Goal: Information Seeking & Learning: Find specific fact

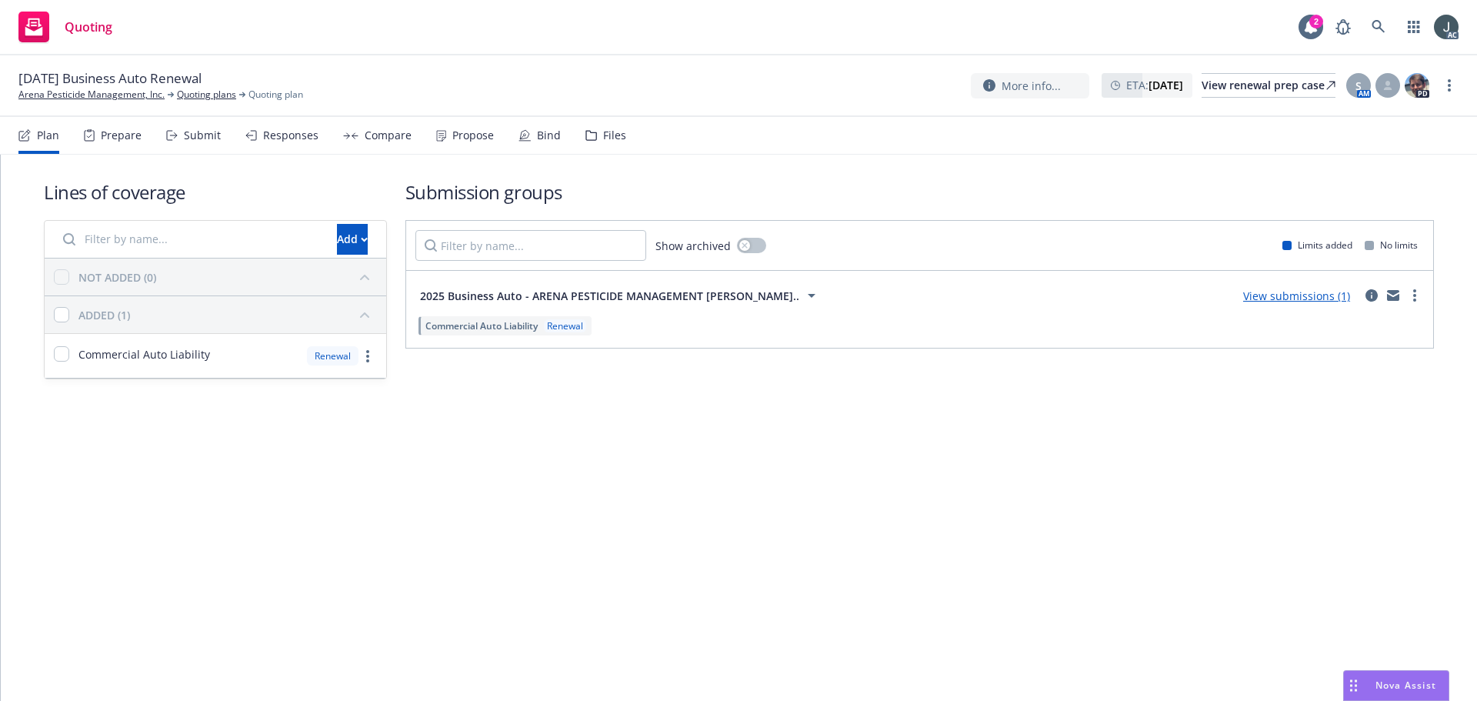
click at [116, 144] on div "Prepare" at bounding box center [113, 135] width 58 height 37
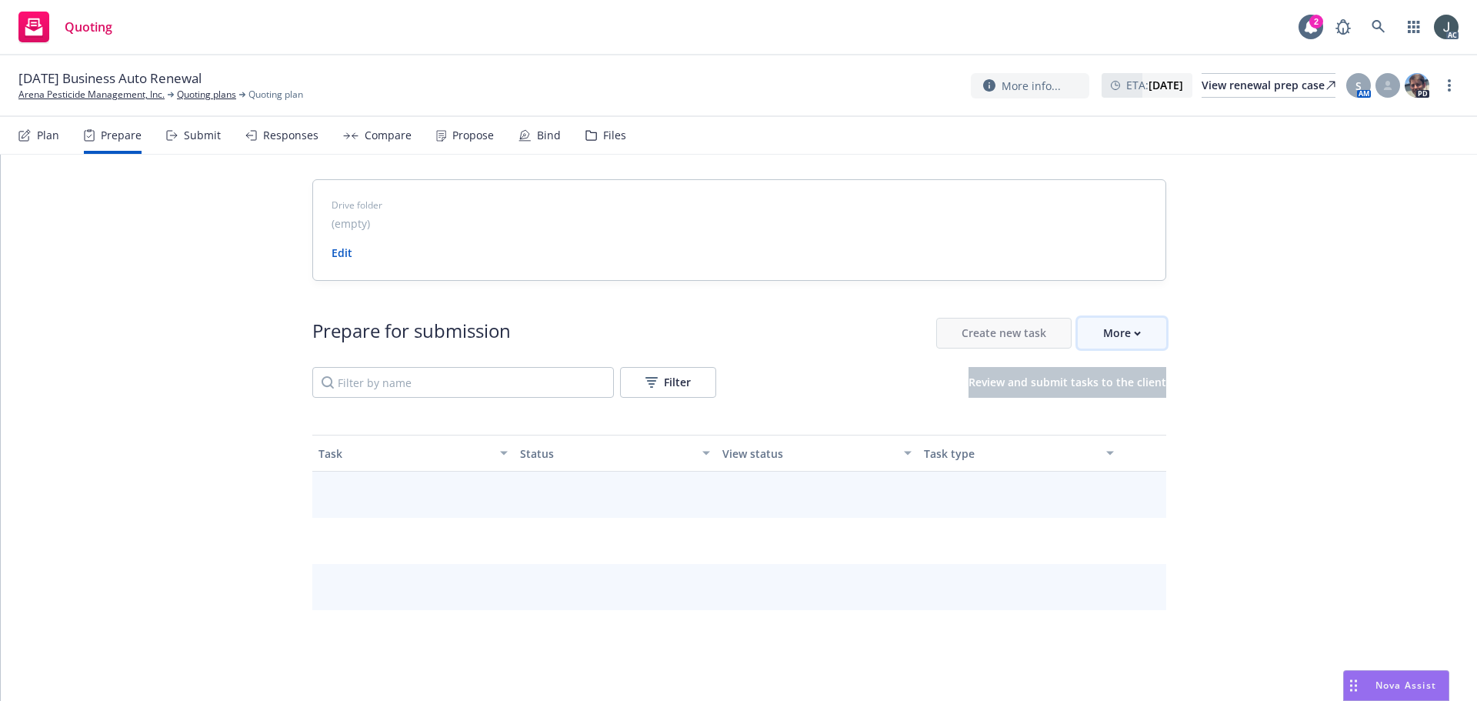
click at [1148, 331] on button "More" at bounding box center [1122, 333] width 88 height 31
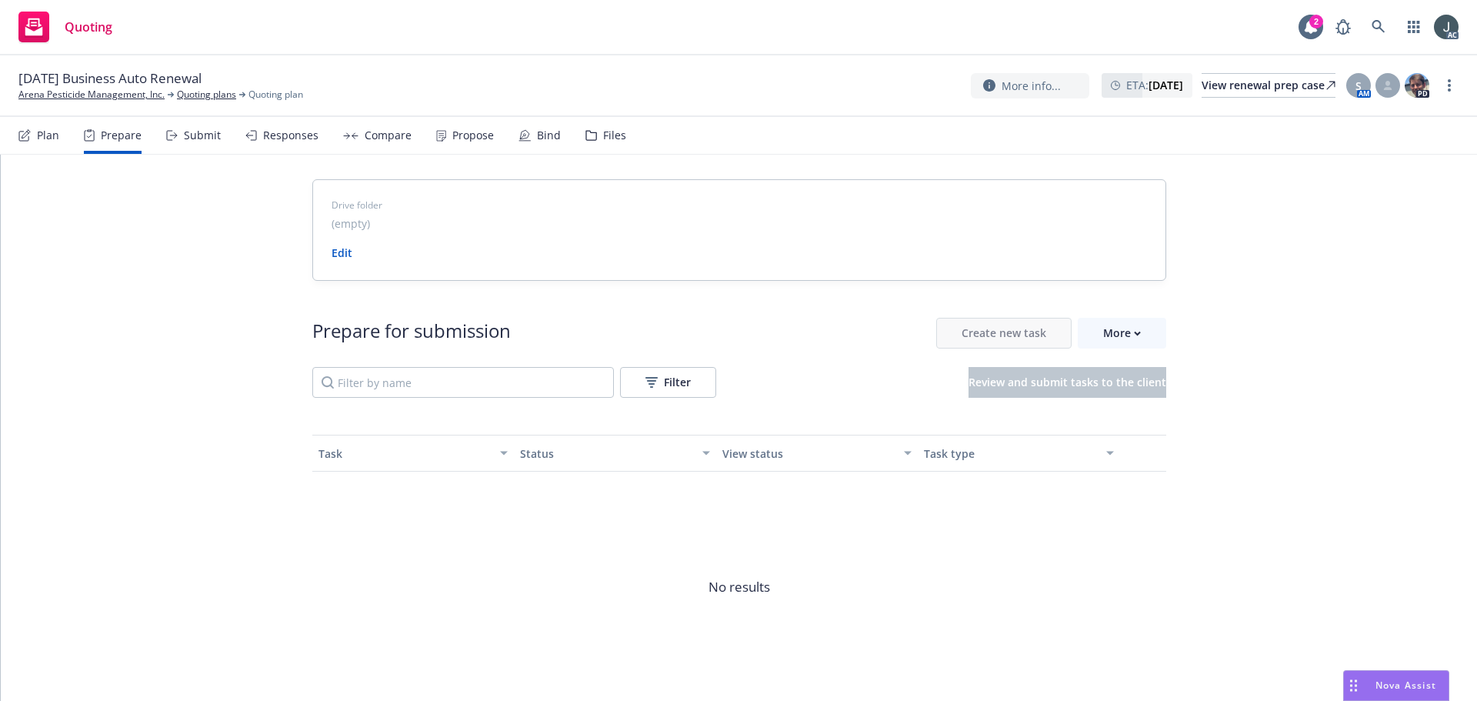
click at [1153, 398] on span "Go to Indio account" at bounding box center [1140, 403] width 137 height 15
click at [100, 90] on link "Arena Pesticide Management, Inc." at bounding box center [91, 95] width 146 height 14
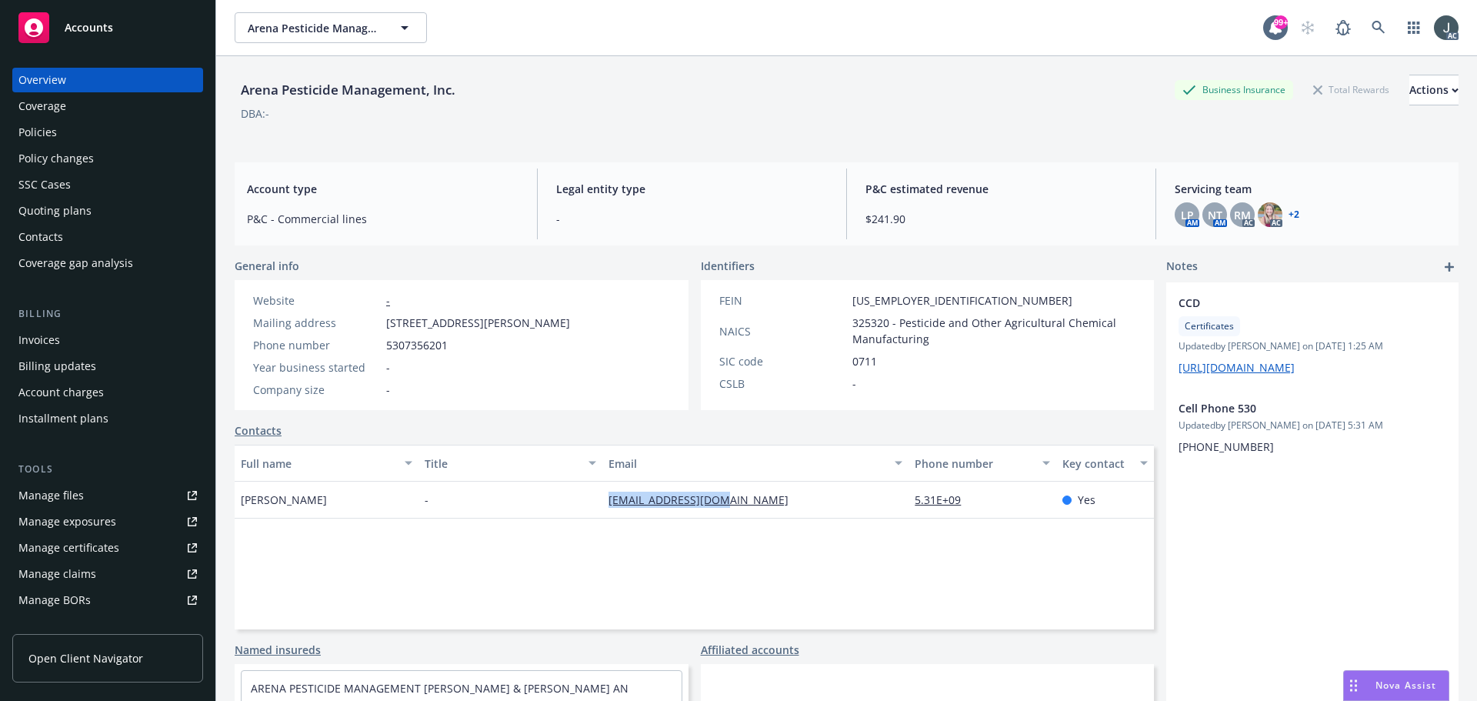
drag, startPoint x: 768, startPoint y: 502, endPoint x: 600, endPoint y: 498, distance: 168.5
click at [602, 498] on div "[EMAIL_ADDRESS][DOMAIN_NAME]" at bounding box center [755, 499] width 306 height 37
copy link "[EMAIL_ADDRESS][DOMAIN_NAME]"
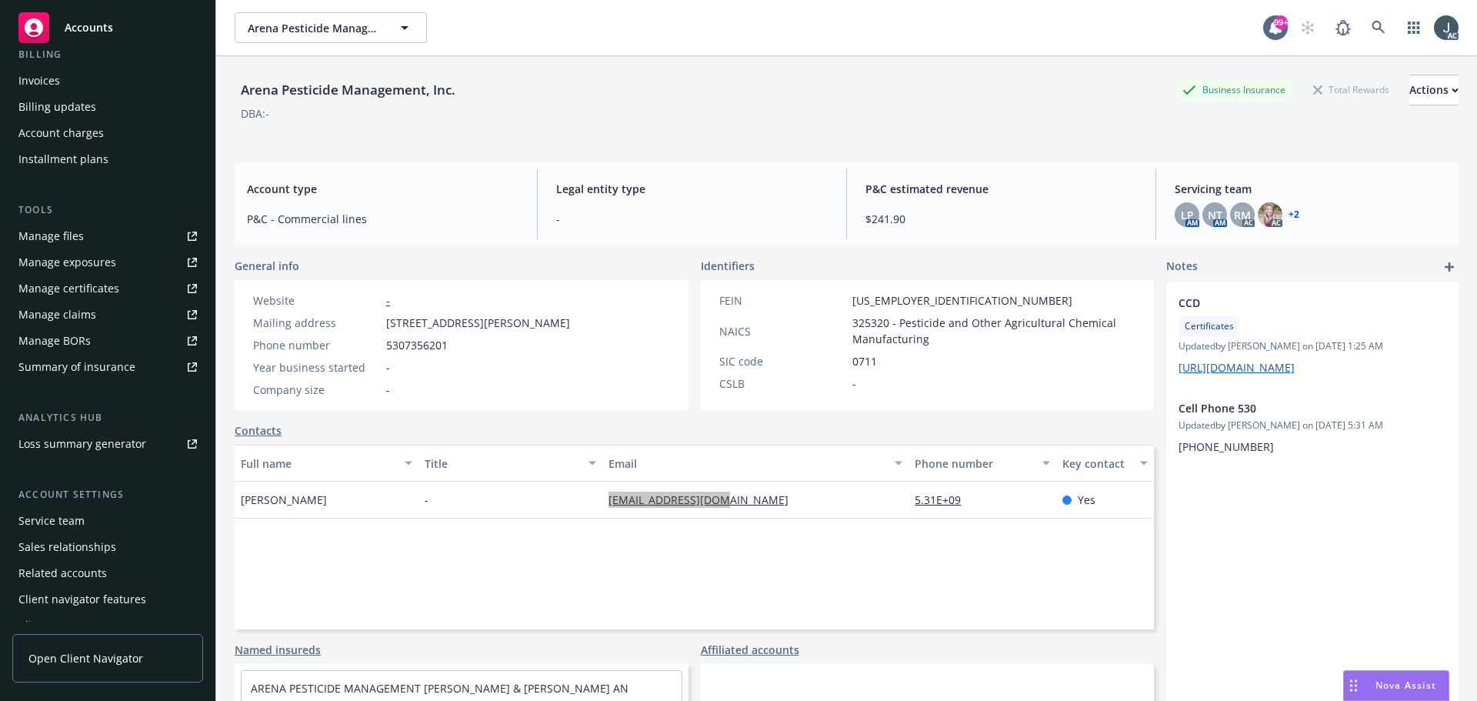
scroll to position [275, 0]
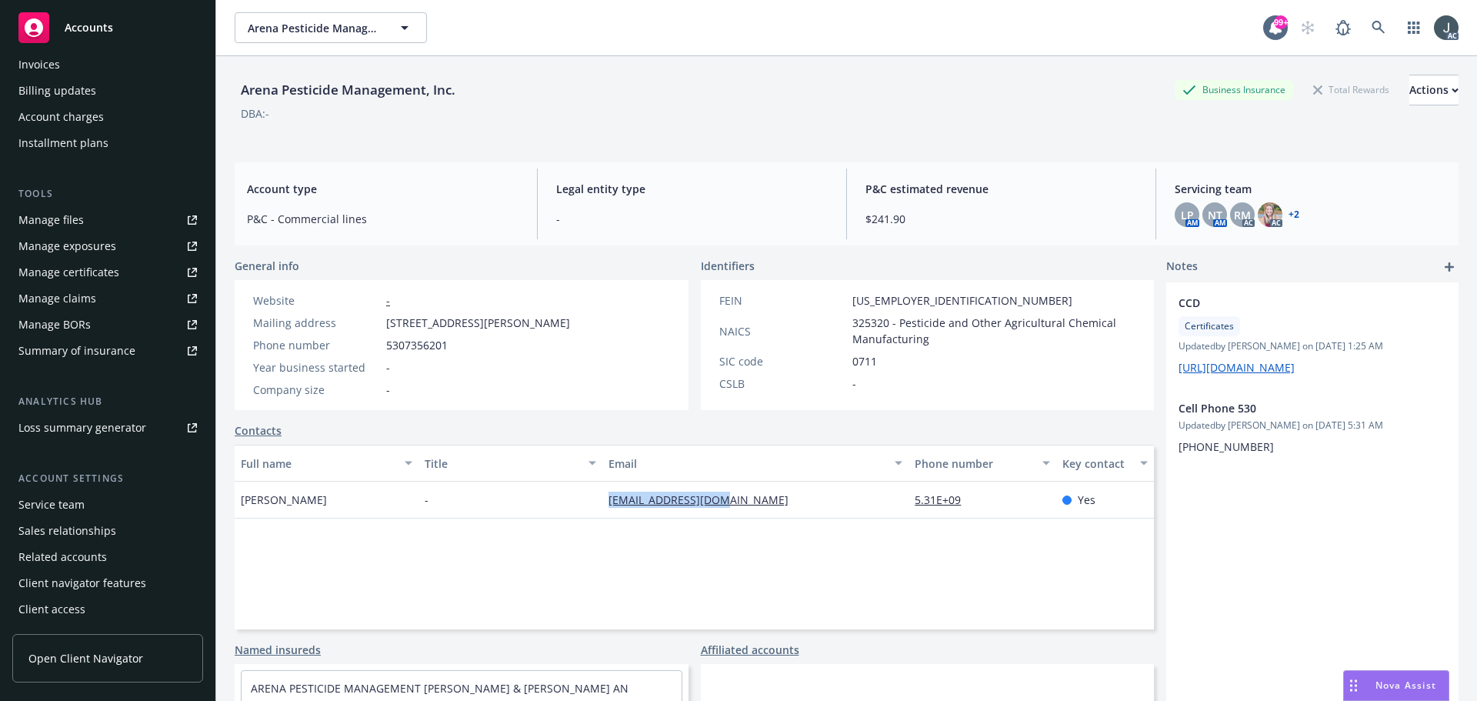
click at [82, 504] on div "Service team" at bounding box center [51, 504] width 66 height 25
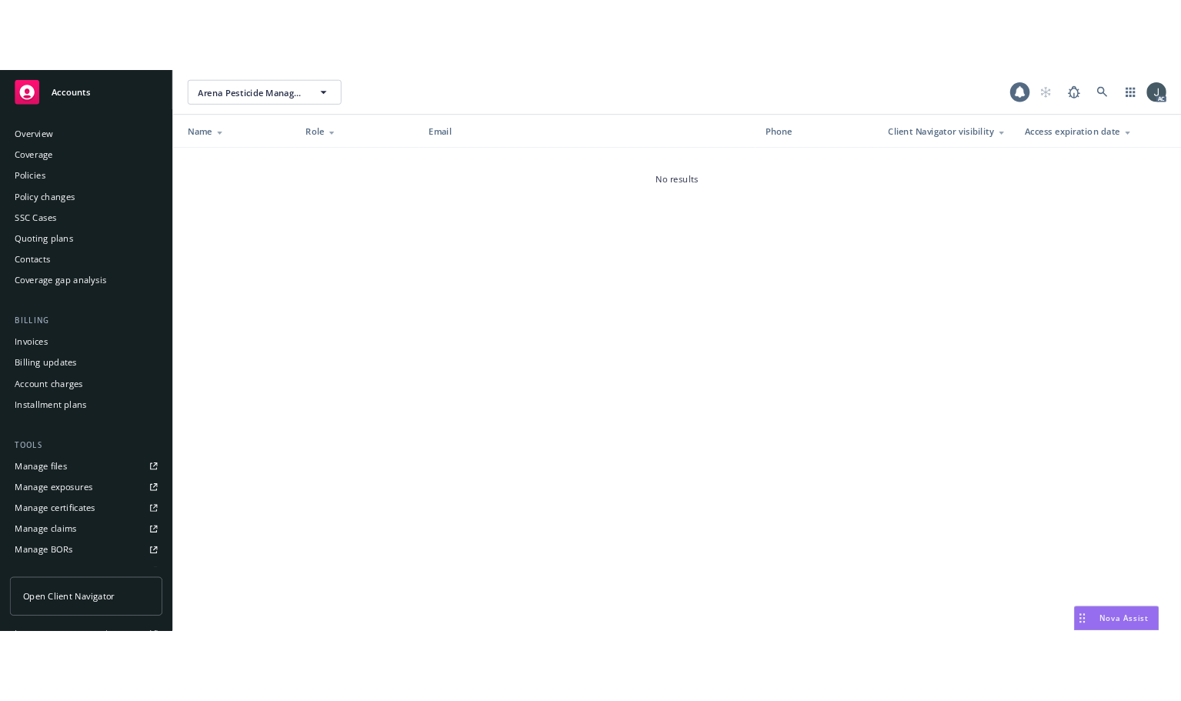
scroll to position [275, 0]
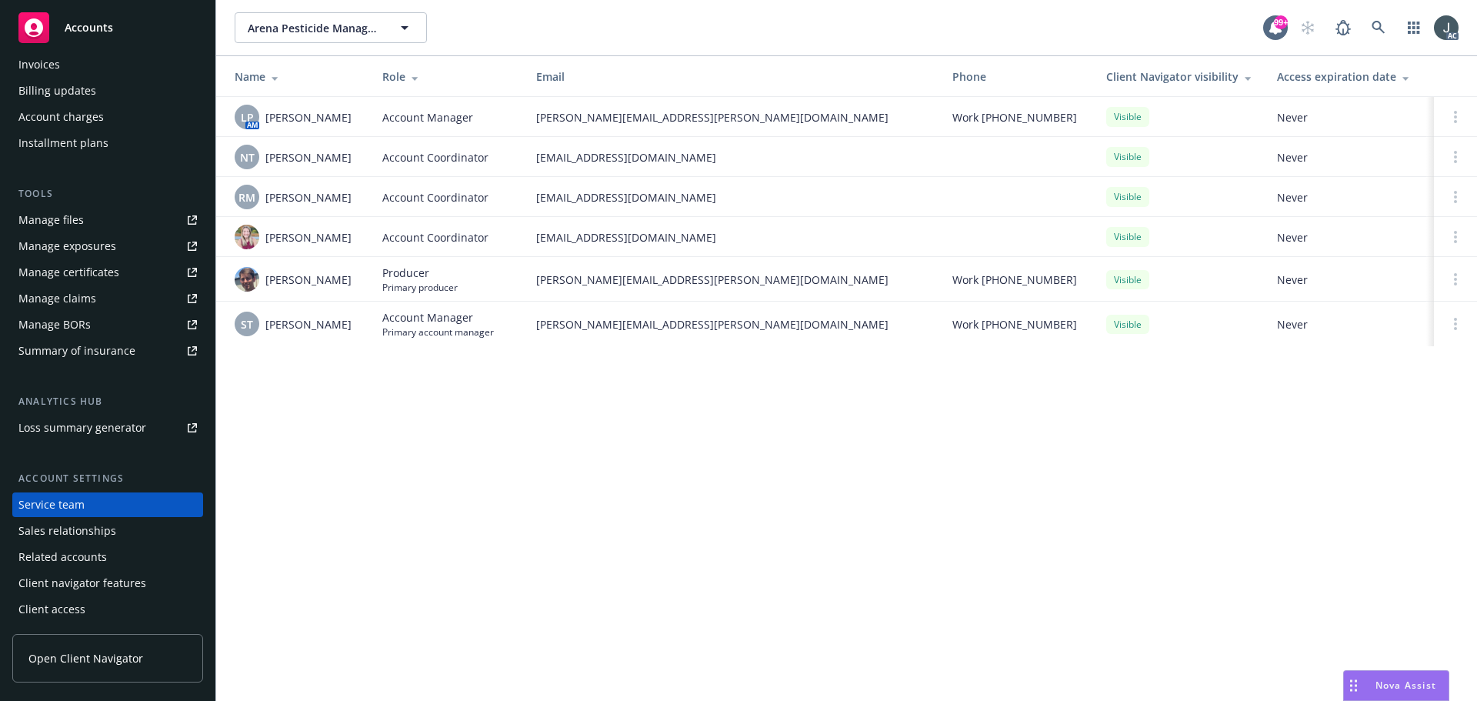
drag, startPoint x: 265, startPoint y: 118, endPoint x: 369, endPoint y: 118, distance: 103.8
click at [369, 118] on td "LP AM [PERSON_NAME]" at bounding box center [293, 117] width 154 height 40
copy span "Linsey Piotrowski"
drag, startPoint x: 266, startPoint y: 155, endPoint x: 365, endPoint y: 157, distance: 98.5
click at [365, 157] on td "NT Ninuca Tatishvili" at bounding box center [293, 157] width 154 height 40
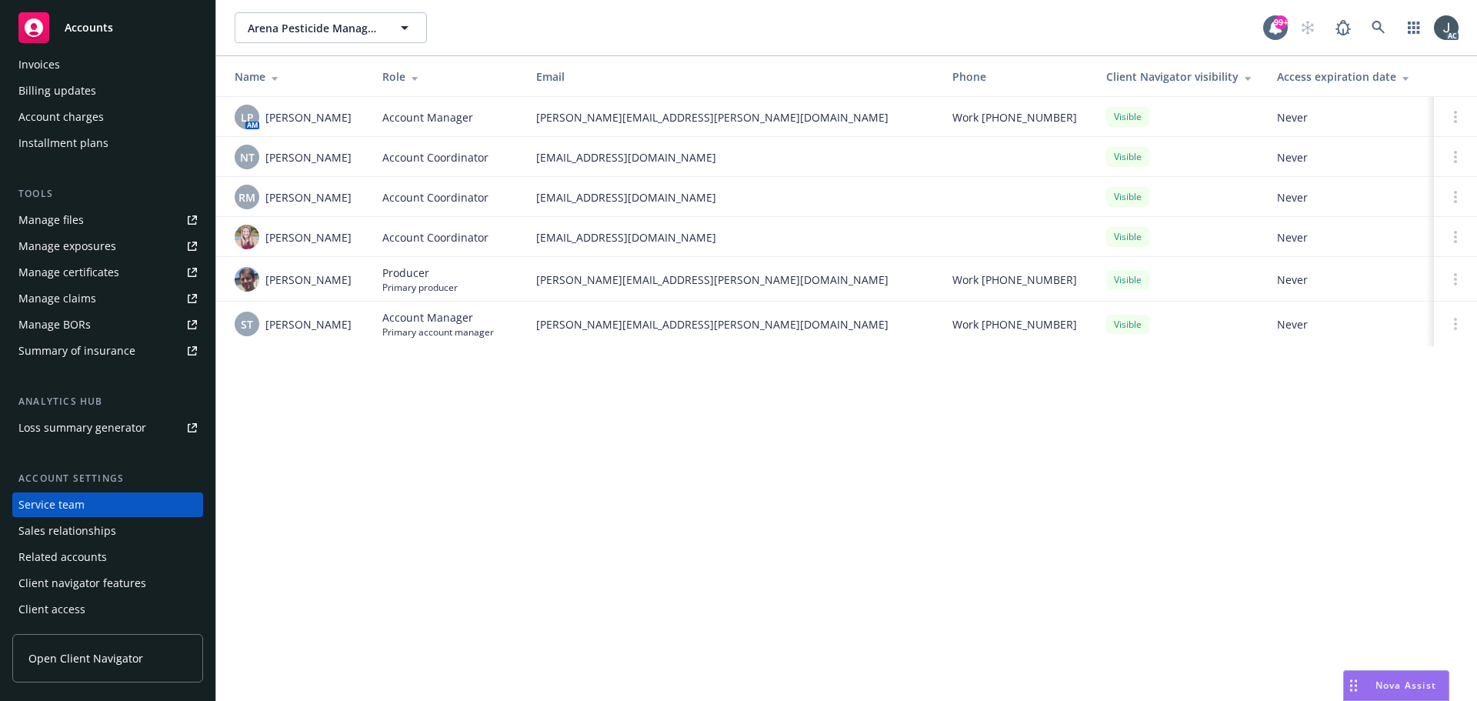
copy span "Ninuca Tatishvili"
drag, startPoint x: 267, startPoint y: 192, endPoint x: 356, endPoint y: 194, distance: 89.2
click at [356, 194] on div "RM Rati Mukhuradze" at bounding box center [296, 197] width 123 height 25
copy span "[PERSON_NAME]"
drag, startPoint x: 267, startPoint y: 238, endPoint x: 330, endPoint y: 240, distance: 63.1
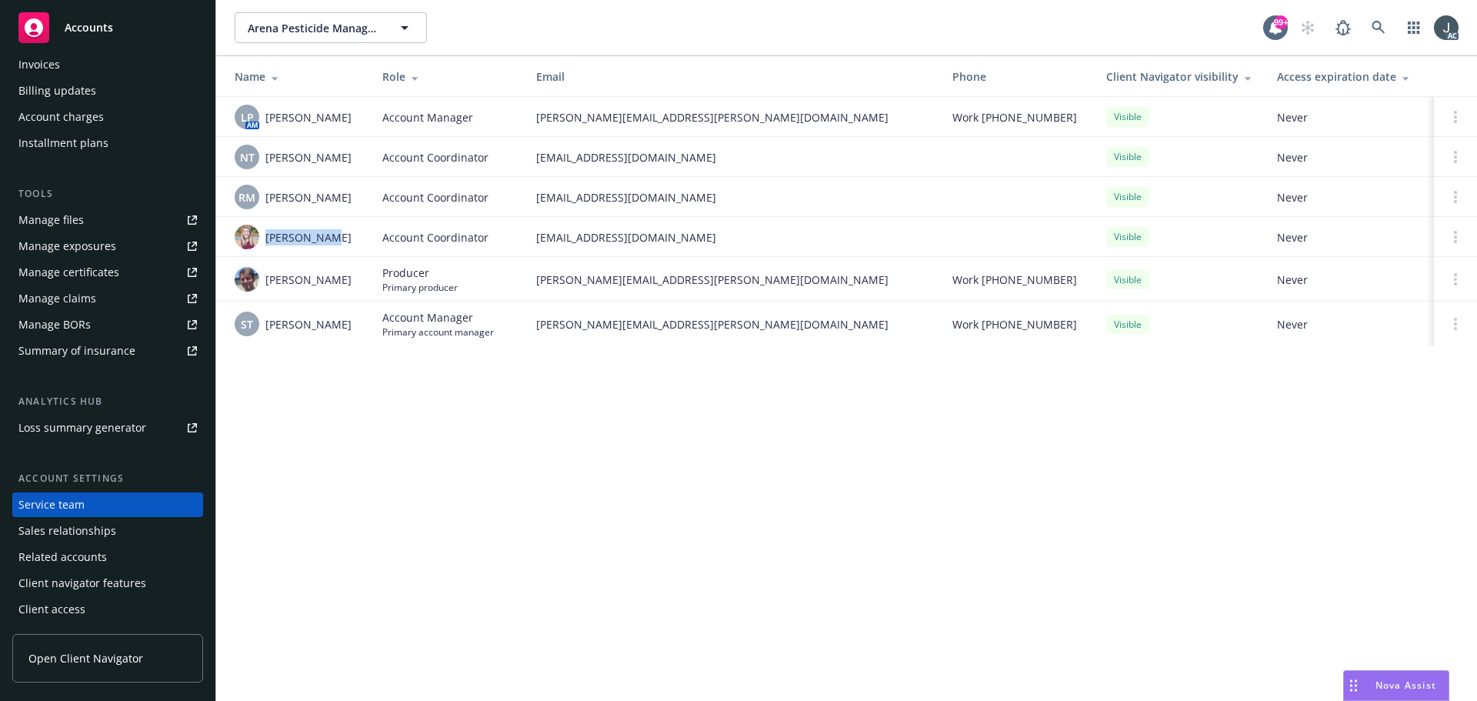
click at [330, 240] on span "[PERSON_NAME]" at bounding box center [308, 237] width 86 height 16
copy span "[PERSON_NAME]"
drag, startPoint x: 265, startPoint y: 324, endPoint x: 356, endPoint y: 330, distance: 91.0
click at [356, 330] on div "ST Stephanie Todd" at bounding box center [296, 323] width 123 height 25
copy span "[PERSON_NAME]"
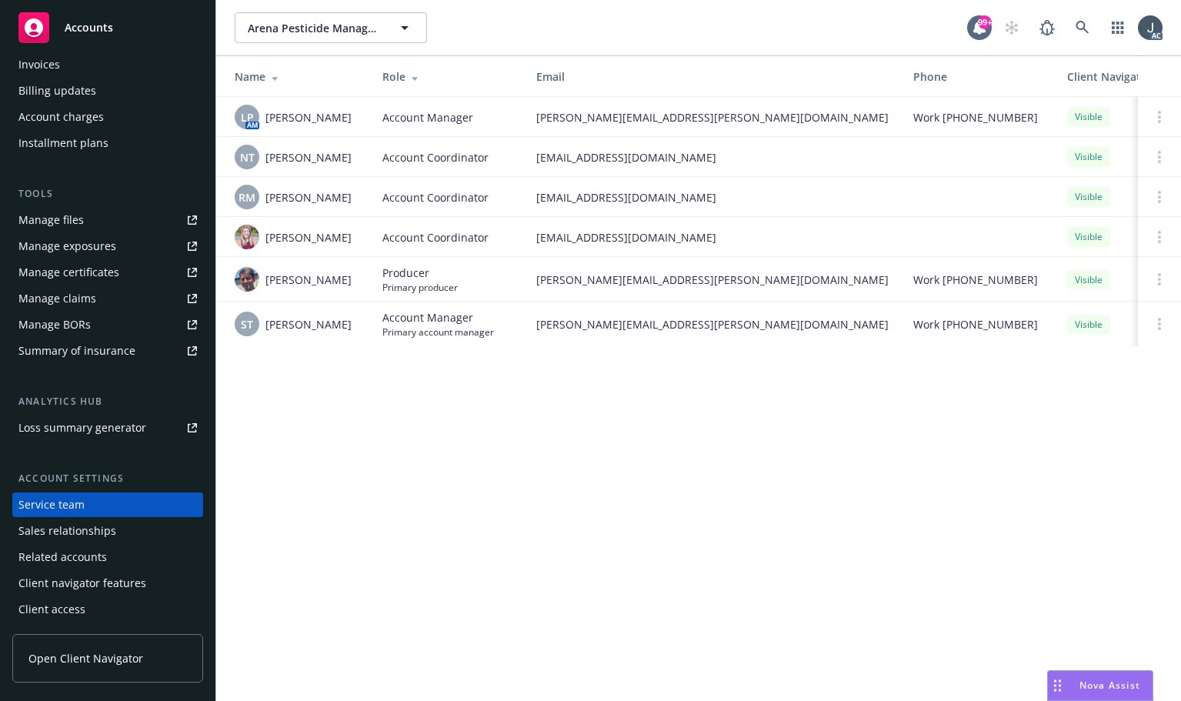
click at [455, 511] on div "Arena Pesticide Management, Inc. Arena Pesticide Management, Inc. 99+ AC Name R…" at bounding box center [698, 350] width 964 height 701
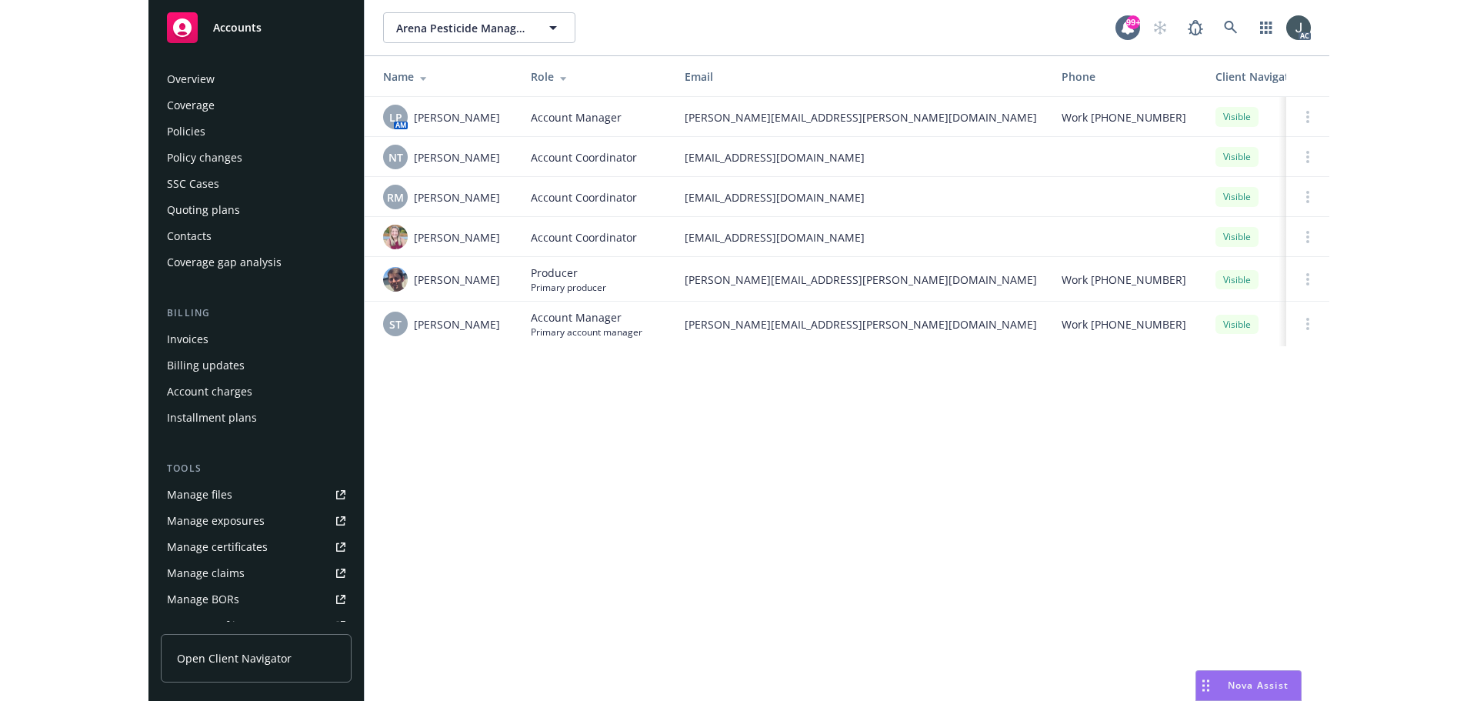
scroll to position [0, 0]
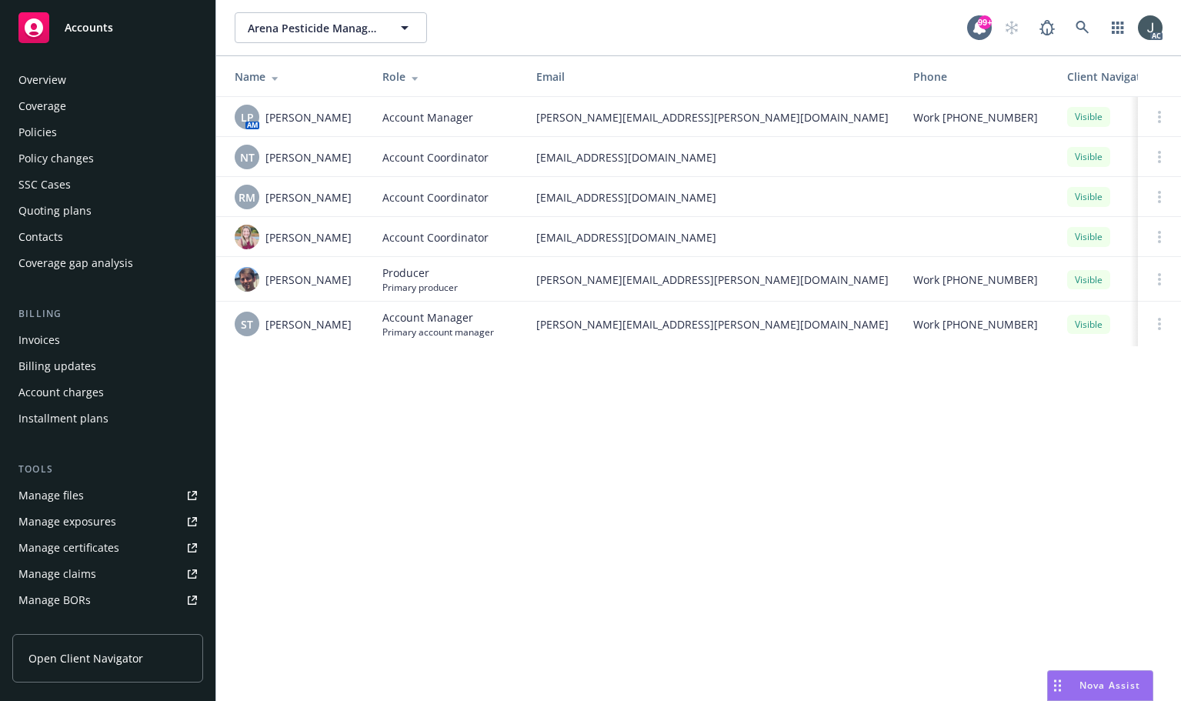
click at [54, 125] on div "Policies" at bounding box center [37, 132] width 38 height 25
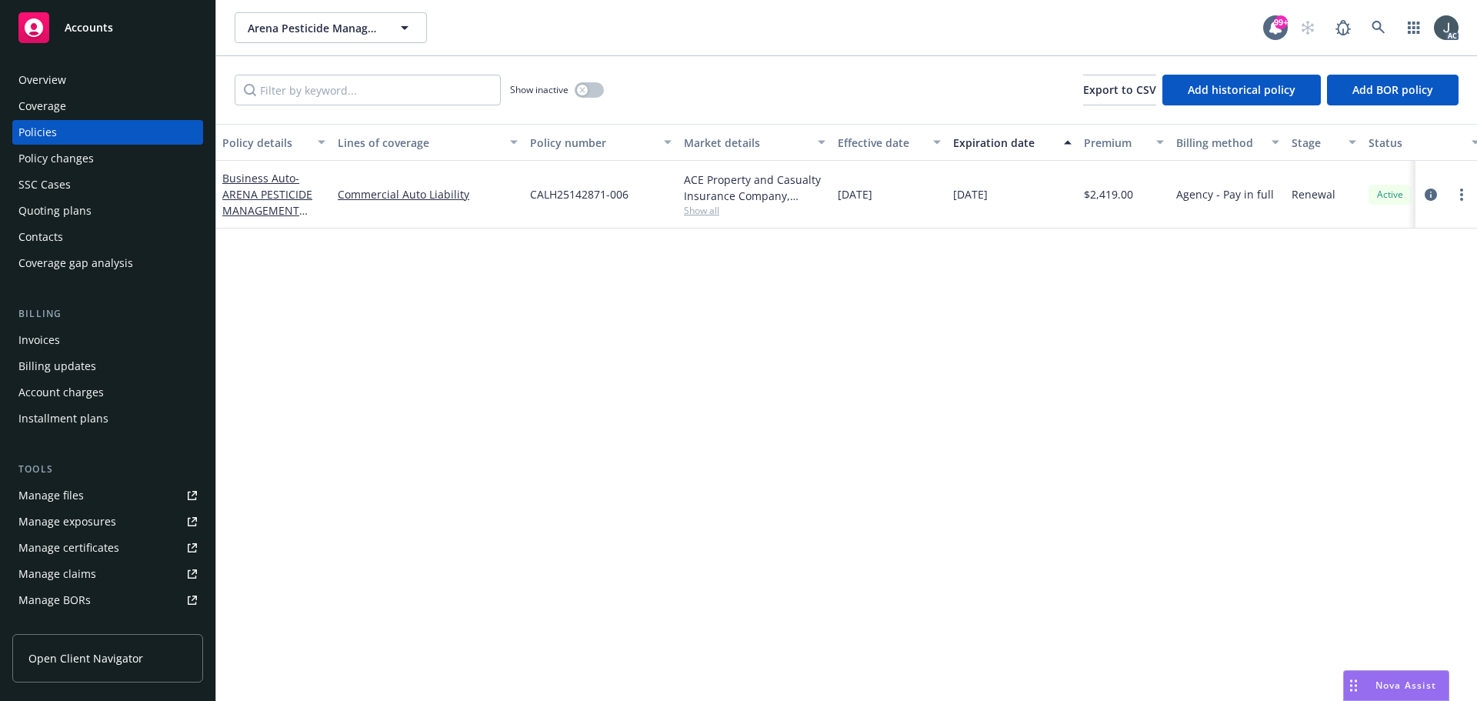
drag, startPoint x: 953, startPoint y: 197, endPoint x: 1036, endPoint y: 198, distance: 83.1
click at [1036, 198] on div "09/13/2025" at bounding box center [1012, 195] width 131 height 68
copy span "09/13/2025"
drag, startPoint x: 222, startPoint y: 163, endPoint x: 295, endPoint y: 181, distance: 75.2
click at [295, 181] on div "Business Auto - ARENA PESTICIDE MANAGEMENT RUSSELL L. STOCKER & JO" at bounding box center [273, 195] width 115 height 68
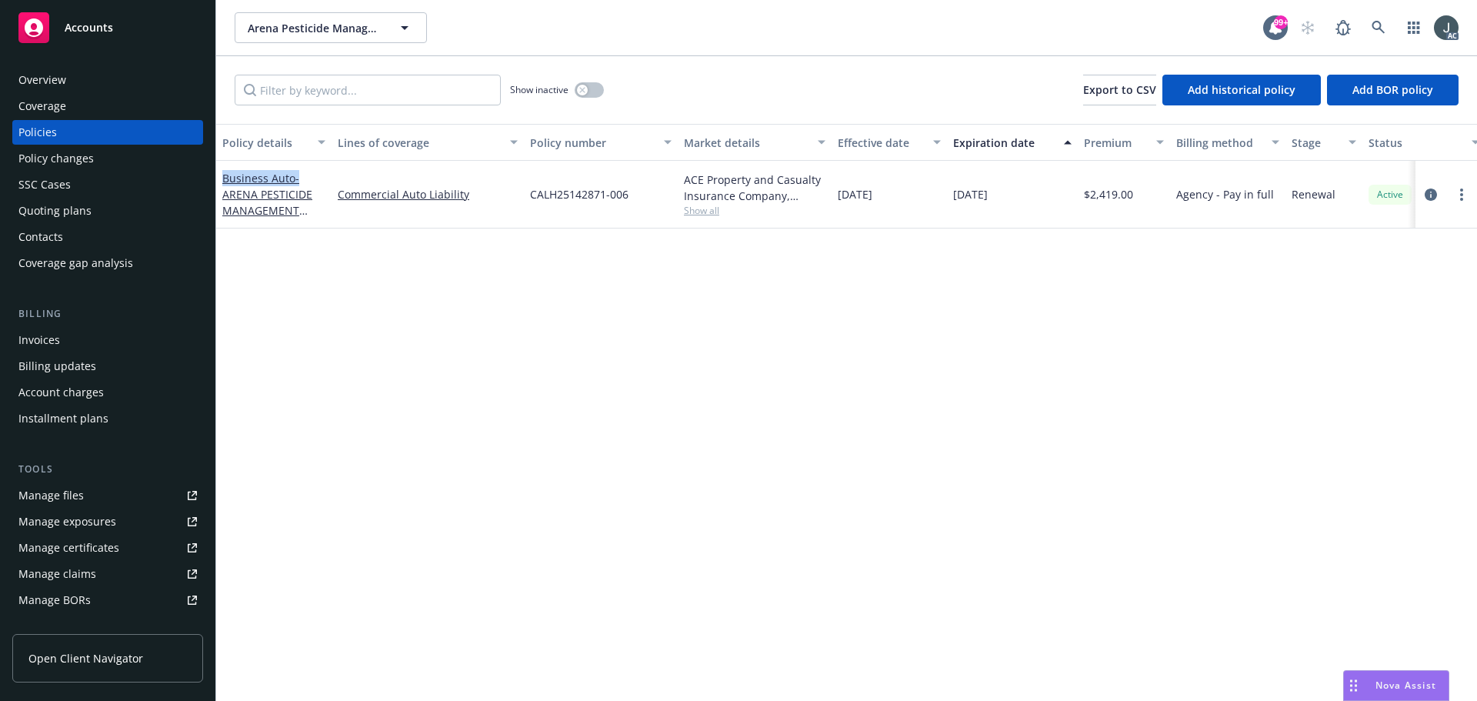
copy link "Business Auto"
click at [1434, 195] on icon "circleInformation" at bounding box center [1430, 194] width 12 height 12
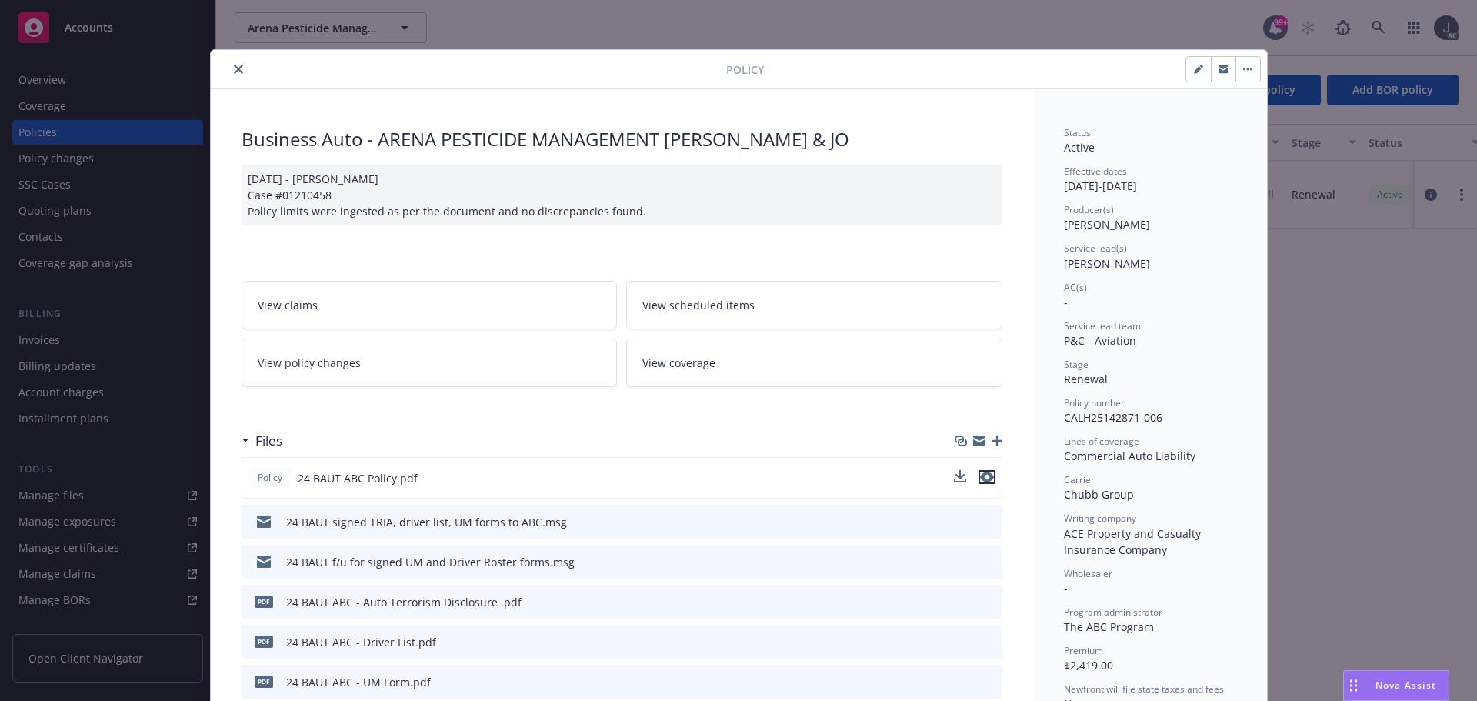
click at [987, 478] on icon "preview file" at bounding box center [987, 476] width 14 height 11
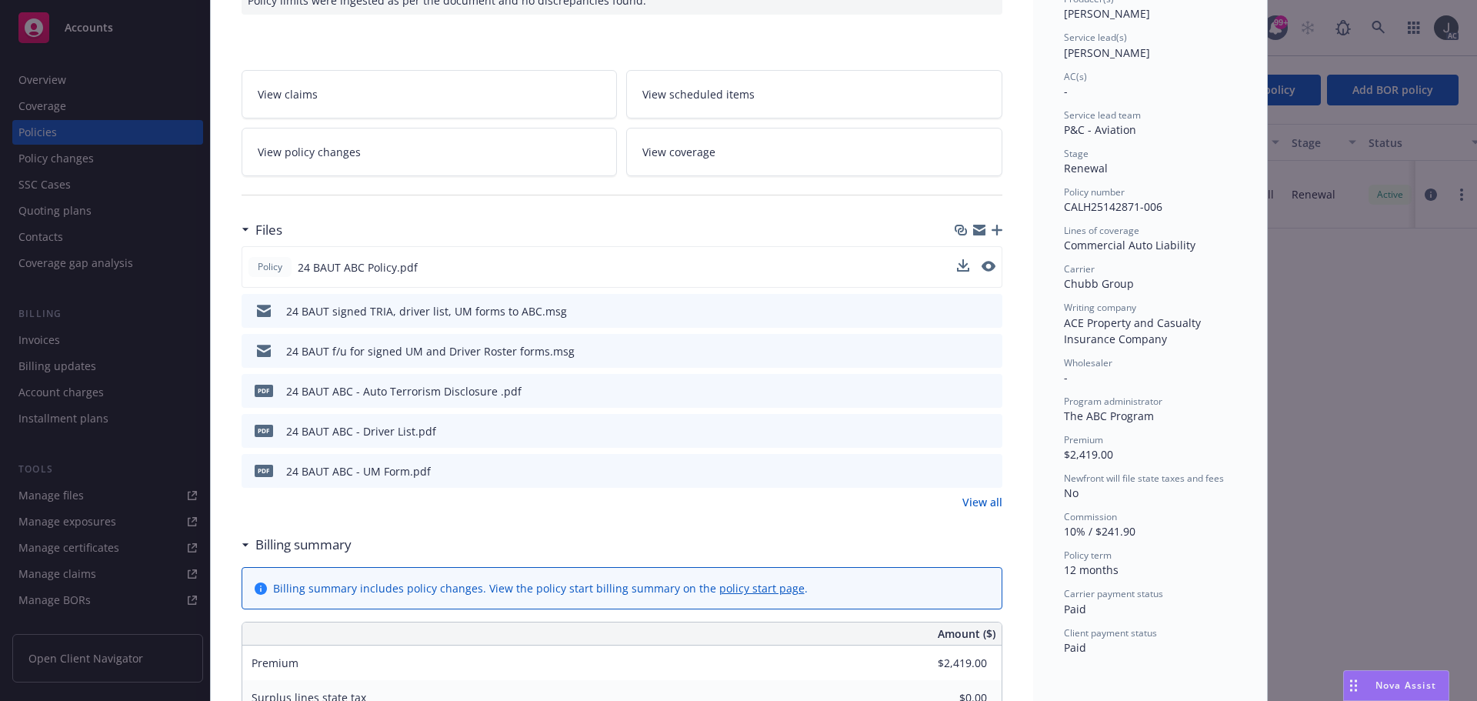
scroll to position [231, 0]
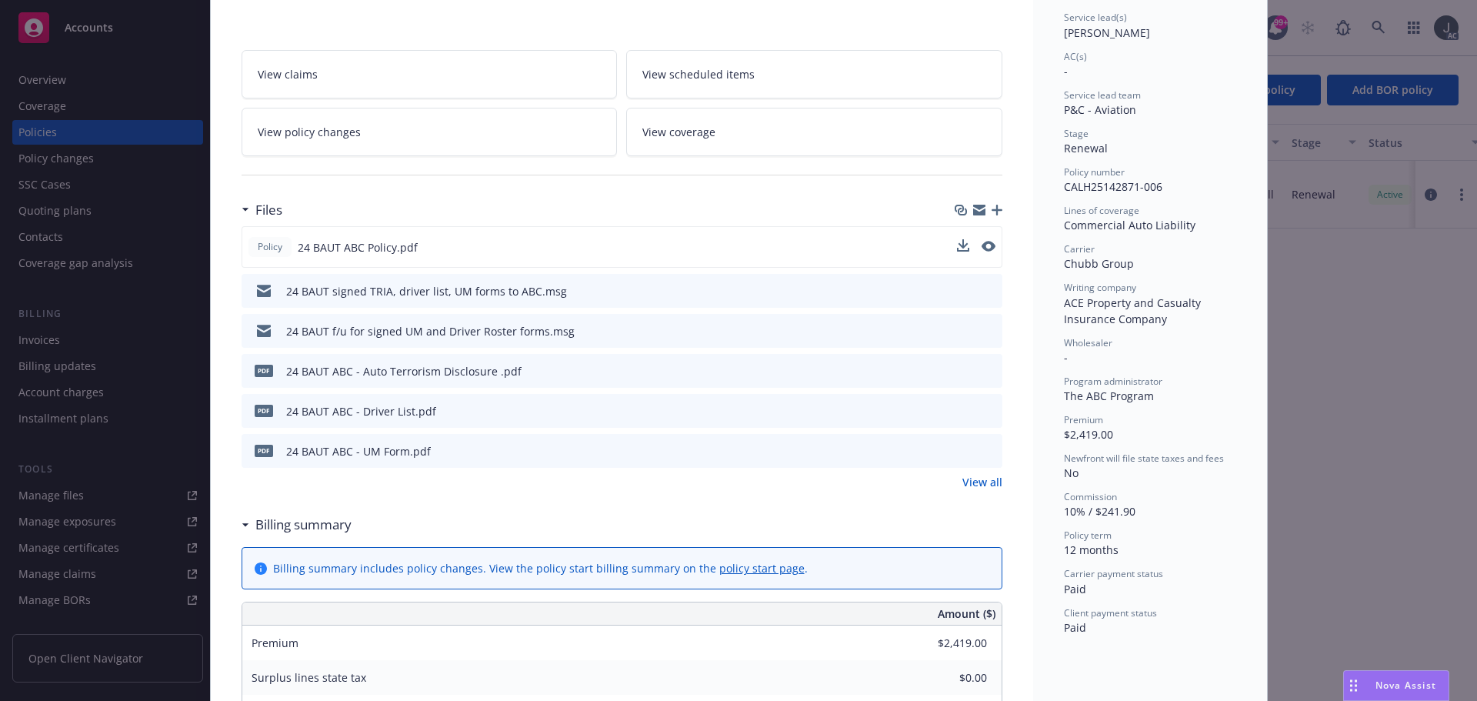
click at [972, 486] on link "View all" at bounding box center [982, 482] width 40 height 16
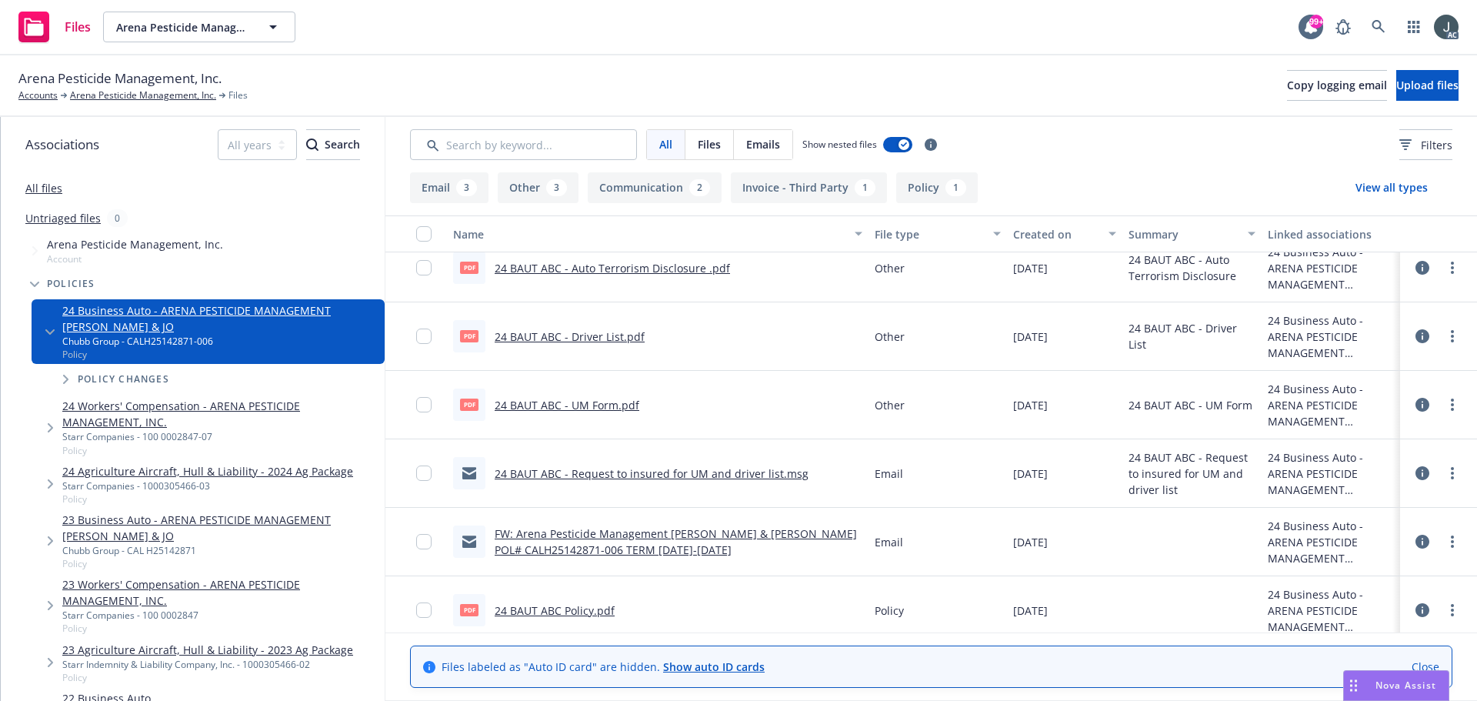
scroll to position [302, 0]
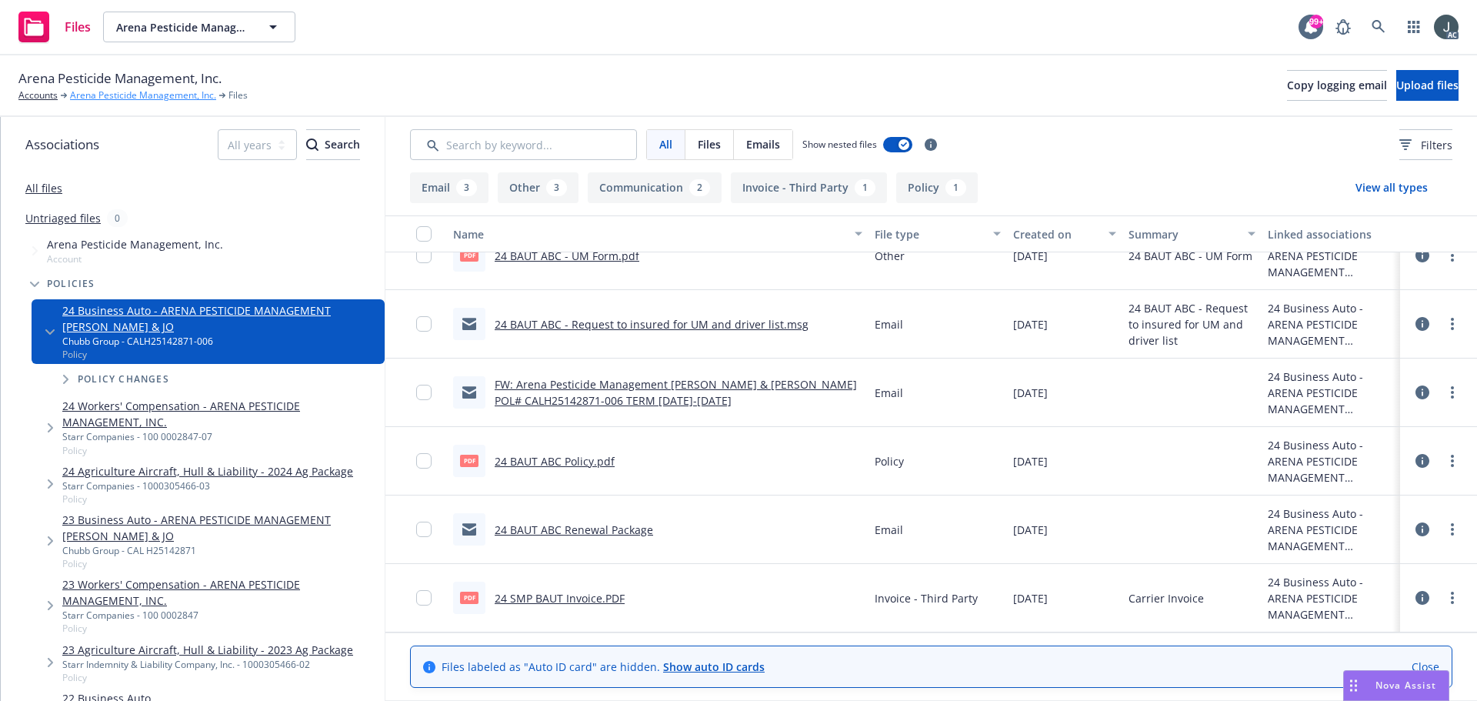
click at [105, 102] on link "Arena Pesticide Management, Inc." at bounding box center [143, 95] width 146 height 14
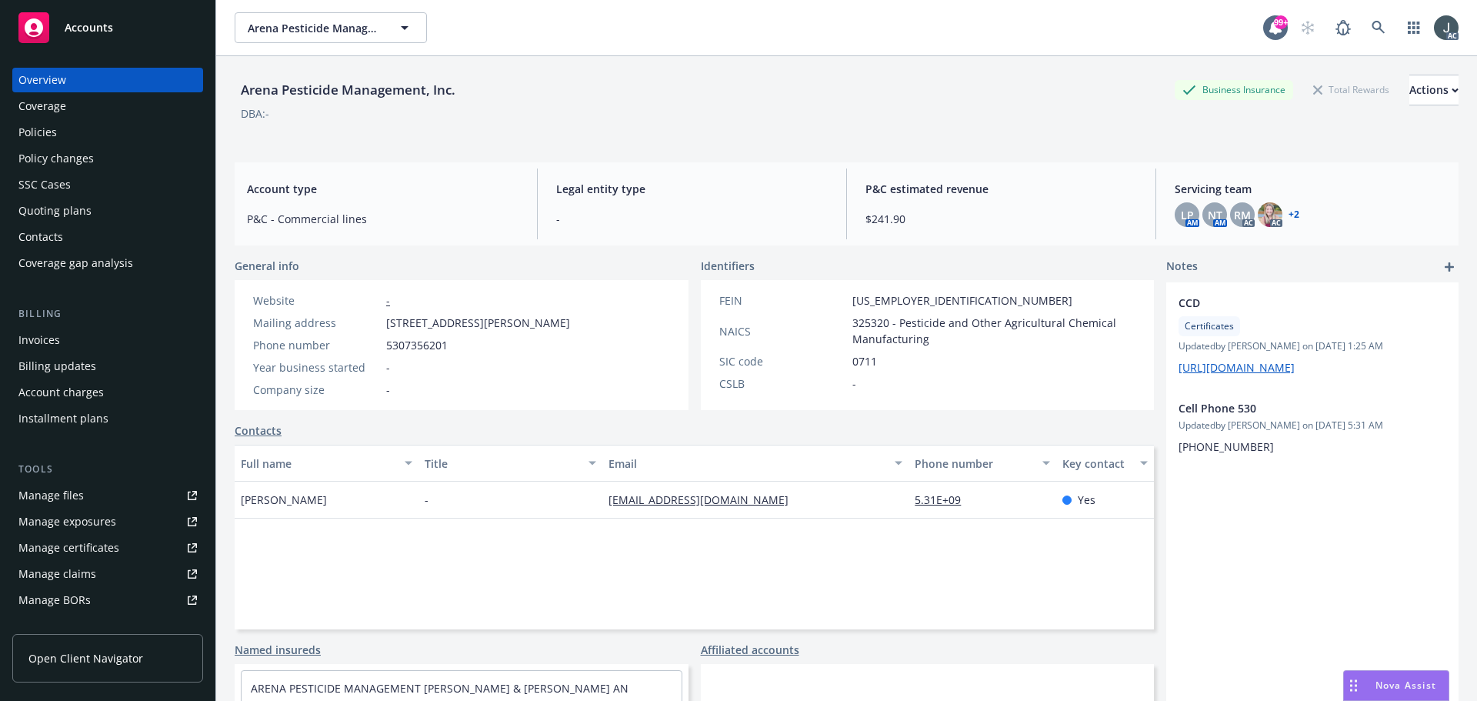
click at [56, 133] on div "Policies" at bounding box center [107, 132] width 178 height 25
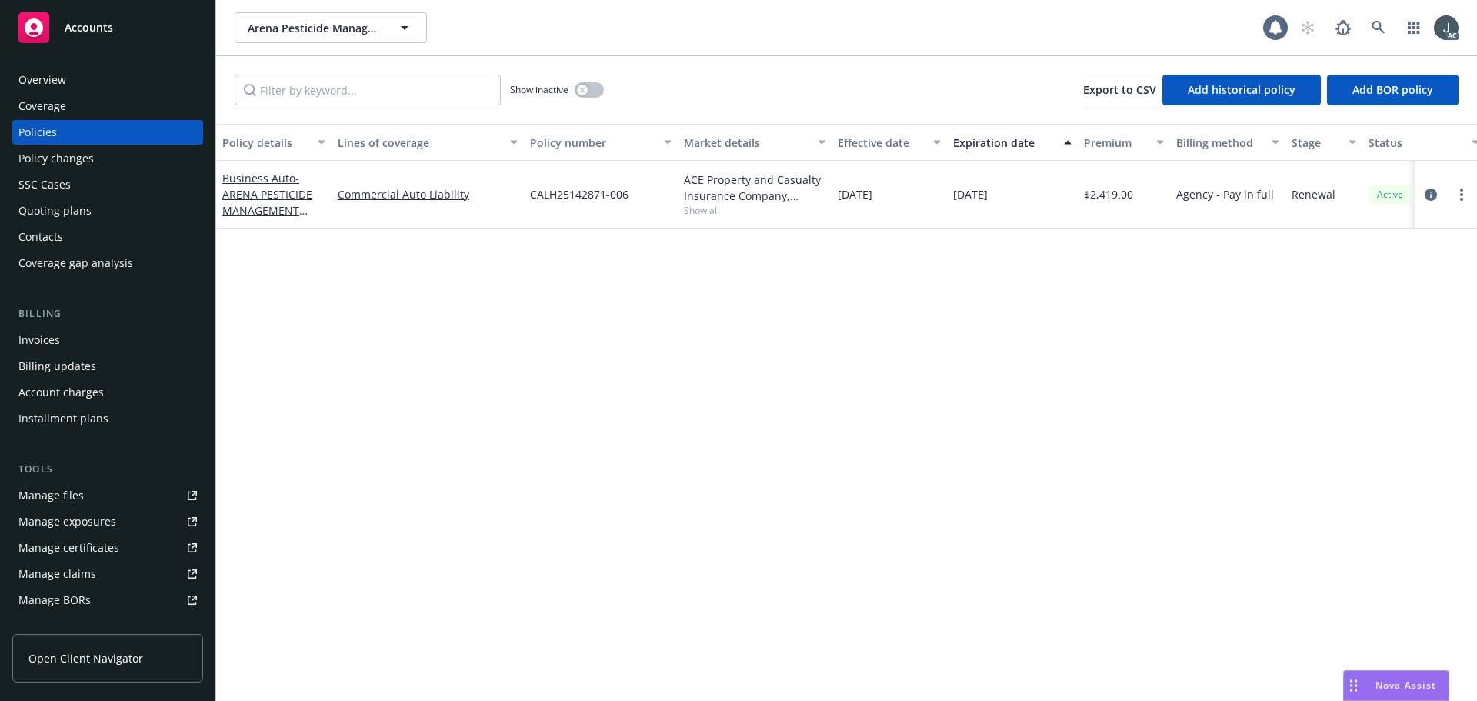
click at [61, 77] on div "Overview" at bounding box center [42, 80] width 48 height 25
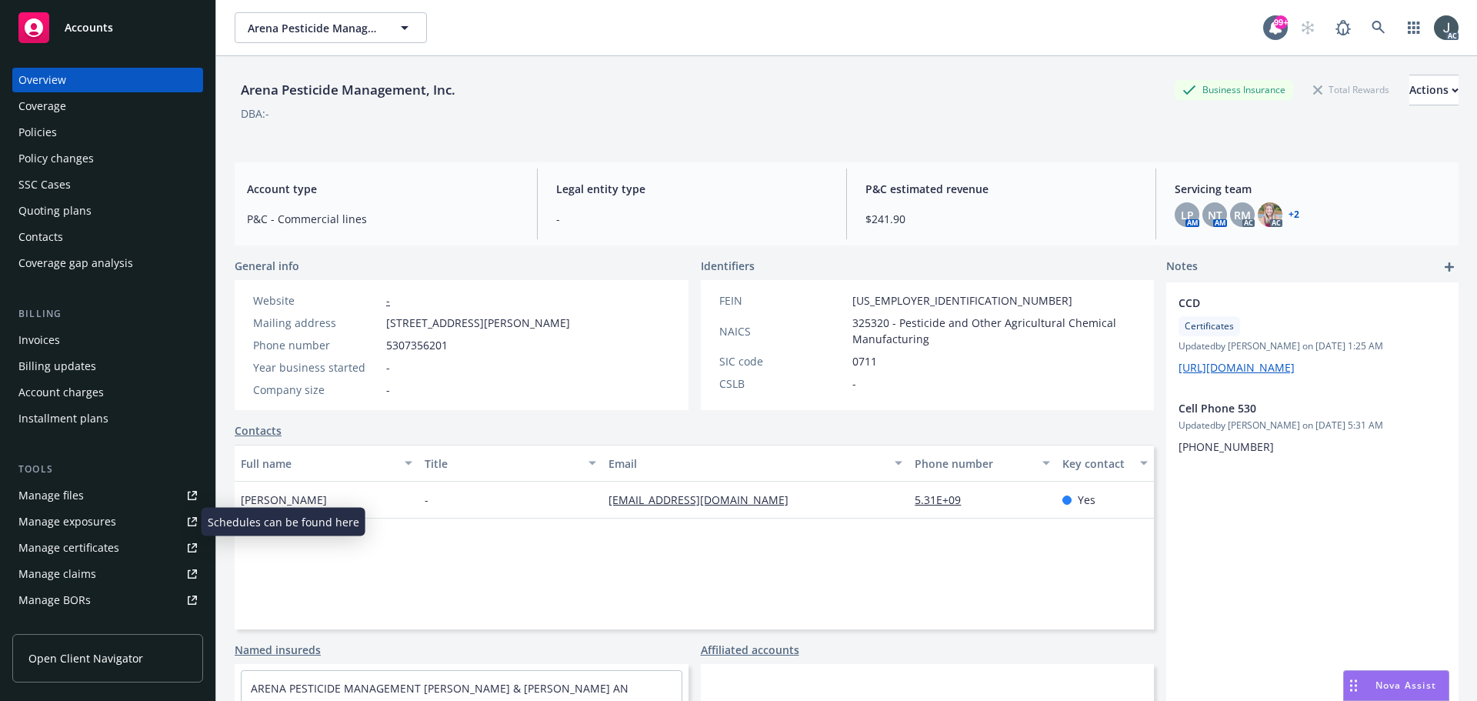
click at [73, 518] on div "Manage exposures" at bounding box center [67, 521] width 98 height 25
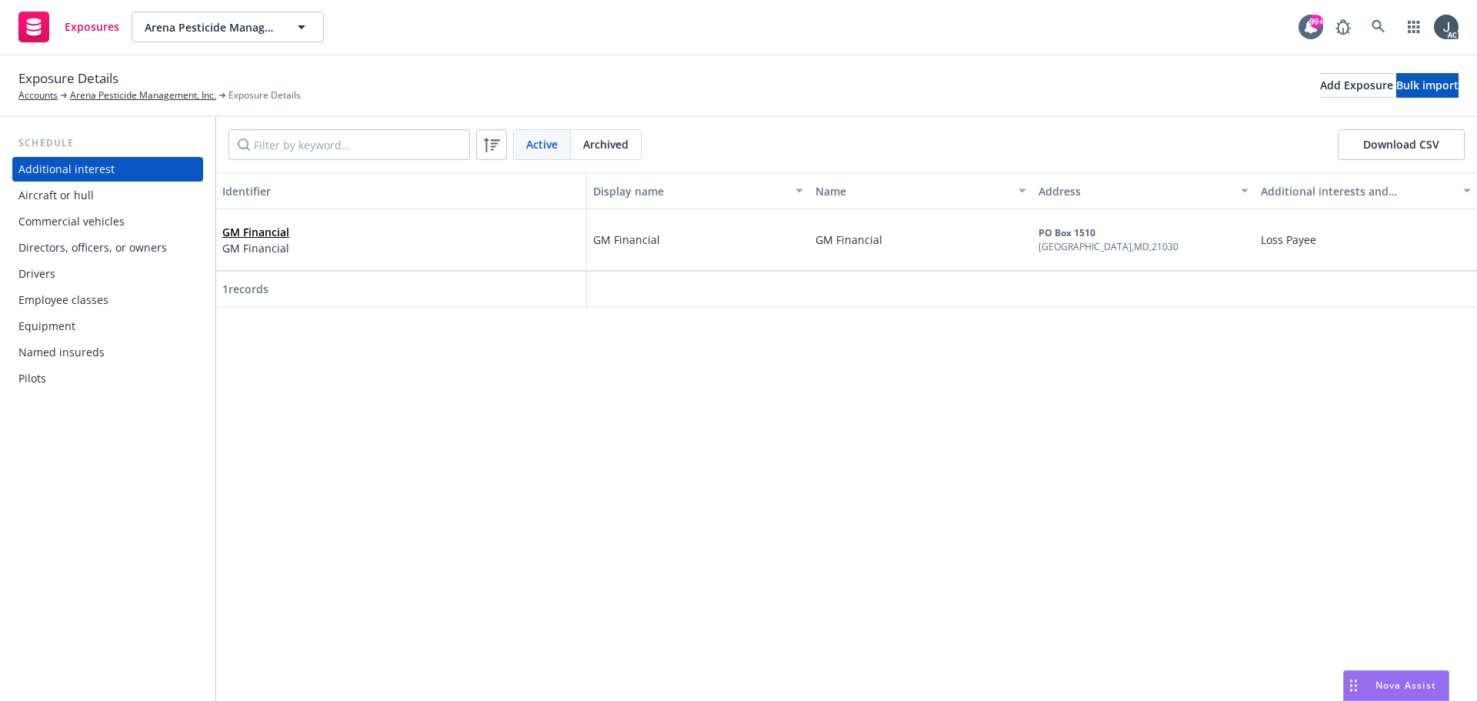
click at [32, 275] on div "Drivers" at bounding box center [36, 274] width 37 height 25
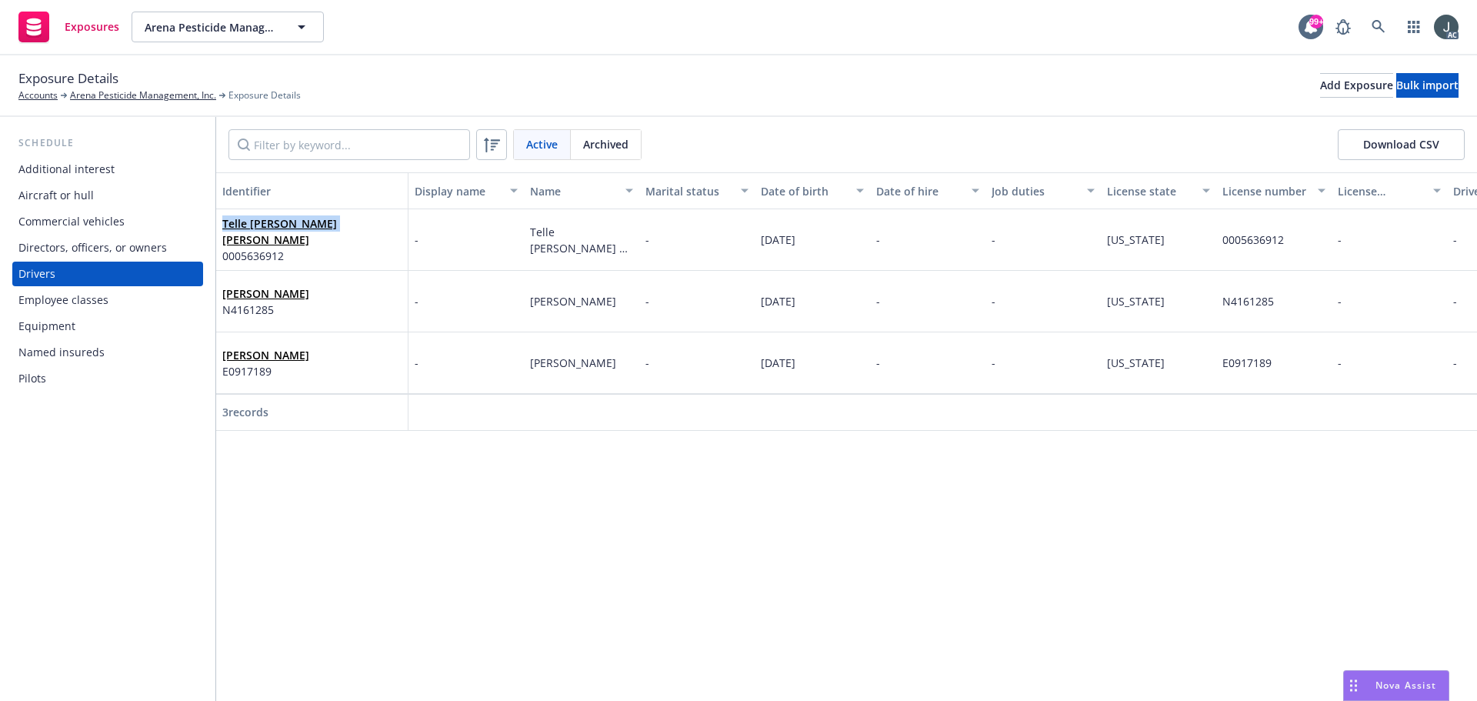
drag, startPoint x: 349, startPoint y: 231, endPoint x: 221, endPoint y: 230, distance: 128.4
click at [221, 230] on div "Telle Ames Dickerson 0005636912" at bounding box center [312, 240] width 192 height 62
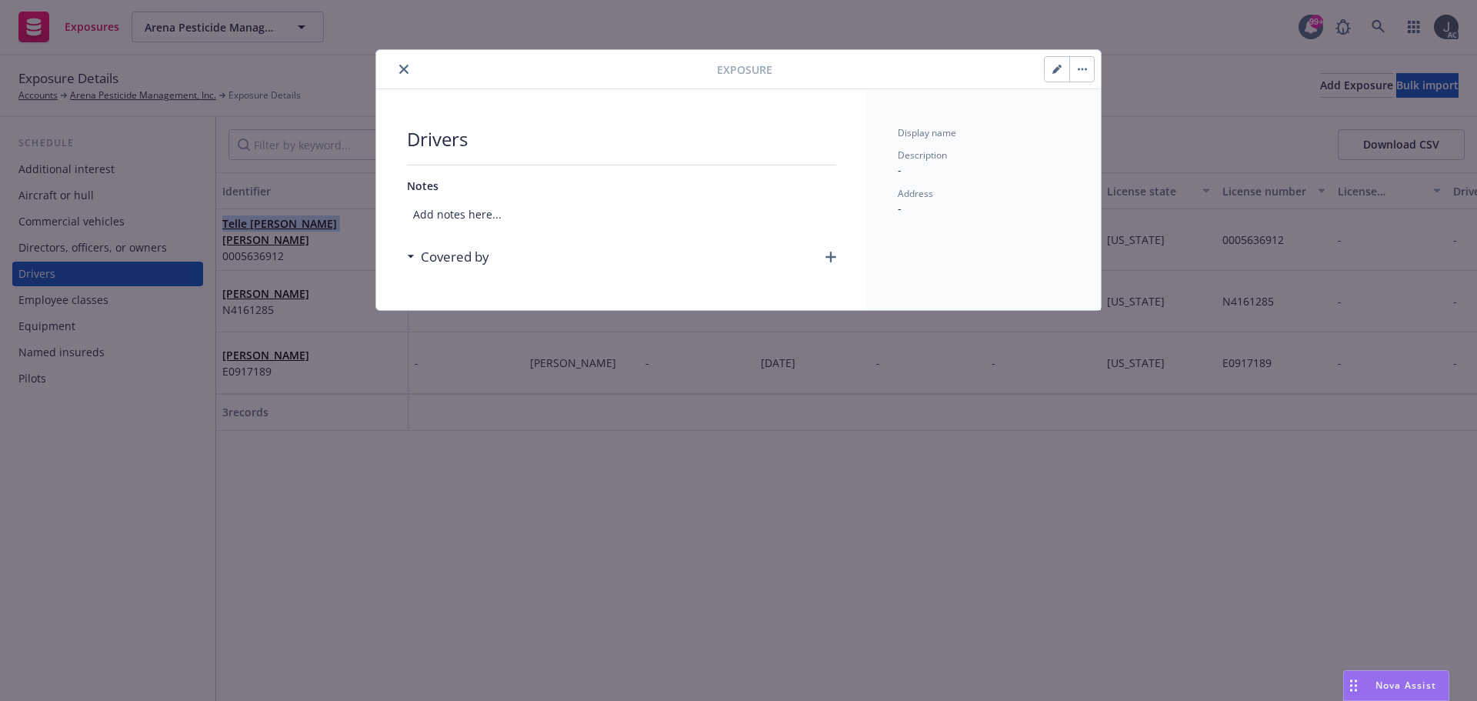
click at [660, 466] on div "Exposure Drivers Notes Add notes here... Covered by Display name Description - …" at bounding box center [738, 350] width 1477 height 701
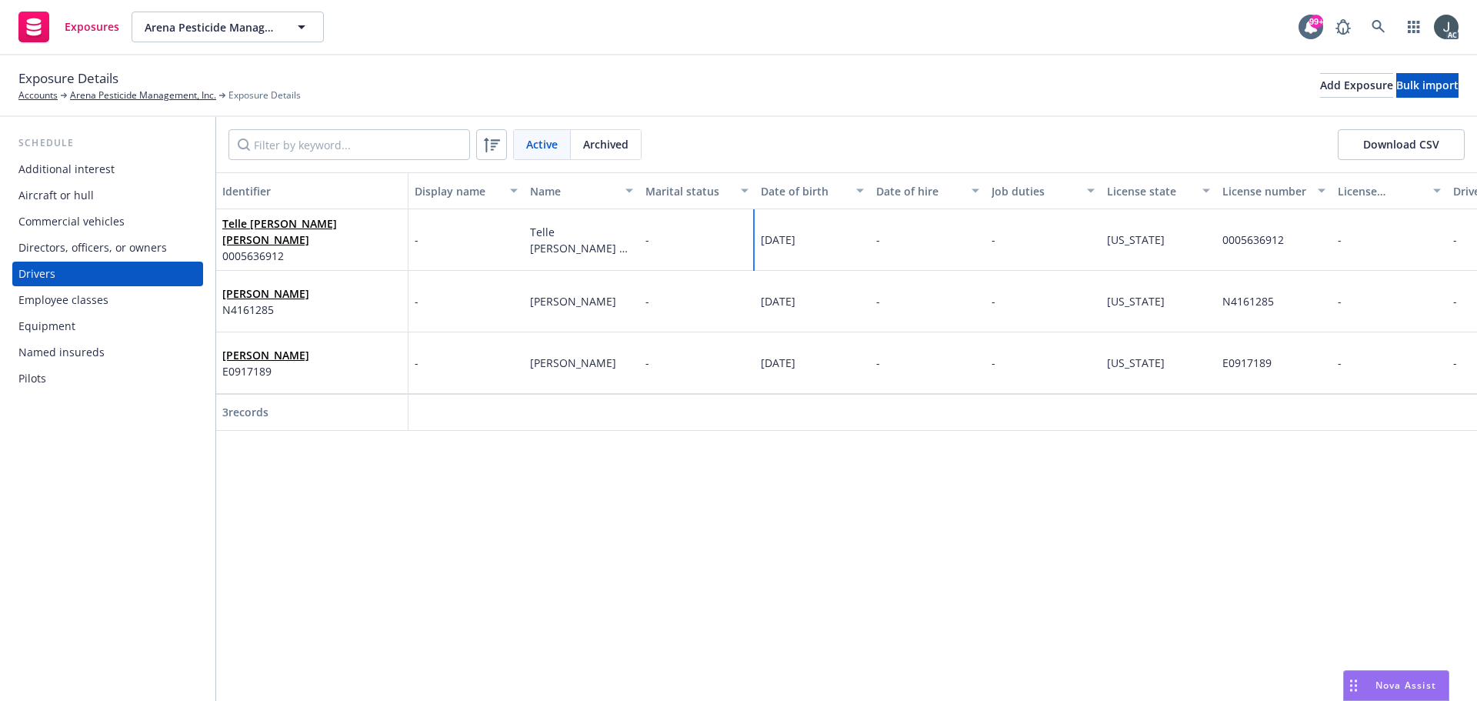
drag, startPoint x: 756, startPoint y: 241, endPoint x: 817, endPoint y: 242, distance: 60.8
click at [817, 242] on div "07/03/1948" at bounding box center [812, 240] width 115 height 62
copy span "07/03/1948"
drag, startPoint x: 1221, startPoint y: 241, endPoint x: 1296, endPoint y: 242, distance: 74.6
click at [1296, 242] on div "0005636912" at bounding box center [1273, 240] width 115 height 62
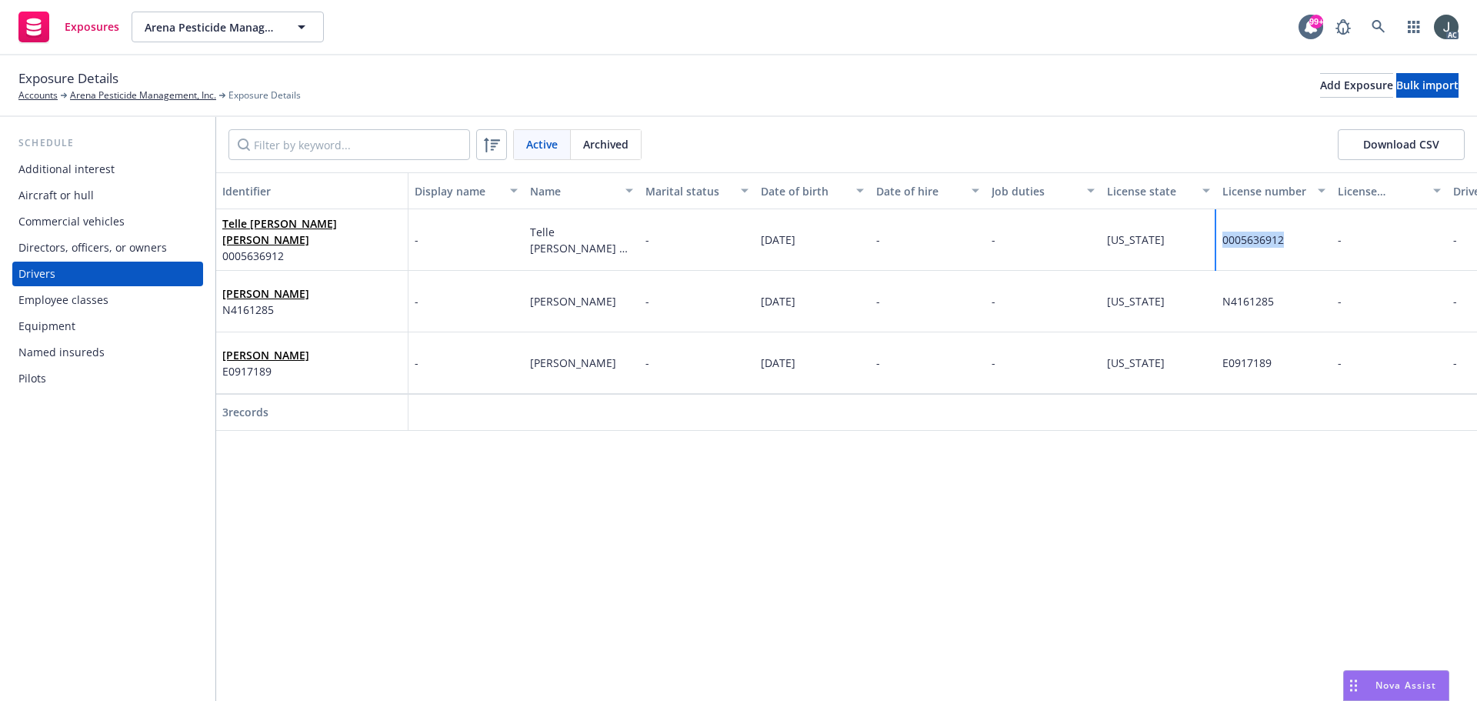
copy span "0005636912"
drag, startPoint x: 1109, startPoint y: 242, endPoint x: 1147, endPoint y: 242, distance: 37.7
click at [1147, 242] on div "Nevada" at bounding box center [1158, 240] width 115 height 62
copy span "Nevada"
drag, startPoint x: 222, startPoint y: 279, endPoint x: 328, endPoint y: 283, distance: 107.0
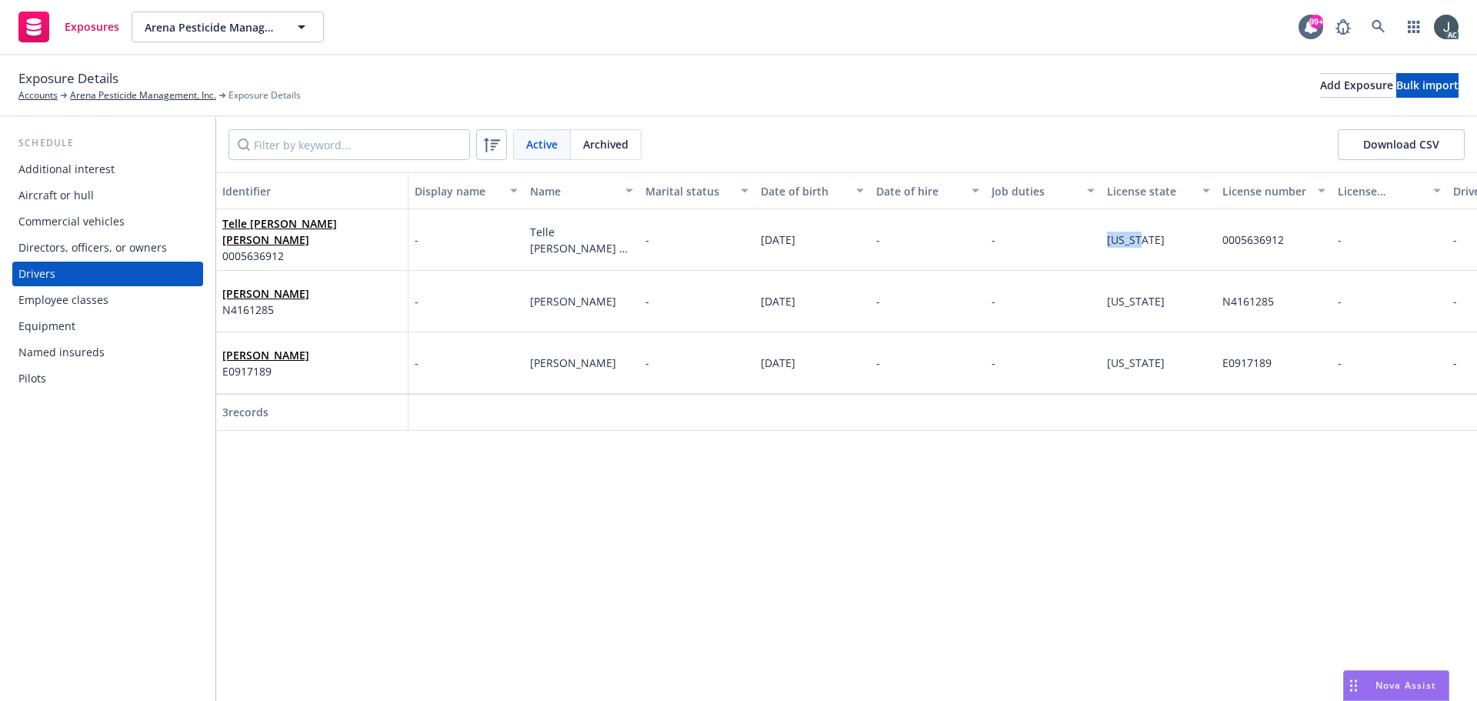
click at [328, 283] on div "Joan Marie Stocker N4161285" at bounding box center [312, 302] width 192 height 62
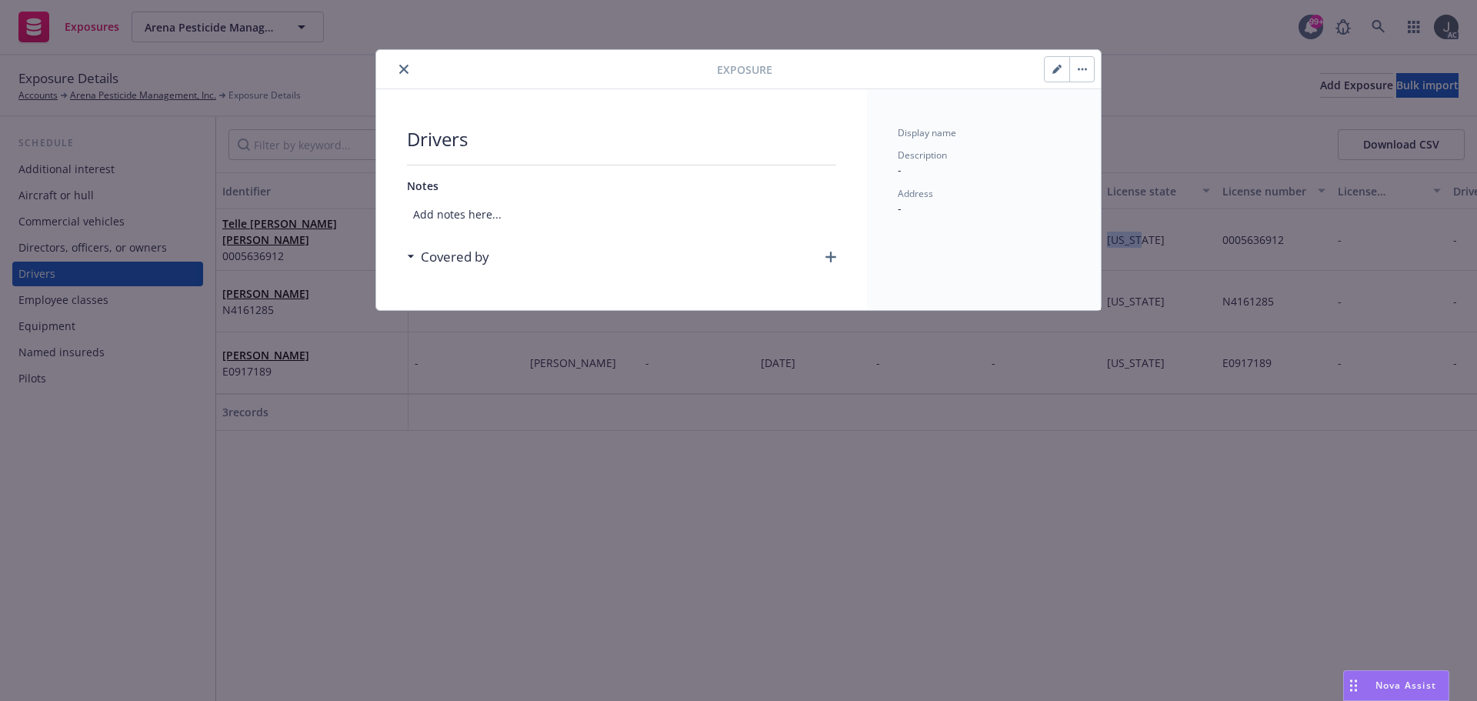
drag, startPoint x: 833, startPoint y: 535, endPoint x: 366, endPoint y: 370, distance: 495.3
click at [833, 535] on div "Exposure Drivers Notes Add notes here... Covered by Display name Description - …" at bounding box center [738, 350] width 1477 height 701
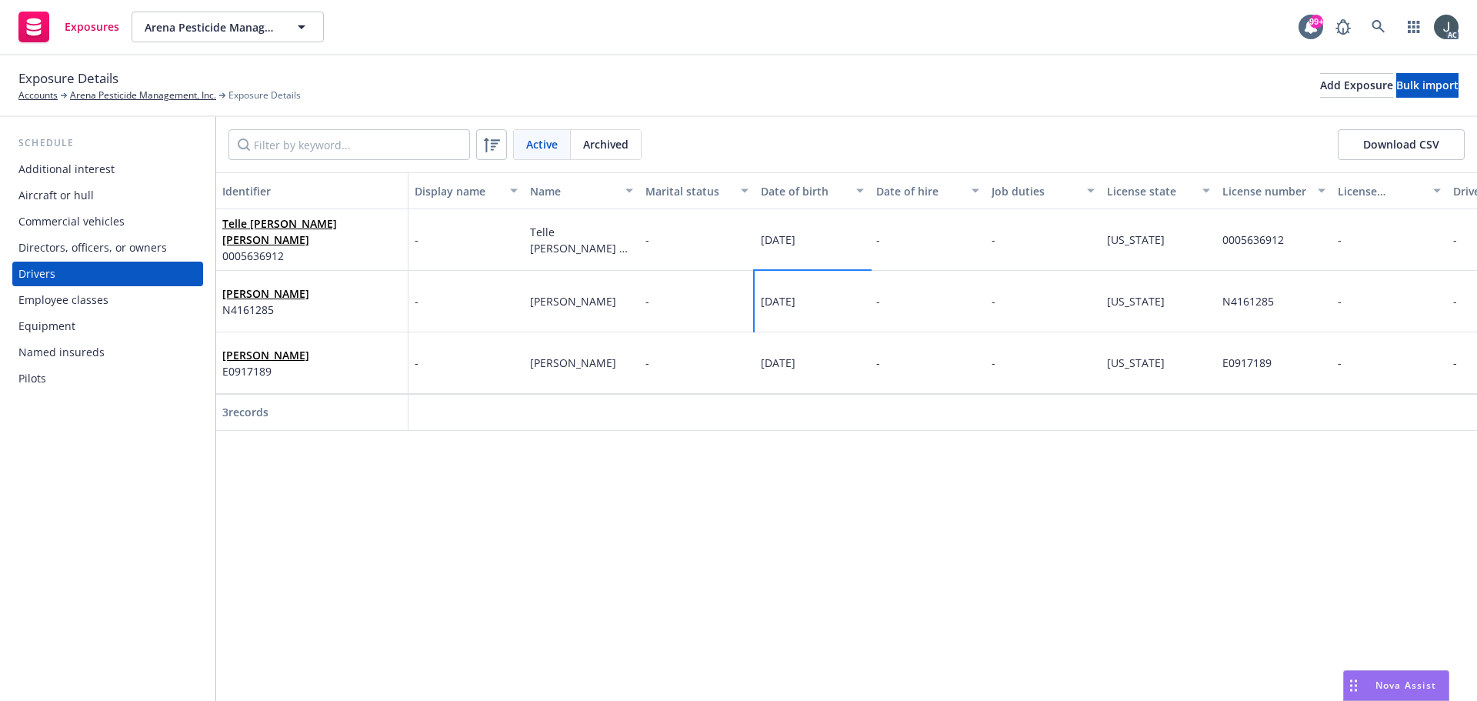
drag, startPoint x: 764, startPoint y: 301, endPoint x: 828, endPoint y: 301, distance: 63.8
click at [828, 301] on div "12/17/1948" at bounding box center [812, 302] width 115 height 62
copy span "12/17/1948"
drag, startPoint x: 1224, startPoint y: 301, endPoint x: 1291, endPoint y: 301, distance: 66.9
click at [1291, 301] on div "N4161285" at bounding box center [1273, 302] width 115 height 62
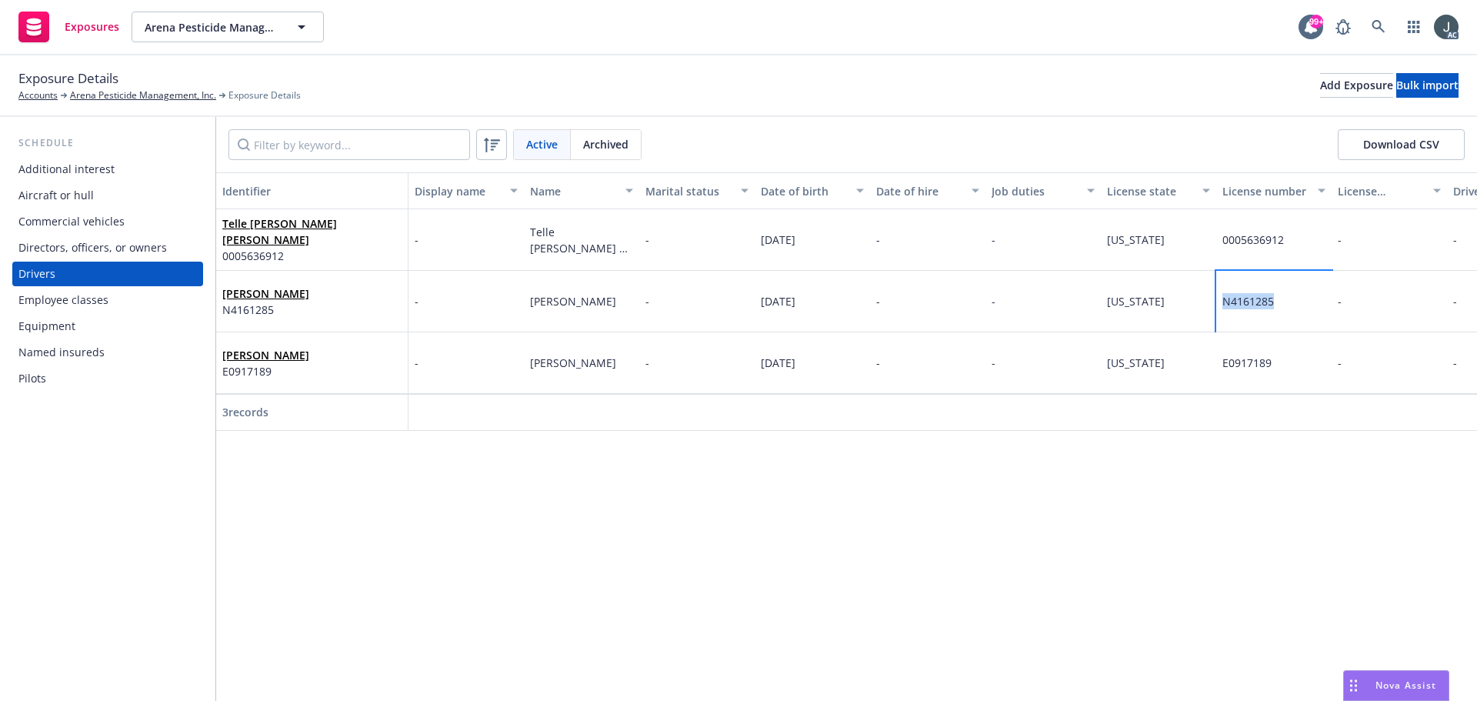
copy span "N4161285"
drag, startPoint x: 531, startPoint y: 362, endPoint x: 625, endPoint y: 365, distance: 93.1
click at [625, 365] on div "Russell Lee stoker" at bounding box center [581, 363] width 115 height 62
copy span "Russell Lee stoker"
drag, startPoint x: 762, startPoint y: 361, endPoint x: 833, endPoint y: 366, distance: 71.0
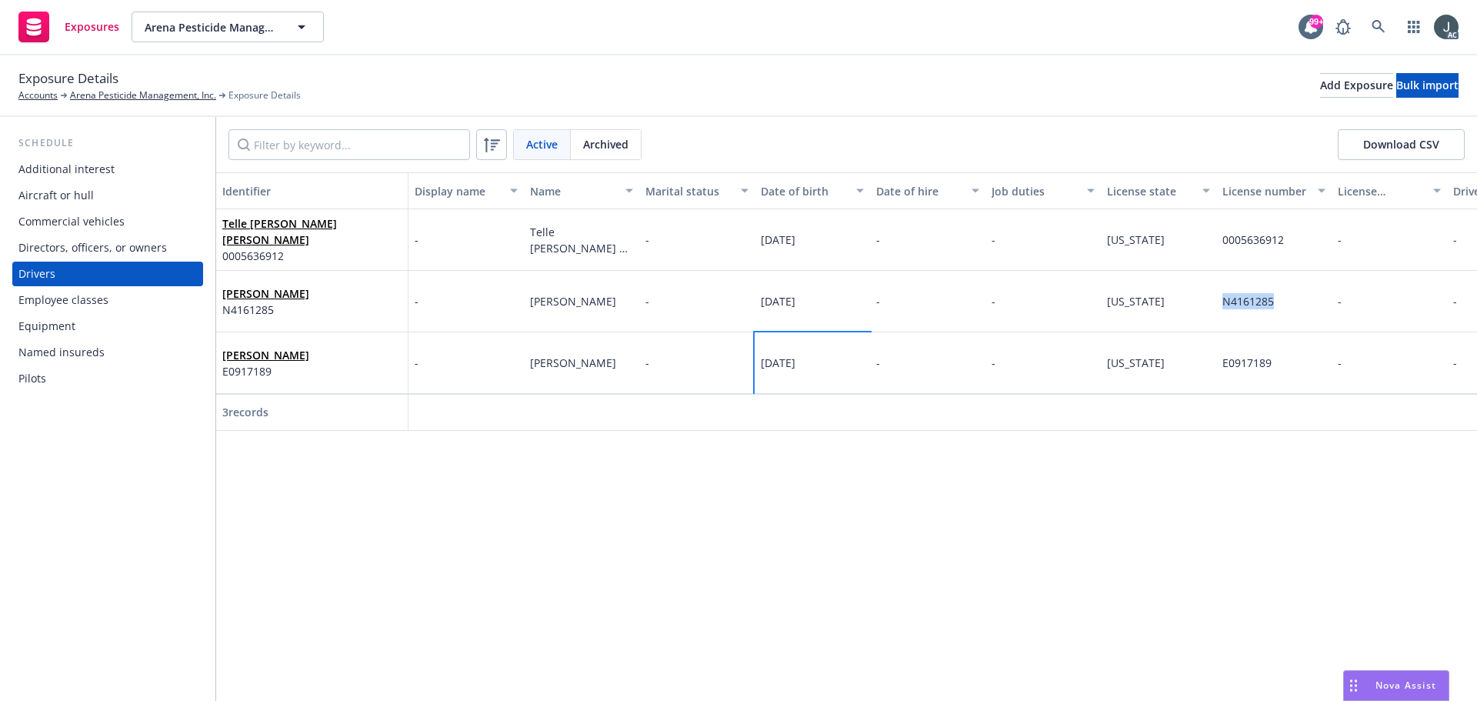
click at [833, 366] on div "10/08/1954" at bounding box center [812, 363] width 115 height 62
copy span "10/08/1954"
drag, startPoint x: 1223, startPoint y: 365, endPoint x: 1281, endPoint y: 365, distance: 58.5
click at [1281, 365] on div "E0917189" at bounding box center [1273, 363] width 115 height 62
copy span "E0917189"
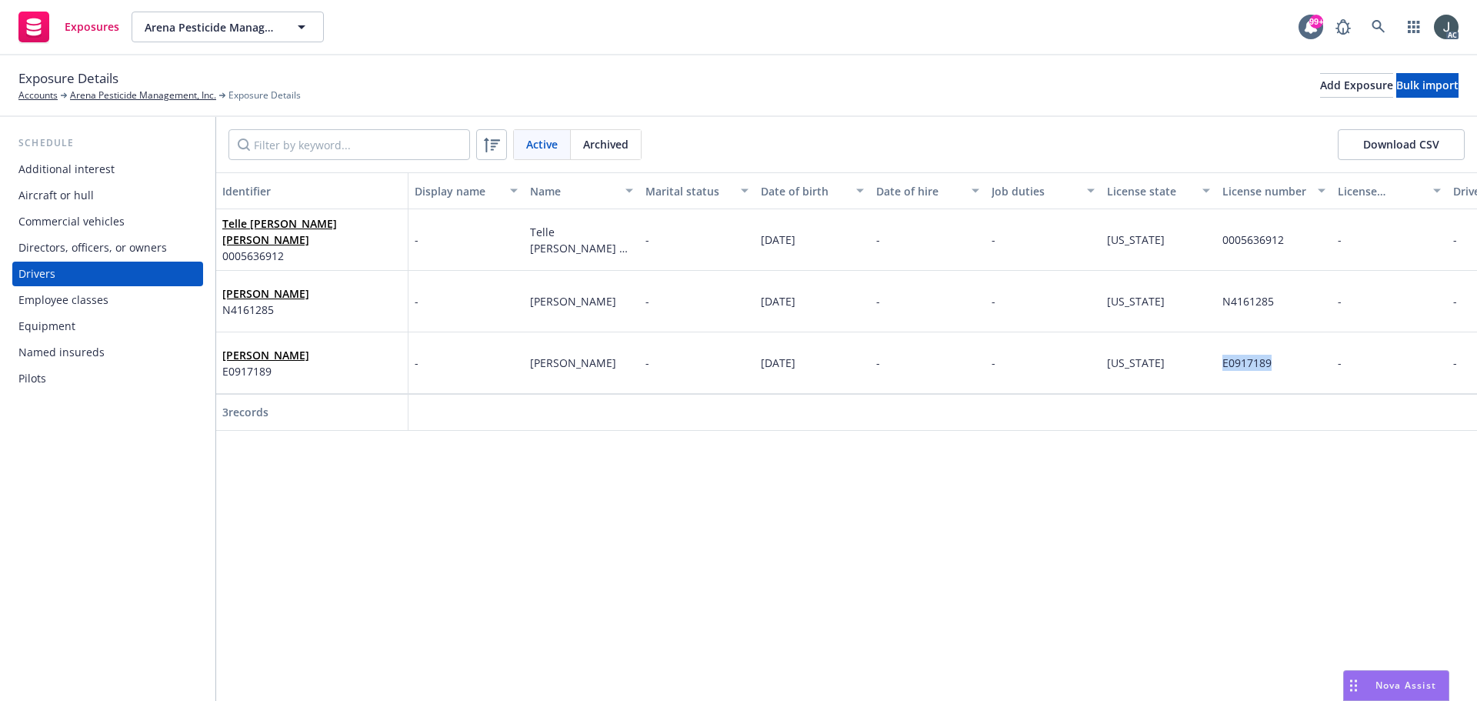
click at [78, 221] on div "Commercial vehicles" at bounding box center [71, 221] width 106 height 25
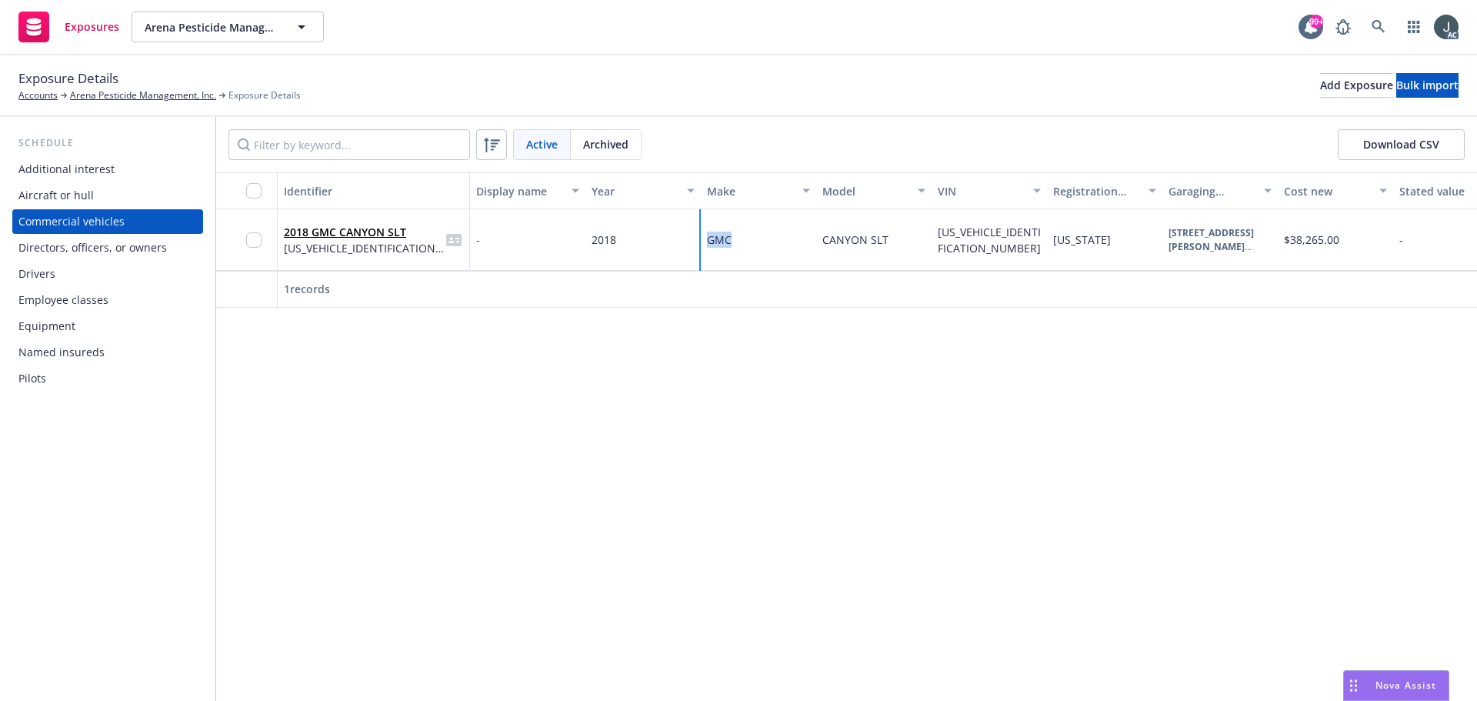
drag, startPoint x: 708, startPoint y: 238, endPoint x: 732, endPoint y: 241, distance: 24.8
click at [732, 241] on div "GMC" at bounding box center [758, 240] width 115 height 62
copy span "GMC"
drag, startPoint x: 826, startPoint y: 238, endPoint x: 889, endPoint y: 242, distance: 63.2
click at [890, 242] on div "CANYON SLT" at bounding box center [873, 240] width 115 height 62
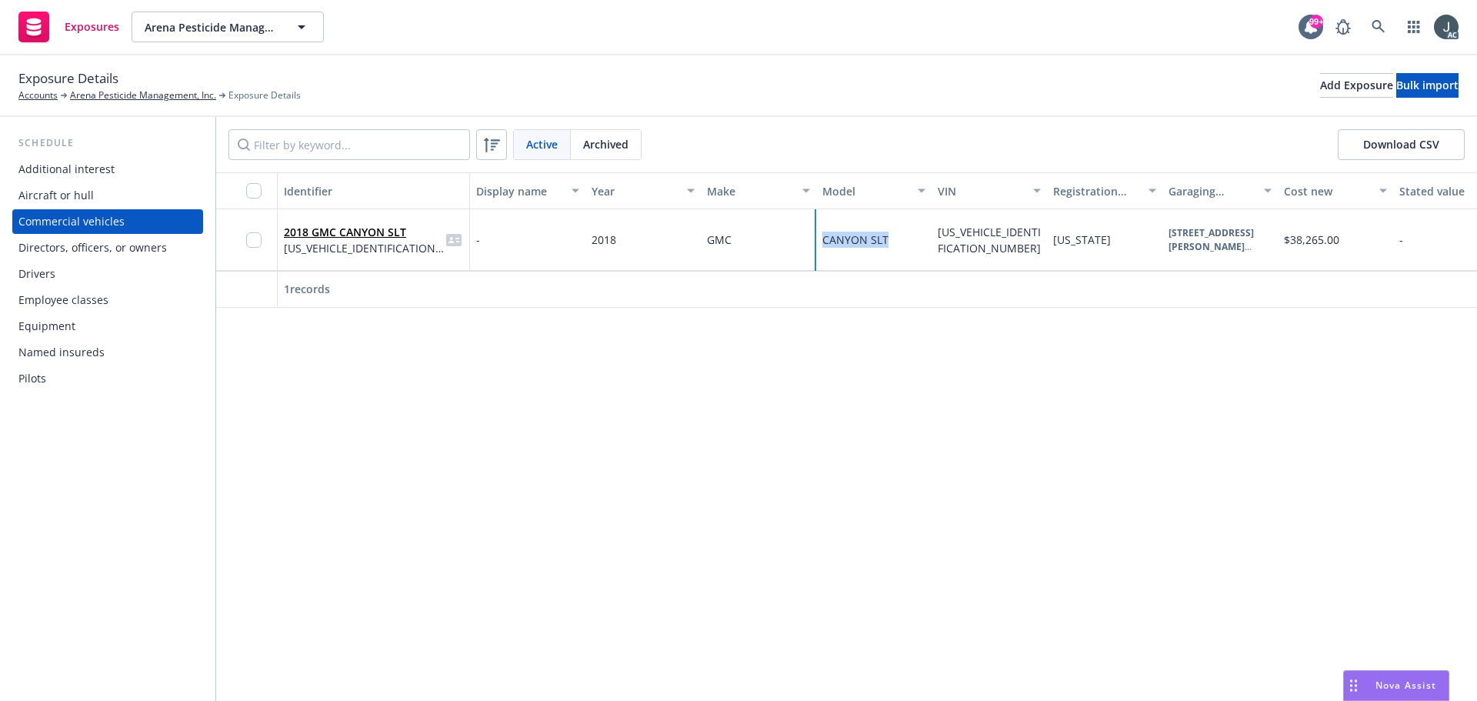
drag, startPoint x: 822, startPoint y: 242, endPoint x: 889, endPoint y: 242, distance: 66.9
click at [889, 242] on div "CANYON SLT" at bounding box center [873, 240] width 115 height 62
copy span "CANYON SLT"
drag, startPoint x: 938, startPoint y: 232, endPoint x: 960, endPoint y: 253, distance: 30.5
click at [960, 253] on div "1GTG6DEN2J1264132" at bounding box center [989, 240] width 103 height 32
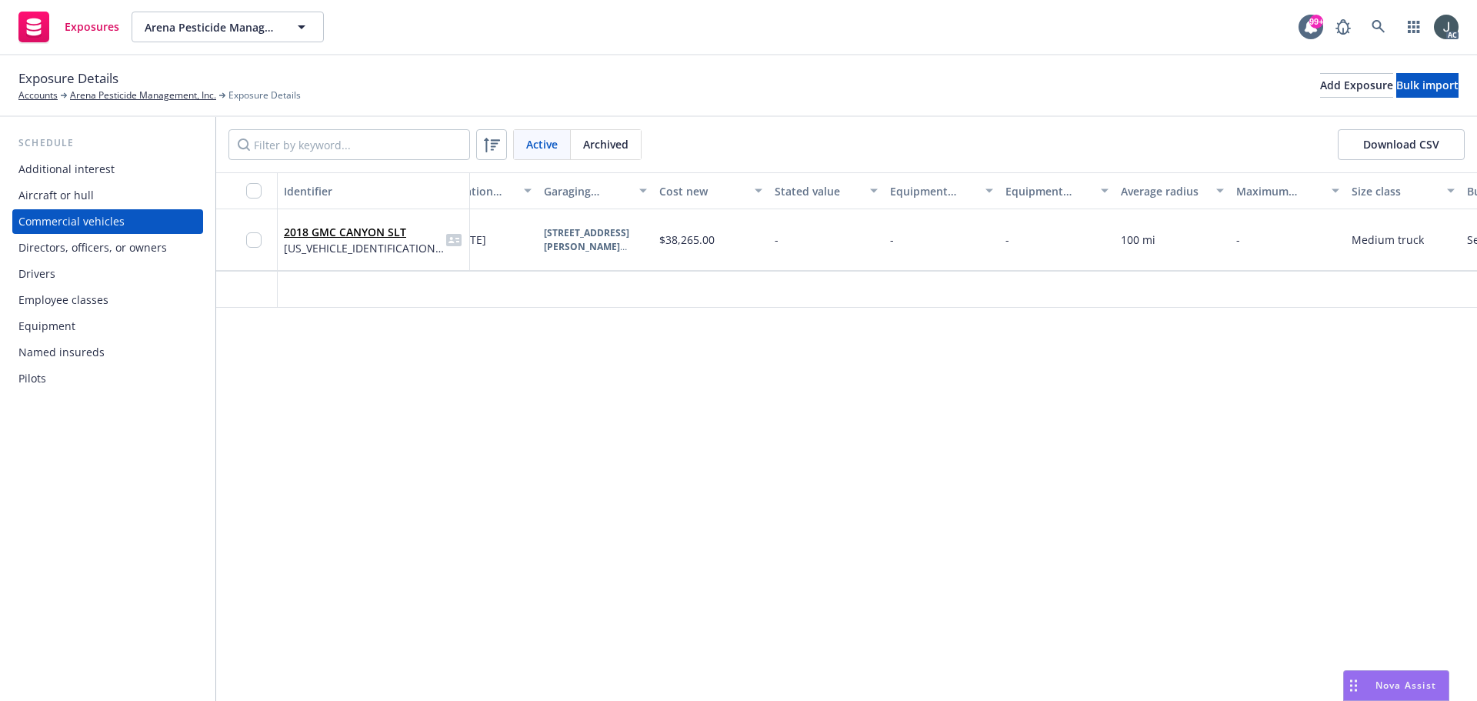
scroll to position [0, 641]
click at [576, 254] on div "Woodland , CA , 95776" at bounding box center [579, 261] width 103 height 14
drag, startPoint x: 530, startPoint y: 229, endPoint x: 611, endPoint y: 237, distance: 81.1
click at [611, 237] on span "2304 Foster Court Woodland , CA , 95776" at bounding box center [579, 240] width 103 height 28
drag, startPoint x: 535, startPoint y: 249, endPoint x: 603, endPoint y: 252, distance: 68.5
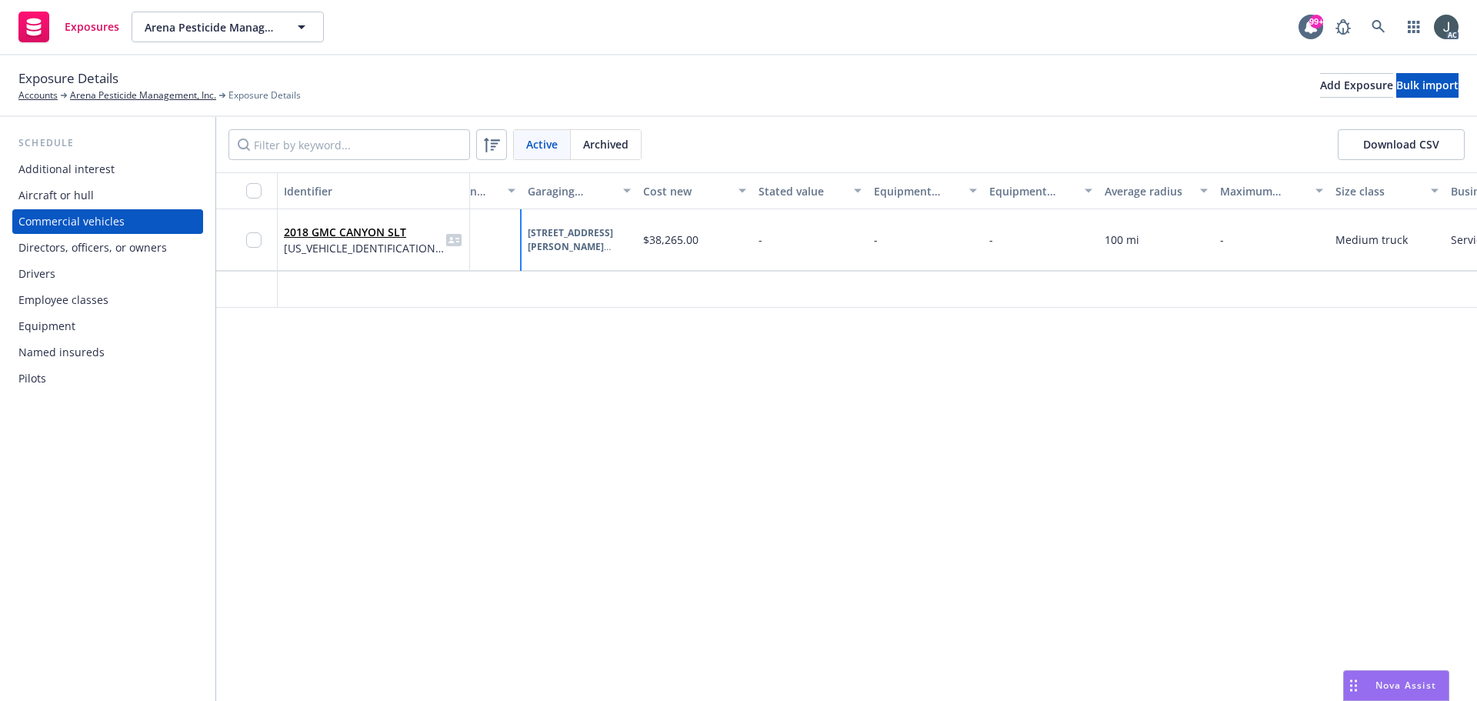
click at [603, 254] on div "Woodland , CA , 95776" at bounding box center [579, 261] width 103 height 14
drag, startPoint x: 530, startPoint y: 248, endPoint x: 621, endPoint y: 252, distance: 91.6
click at [621, 252] on div "2304 Foster Court Woodland , CA , 95776" at bounding box center [578, 240] width 115 height 62
drag, startPoint x: 703, startPoint y: 244, endPoint x: 651, endPoint y: 244, distance: 52.3
click at [651, 244] on div "$38,265.00" at bounding box center [694, 240] width 115 height 62
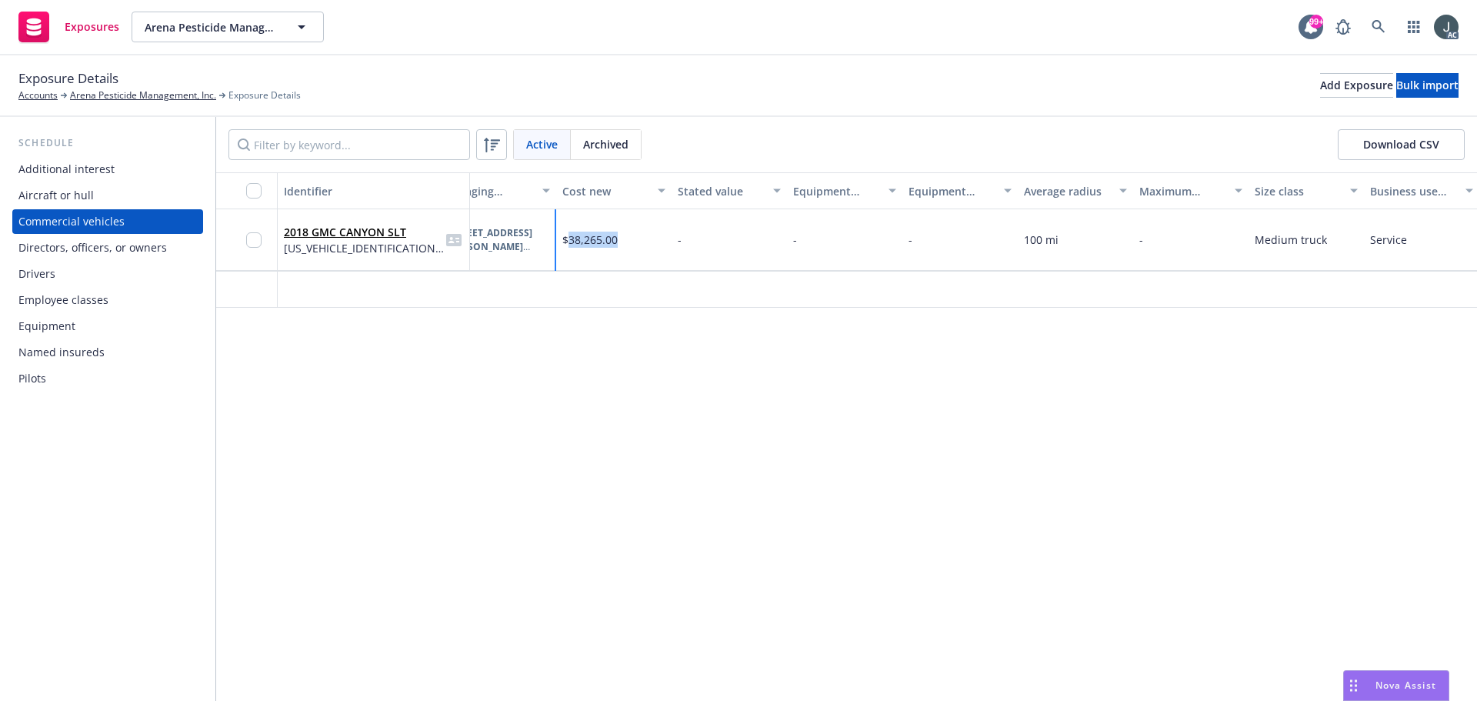
scroll to position [0, 724]
drag, startPoint x: 1368, startPoint y: 235, endPoint x: 1407, endPoint y: 238, distance: 39.3
click at [1407, 238] on div "Service" at bounding box center [1418, 240] width 115 height 62
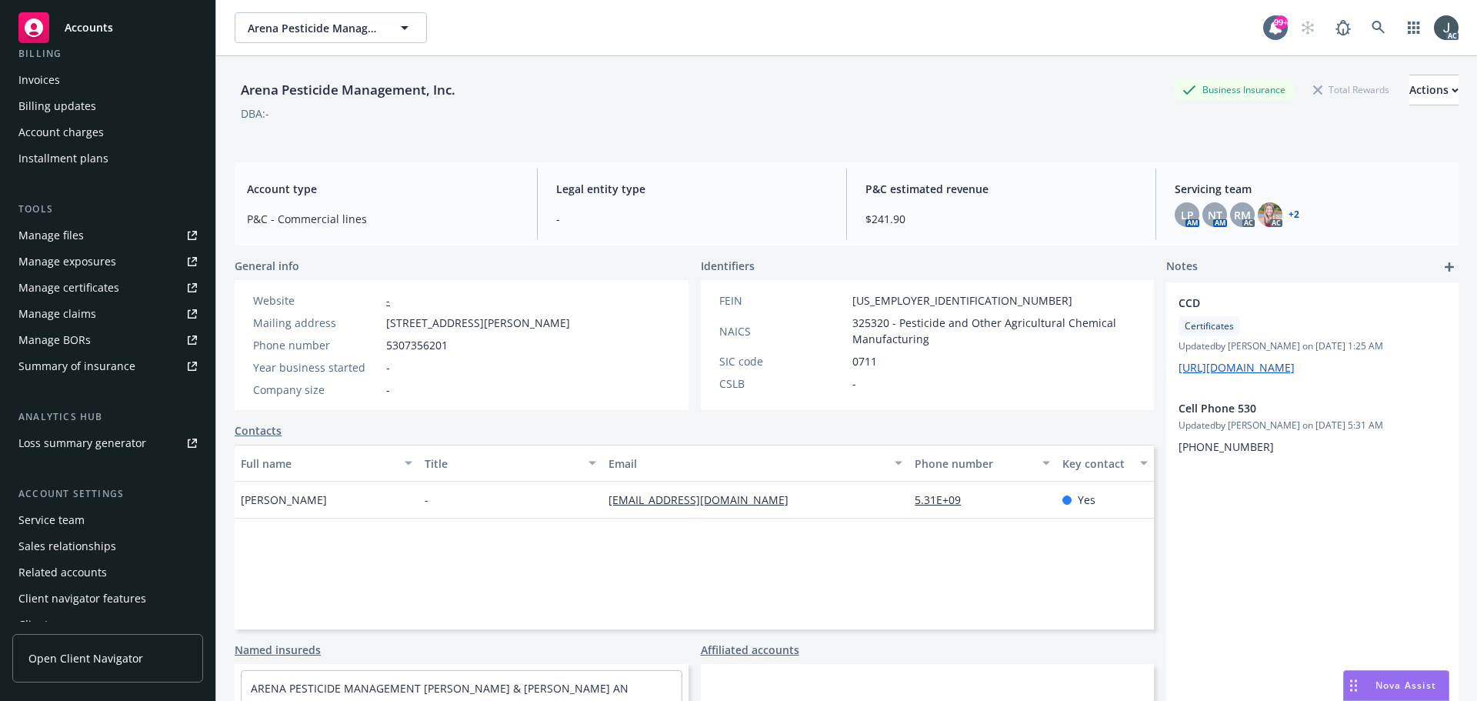
scroll to position [275, 0]
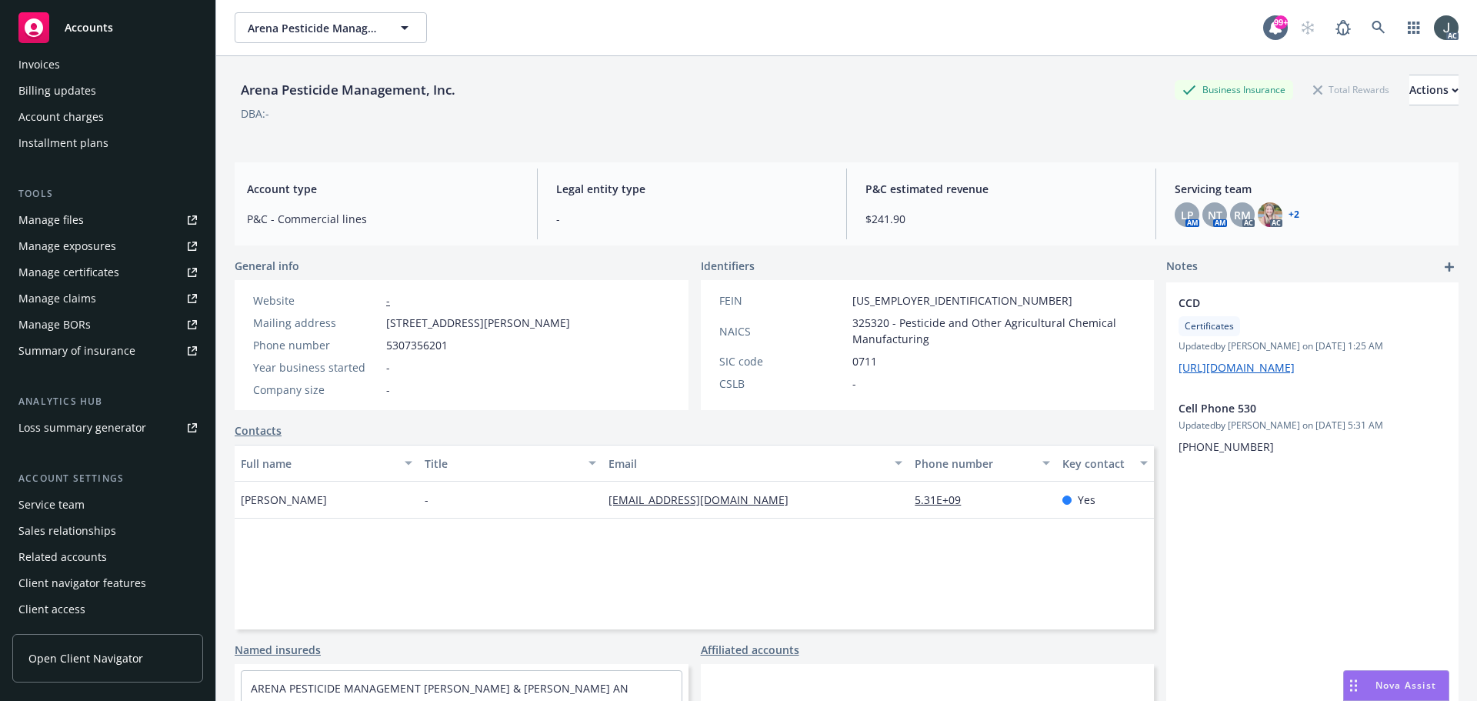
click at [78, 509] on div "Service team" at bounding box center [51, 504] width 66 height 25
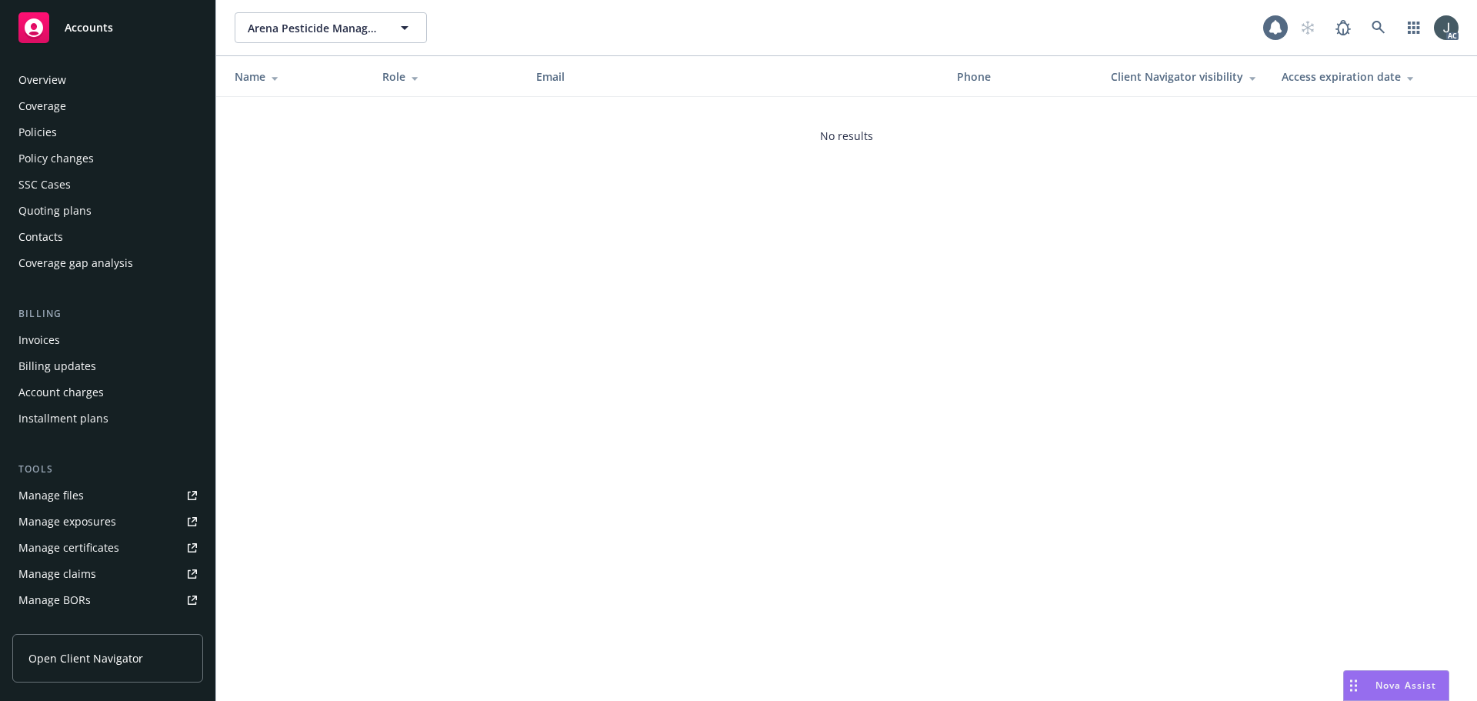
scroll to position [275, 0]
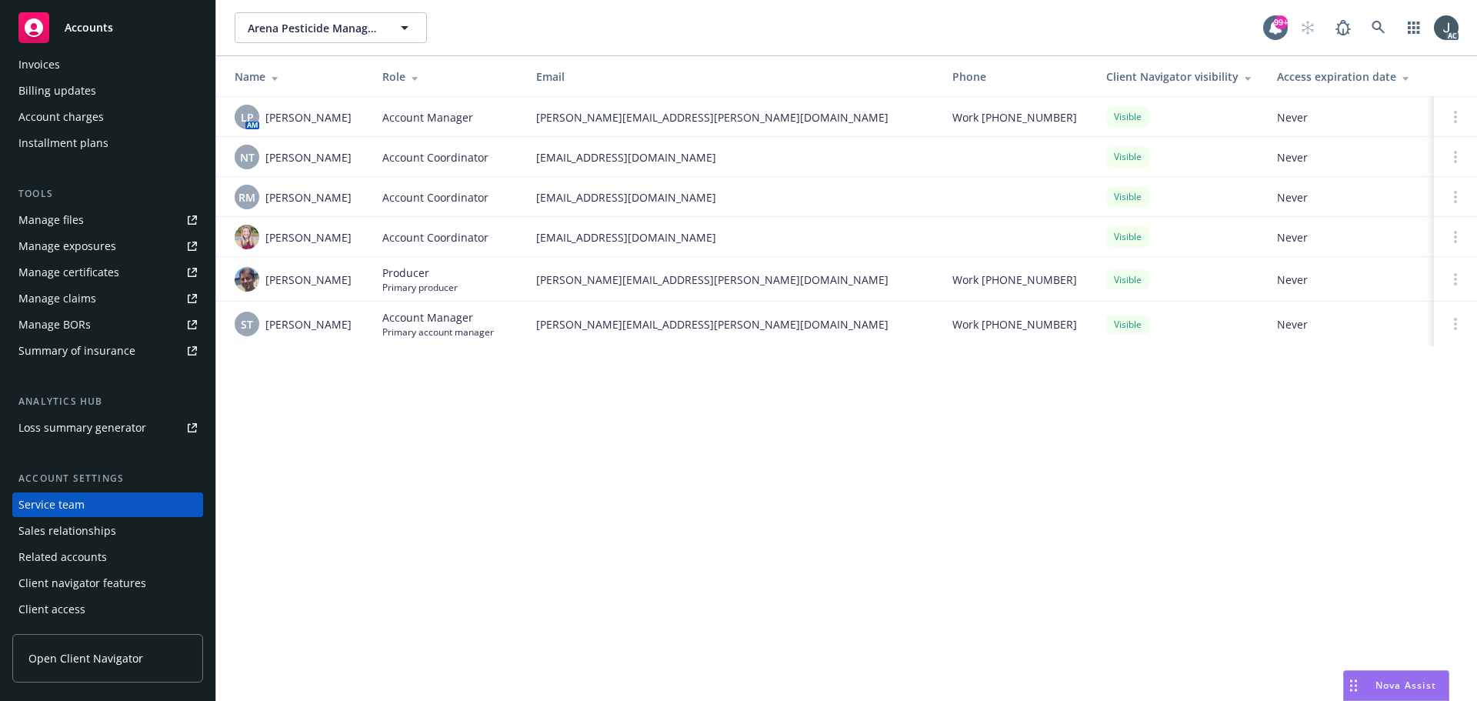
drag, startPoint x: 353, startPoint y: 160, endPoint x: 267, endPoint y: 158, distance: 86.2
click at [267, 158] on div "NT [PERSON_NAME]" at bounding box center [296, 157] width 123 height 25
copy span "[PERSON_NAME]"
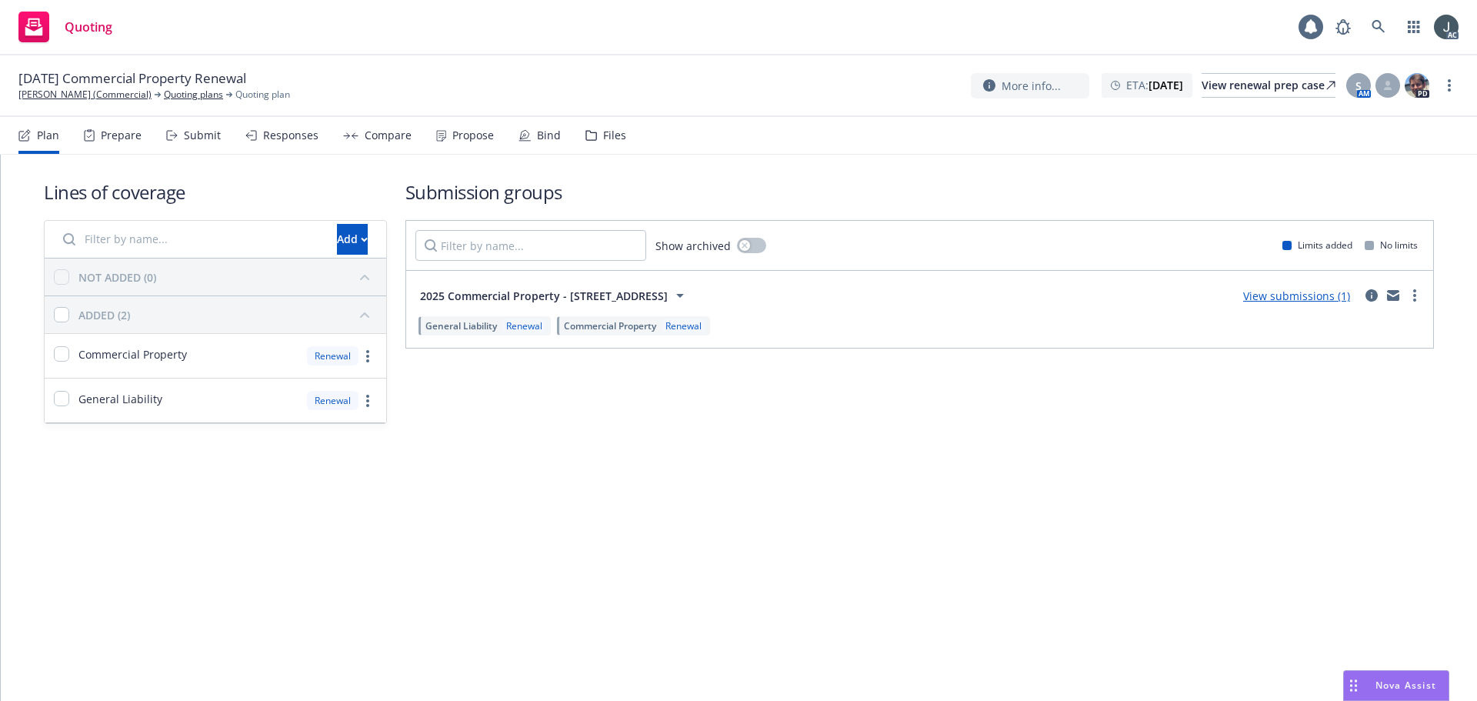
click at [122, 130] on div "Prepare" at bounding box center [121, 135] width 41 height 12
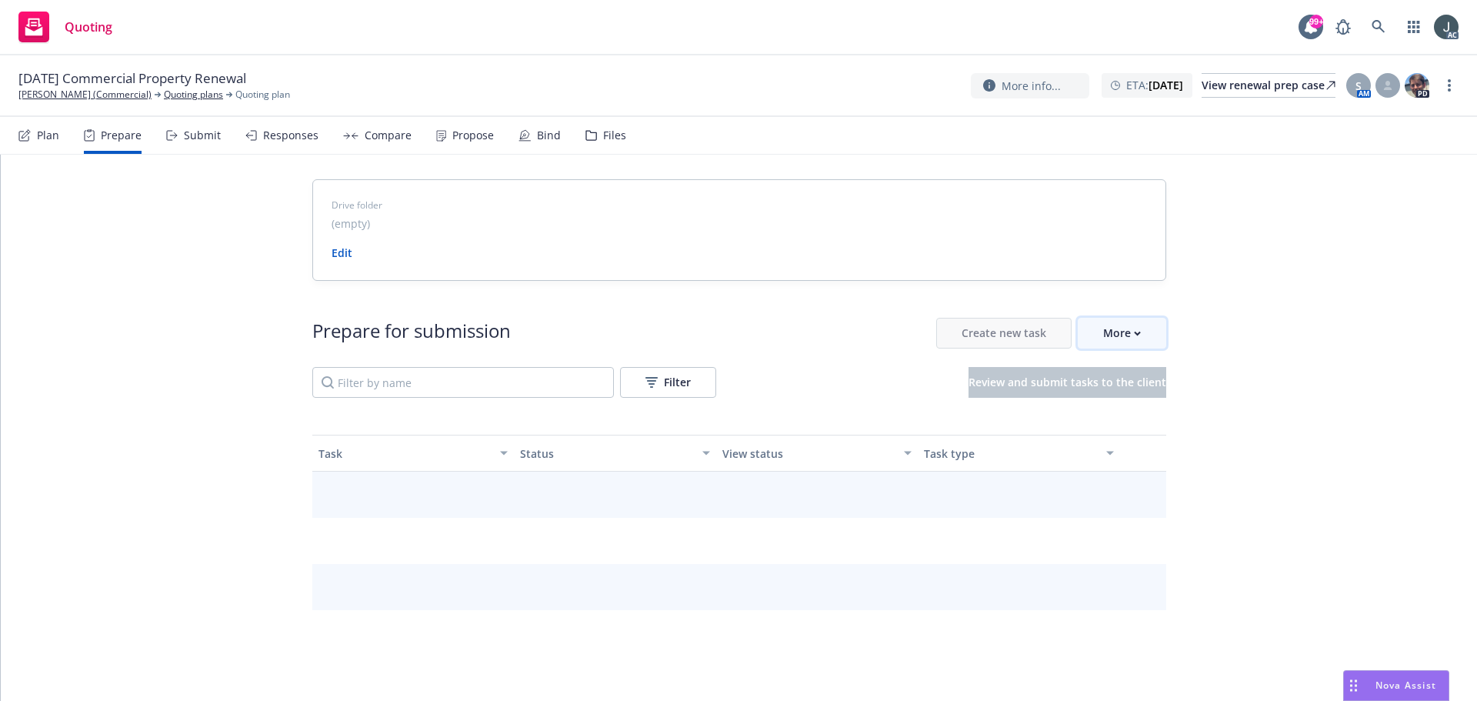
click at [1114, 329] on div "More" at bounding box center [1122, 332] width 38 height 29
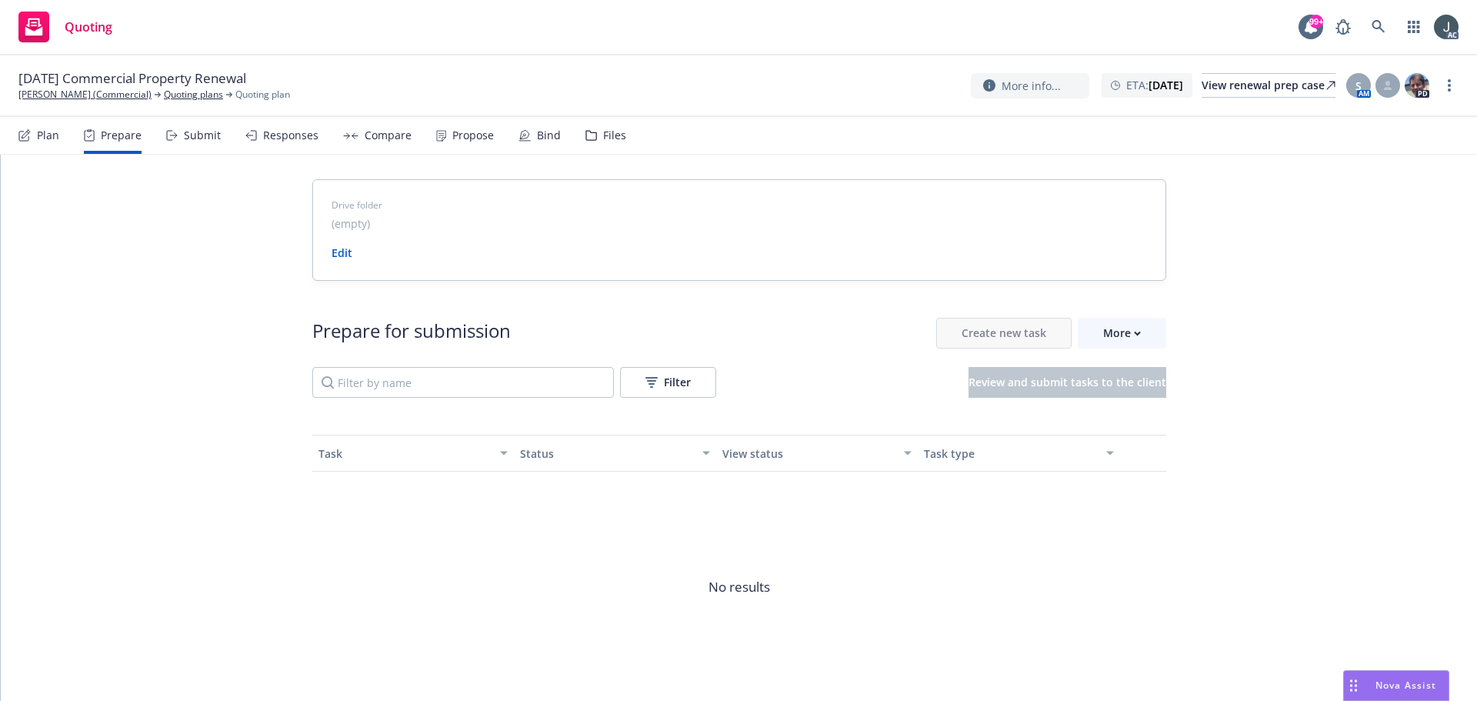
click at [1120, 398] on span "Go to Indio account" at bounding box center [1140, 403] width 137 height 15
click at [66, 87] on span "11/30/25 Commercial Property Renewal" at bounding box center [132, 78] width 228 height 18
click at [66, 95] on link "George R. McDermand (Commercial)" at bounding box center [84, 95] width 133 height 14
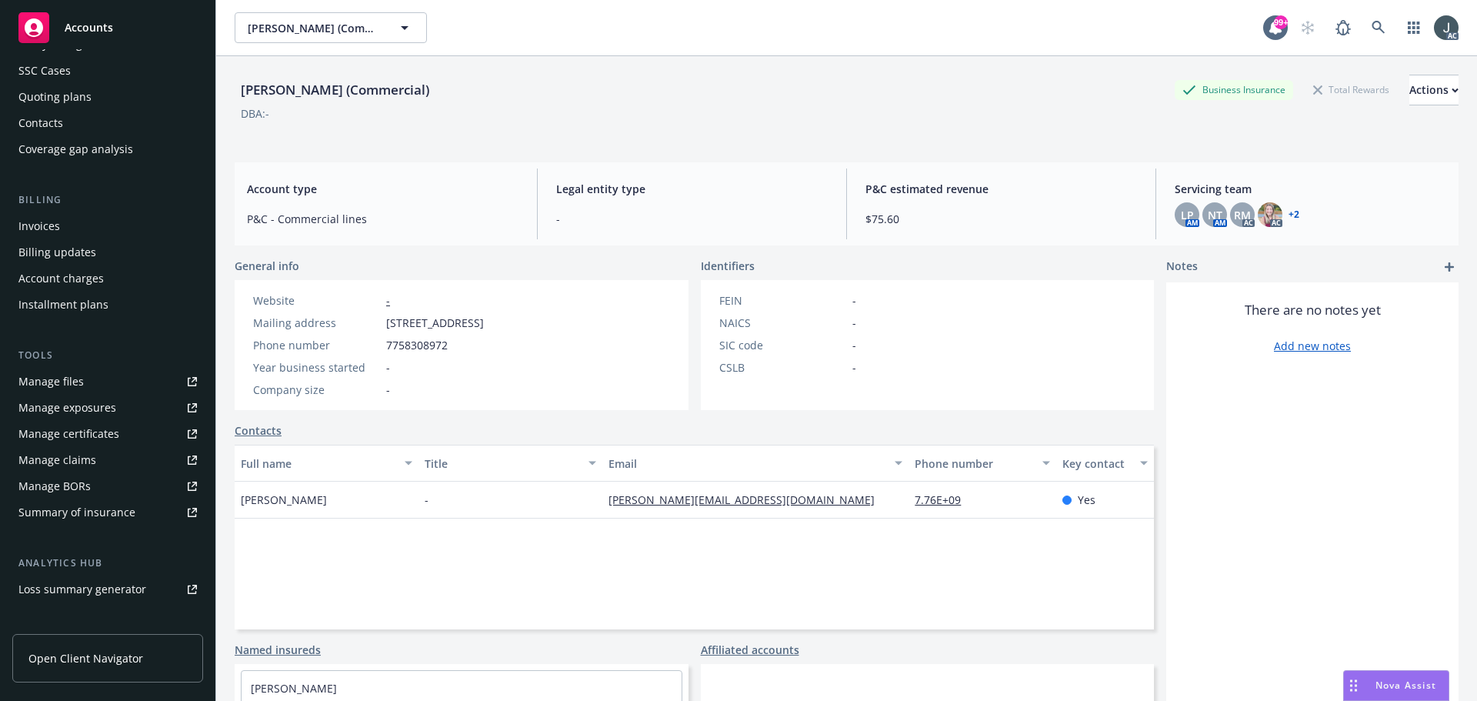
scroll to position [275, 0]
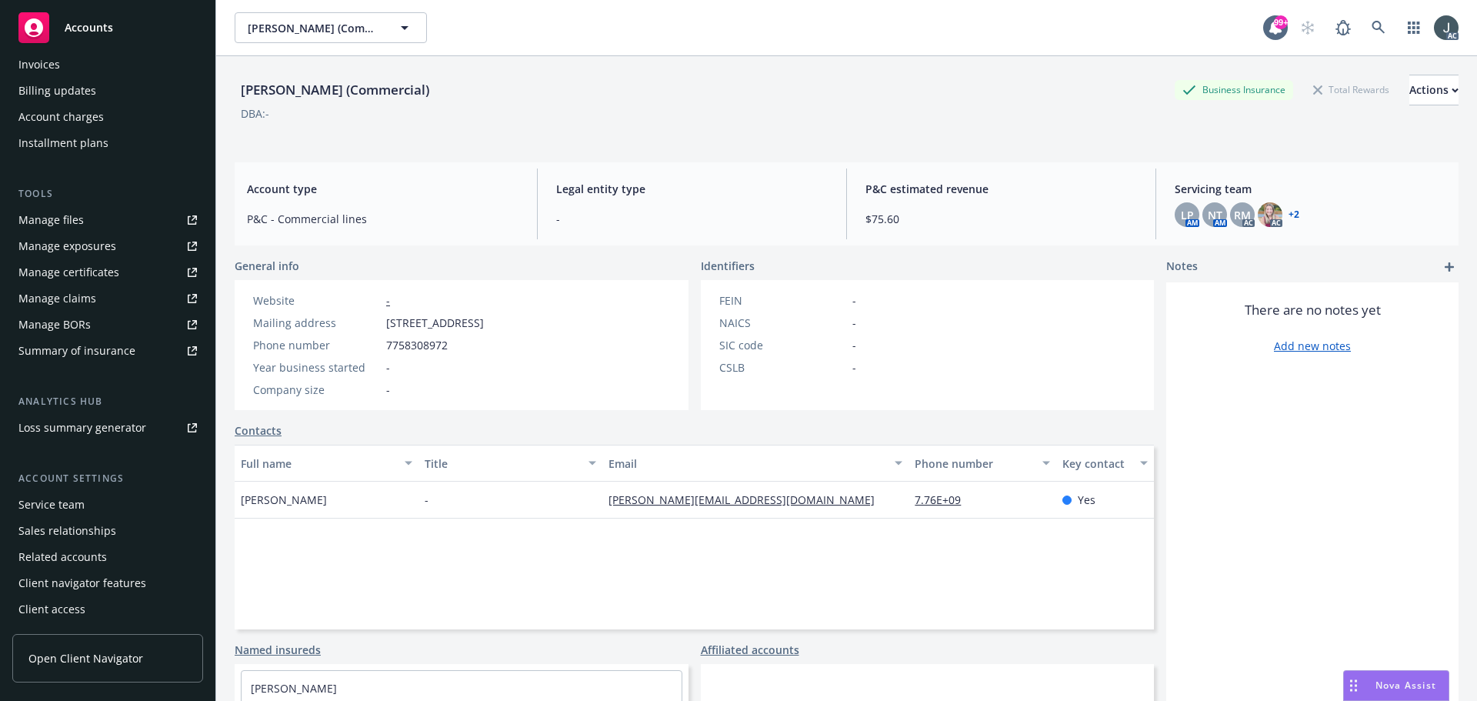
drag, startPoint x: 45, startPoint y: 508, endPoint x: 248, endPoint y: 508, distance: 202.3
click at [45, 508] on div "Service team" at bounding box center [51, 504] width 66 height 25
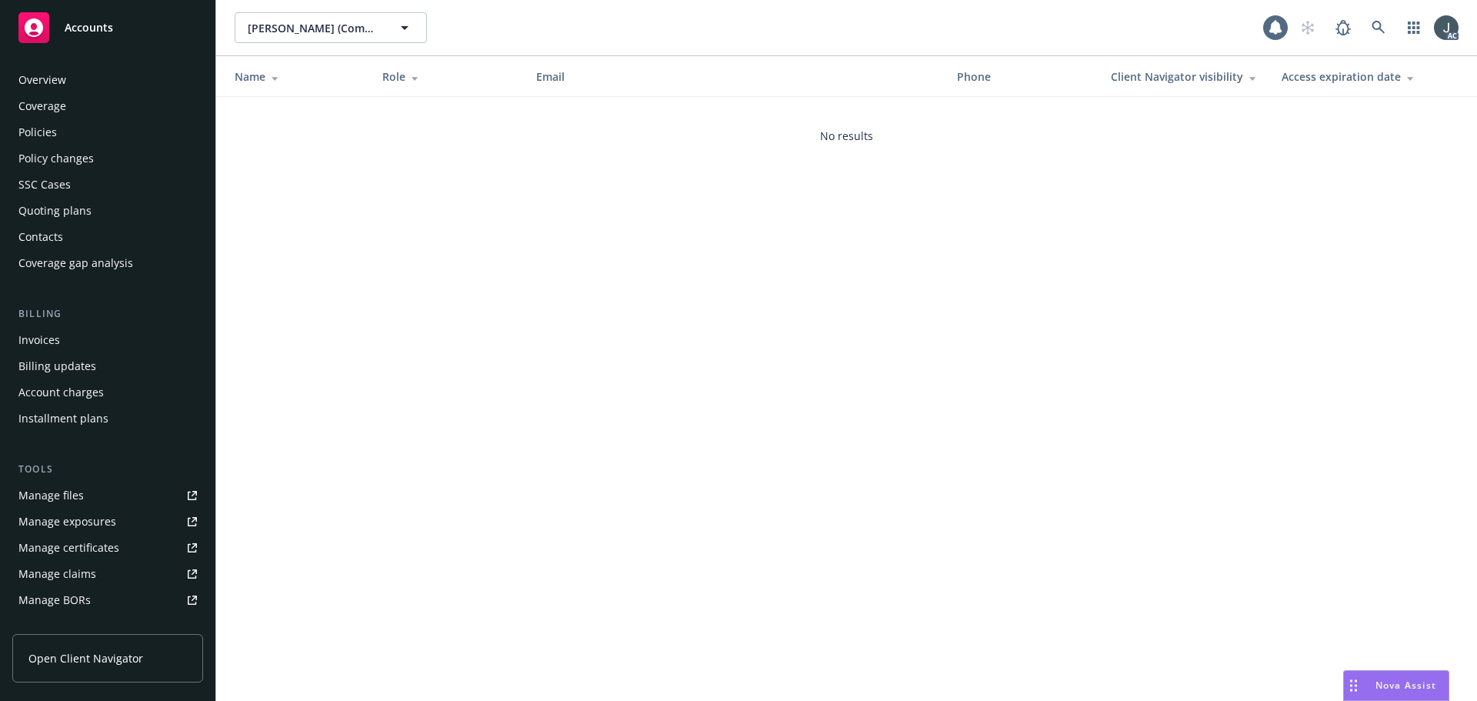
scroll to position [275, 0]
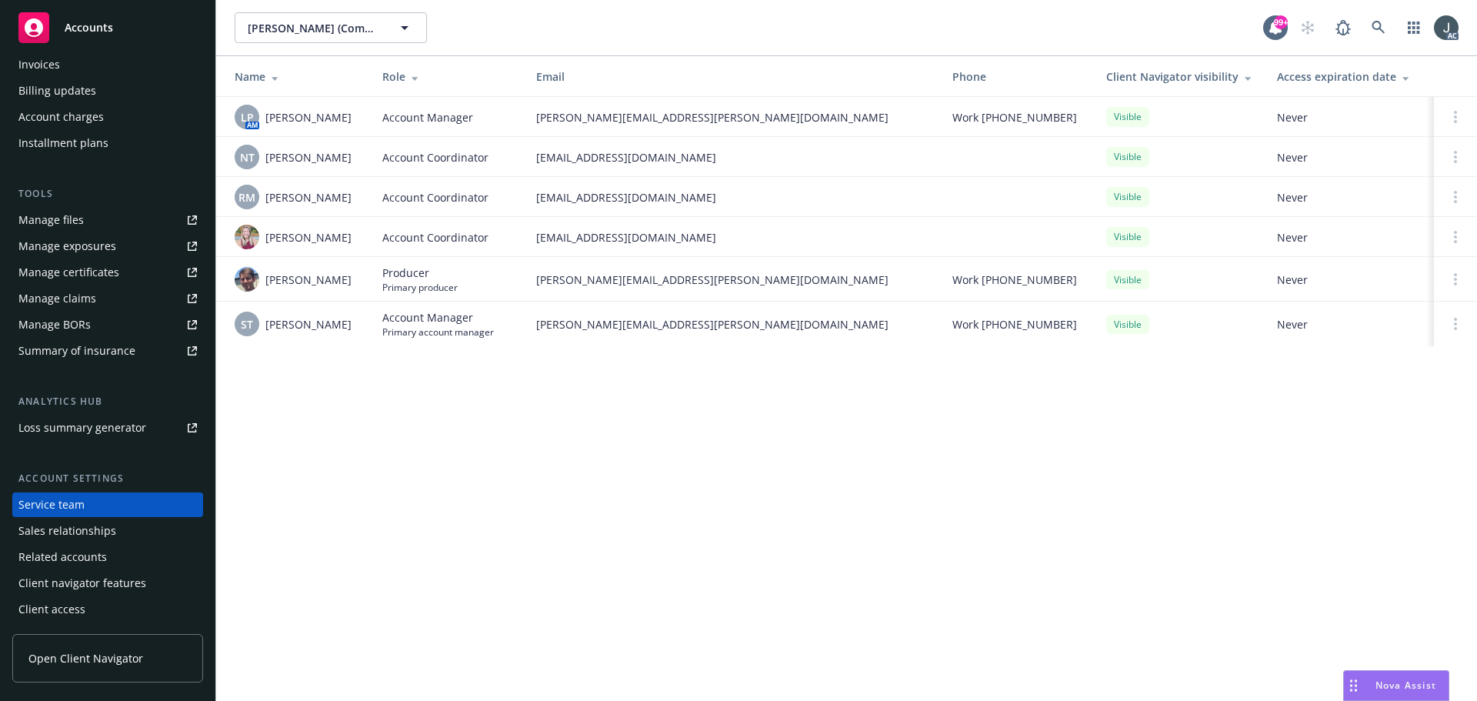
drag, startPoint x: 357, startPoint y: 115, endPoint x: 265, endPoint y: 118, distance: 92.3
click at [265, 118] on div "LP AM [PERSON_NAME]" at bounding box center [296, 117] width 123 height 25
copy span "[PERSON_NAME]"
drag, startPoint x: 358, startPoint y: 200, endPoint x: 264, endPoint y: 199, distance: 94.6
click at [264, 199] on td "RM [PERSON_NAME]" at bounding box center [293, 197] width 154 height 40
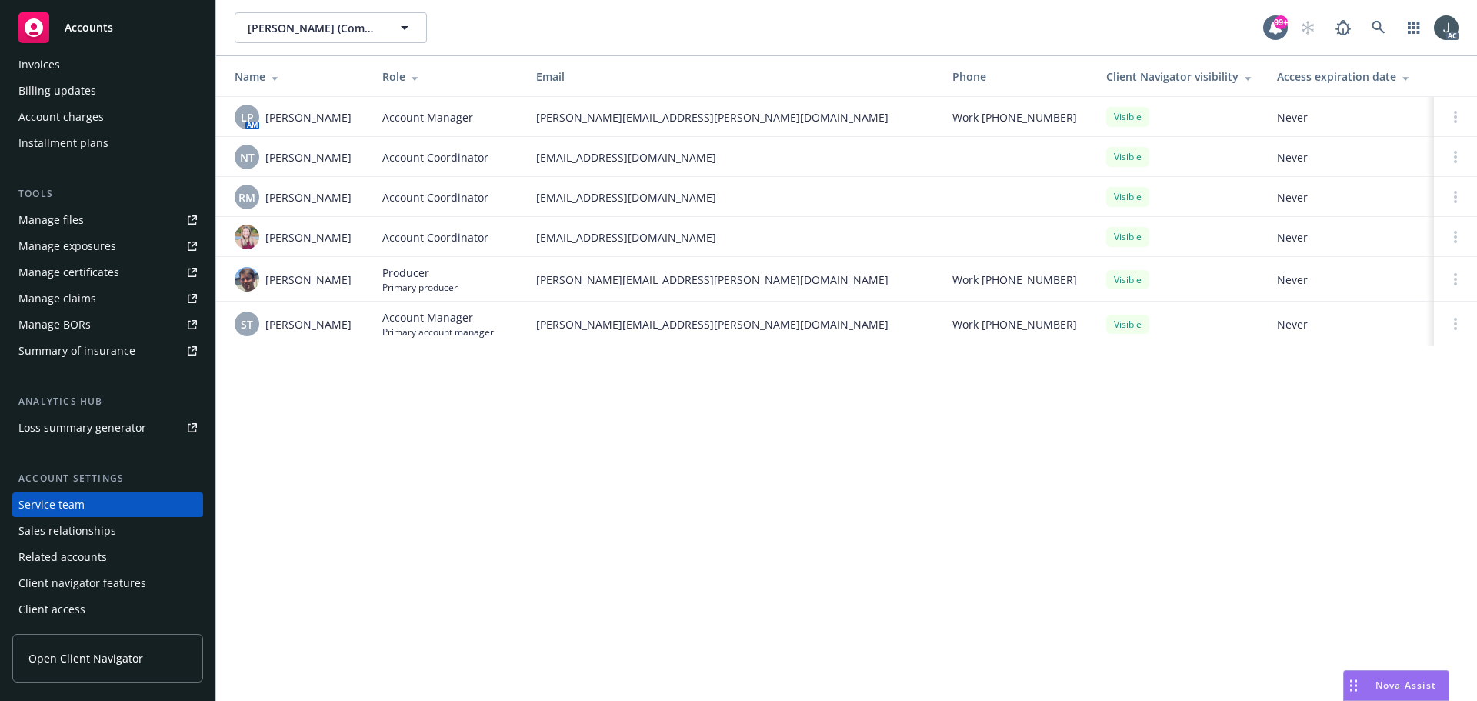
copy span "Rati Mukhuradze"
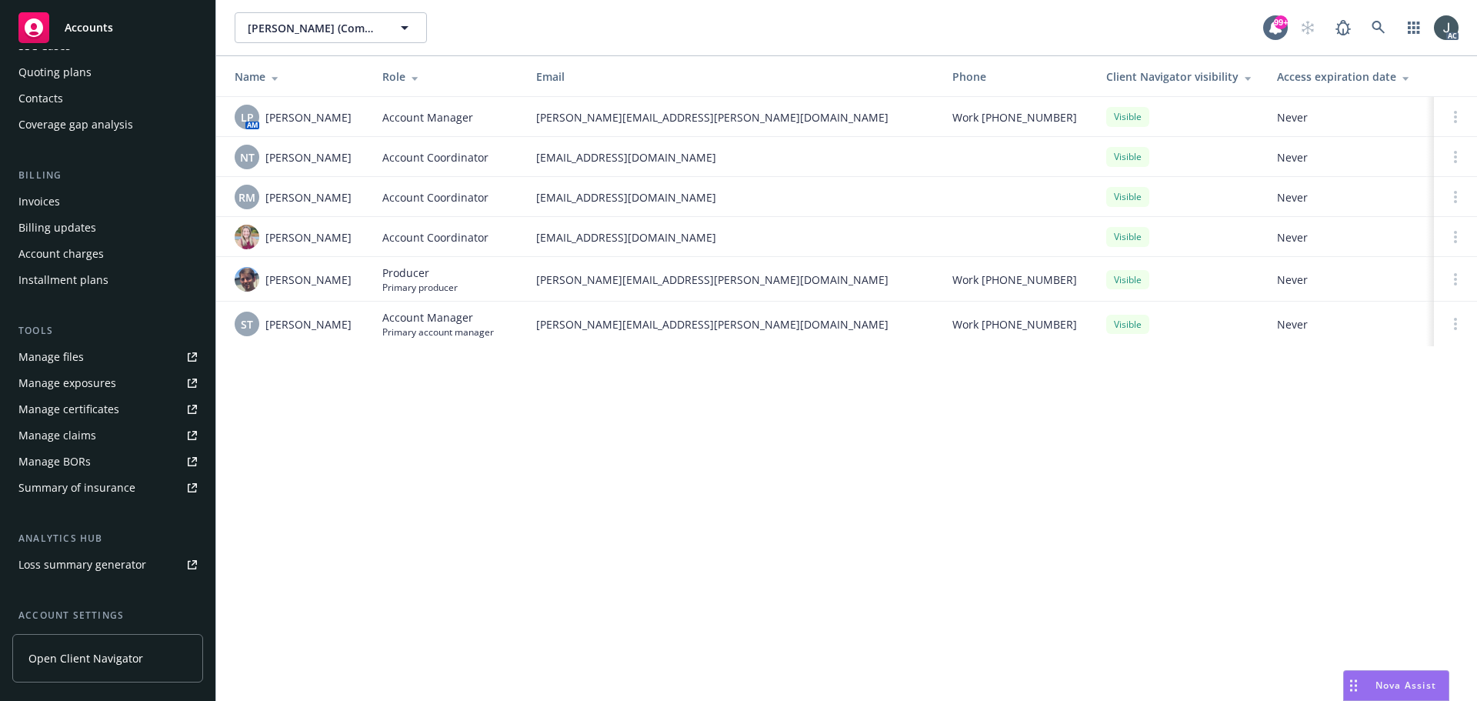
scroll to position [0, 0]
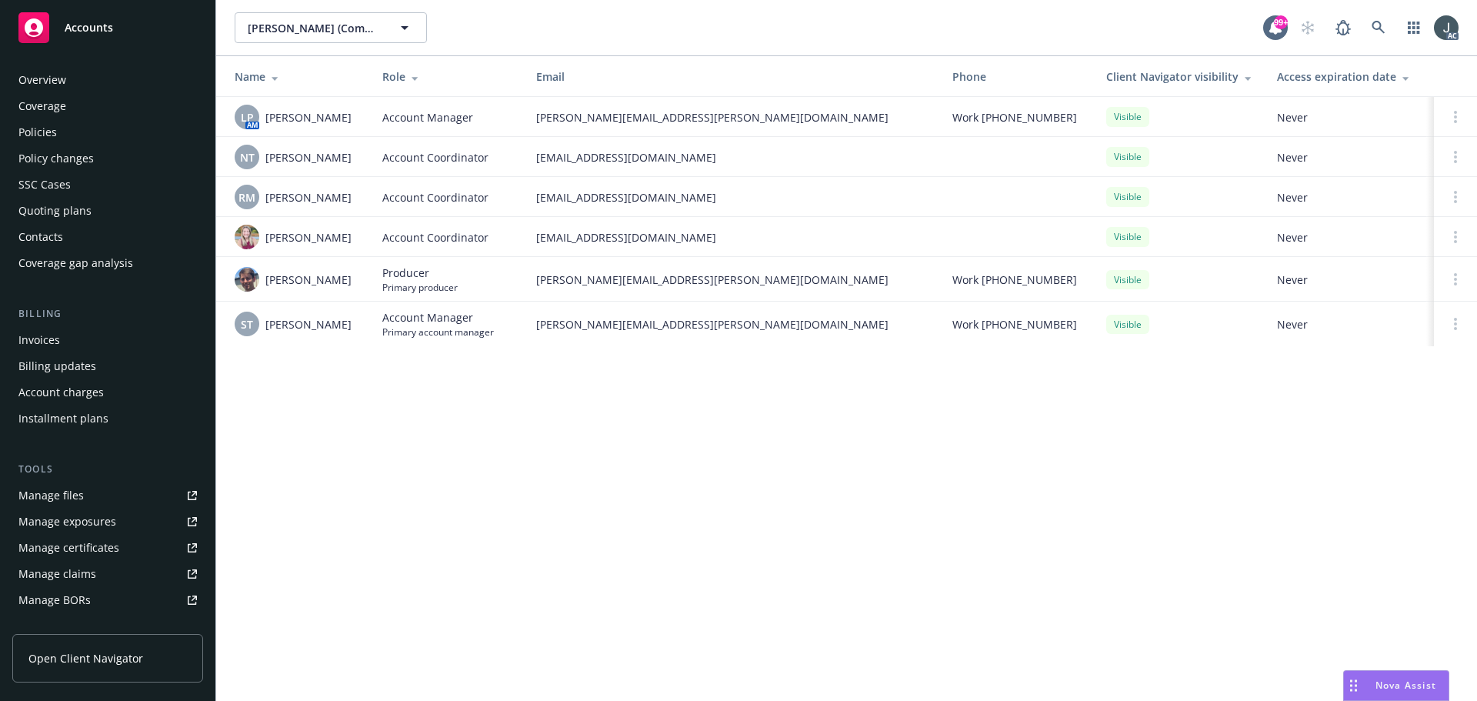
click at [45, 135] on div "Policies" at bounding box center [37, 132] width 38 height 25
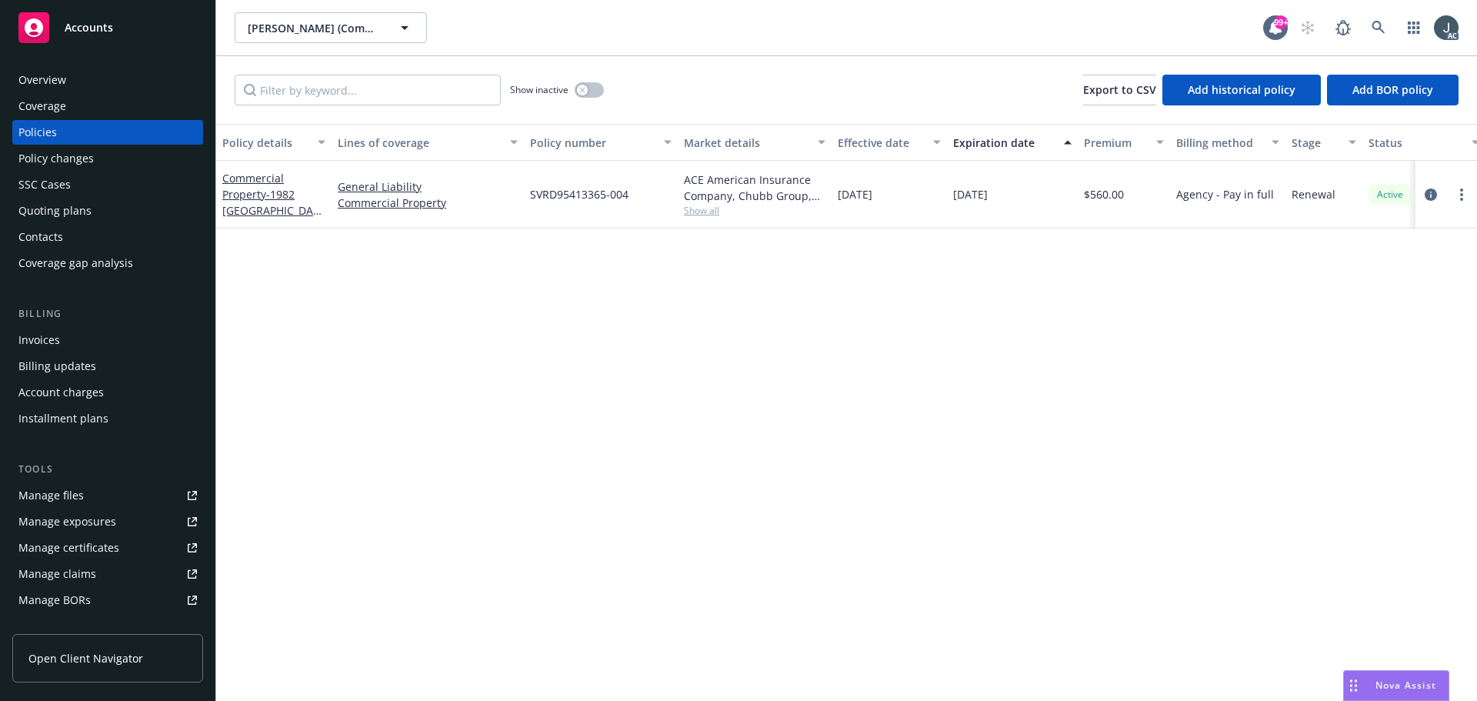
click at [40, 87] on div "Overview" at bounding box center [42, 80] width 48 height 25
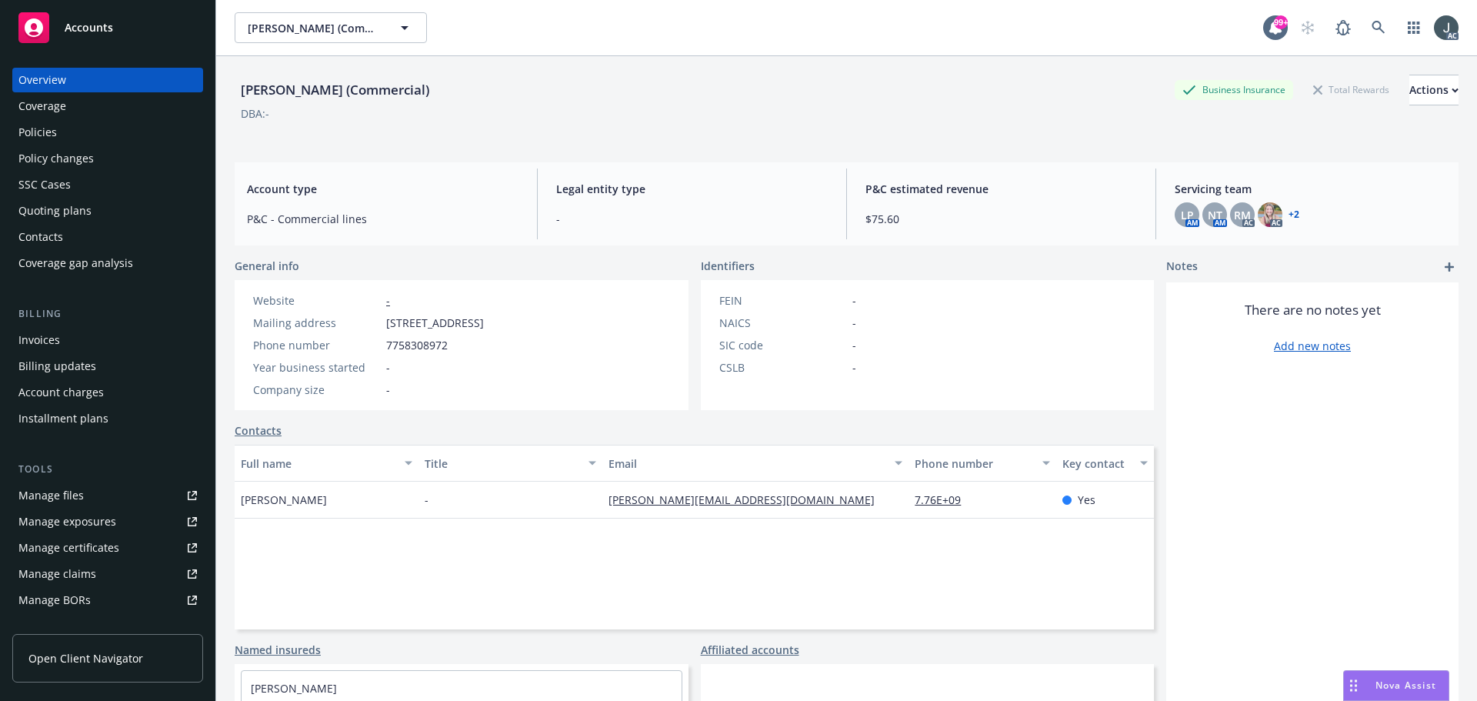
drag, startPoint x: 384, startPoint y: 324, endPoint x: 487, endPoint y: 321, distance: 103.1
click at [487, 321] on div "Mailing address 1370 Trancas Street, Napa, CA, 94558-2912" at bounding box center [368, 323] width 243 height 16
copy span "1370 Trancas Street"
click at [484, 326] on span "1370 Trancas Street, Napa, CA, 94558-2912" at bounding box center [435, 323] width 98 height 16
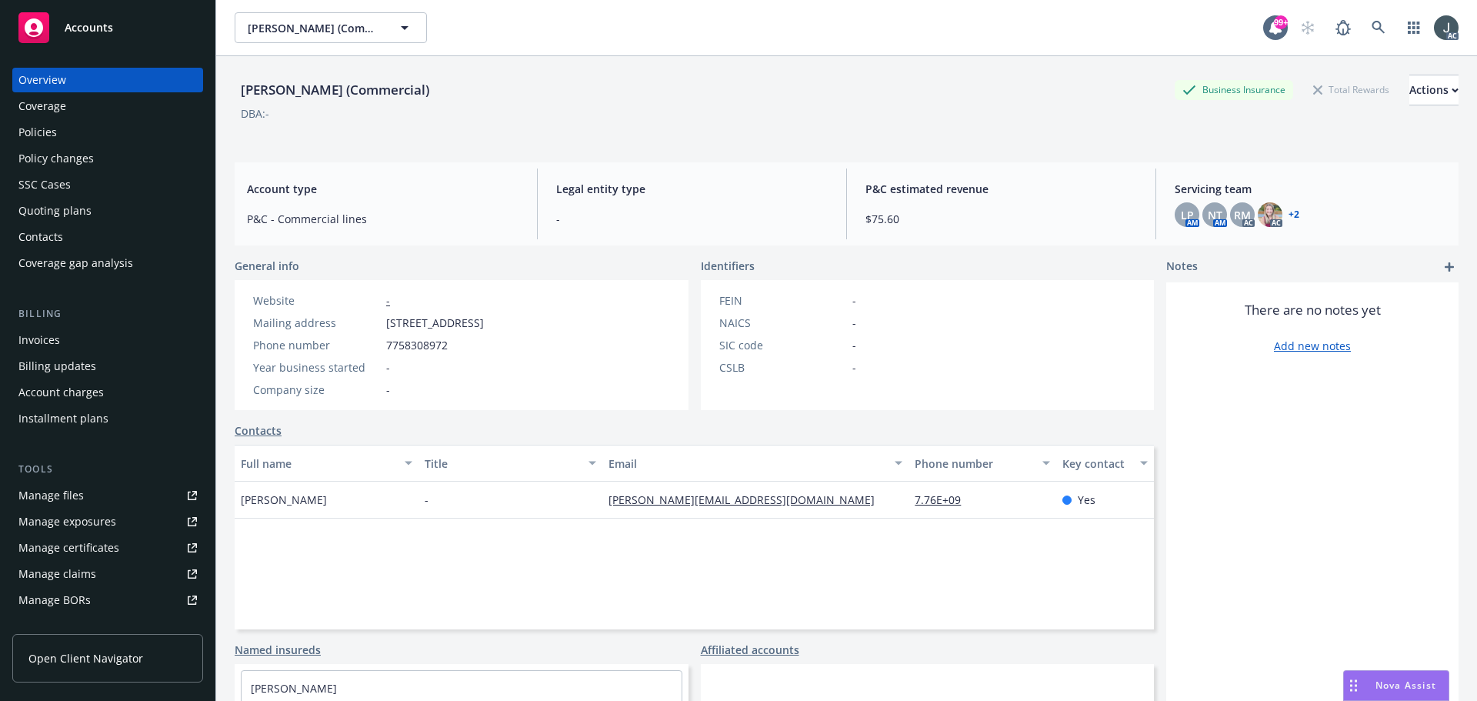
copy span "Napa"
click at [484, 324] on span "[STREET_ADDRESS]" at bounding box center [435, 323] width 98 height 16
copy span "94558"
click at [428, 351] on span "7758308972" at bounding box center [417, 345] width 62 height 16
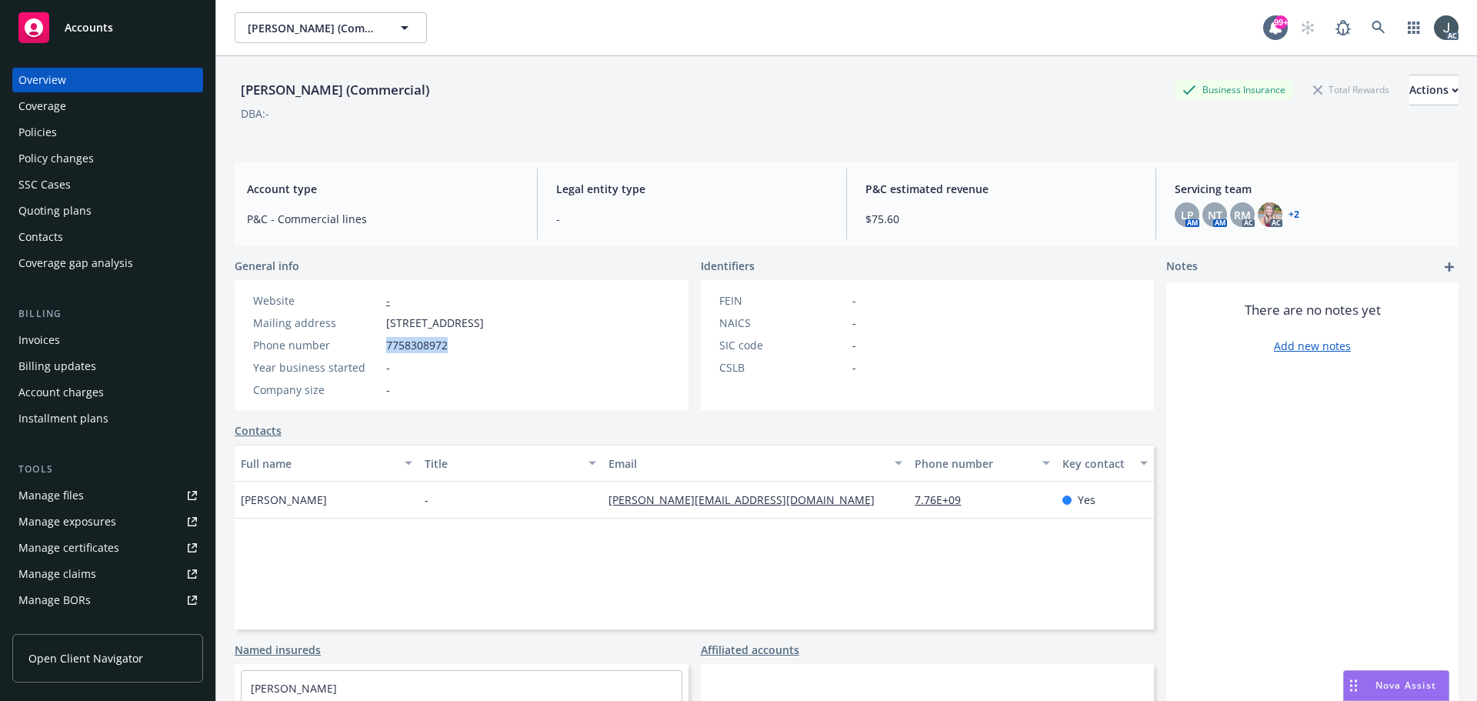
click at [428, 351] on span "7758308972" at bounding box center [417, 345] width 62 height 16
copy span "7758308972"
click at [18, 120] on div "Policies" at bounding box center [37, 132] width 38 height 25
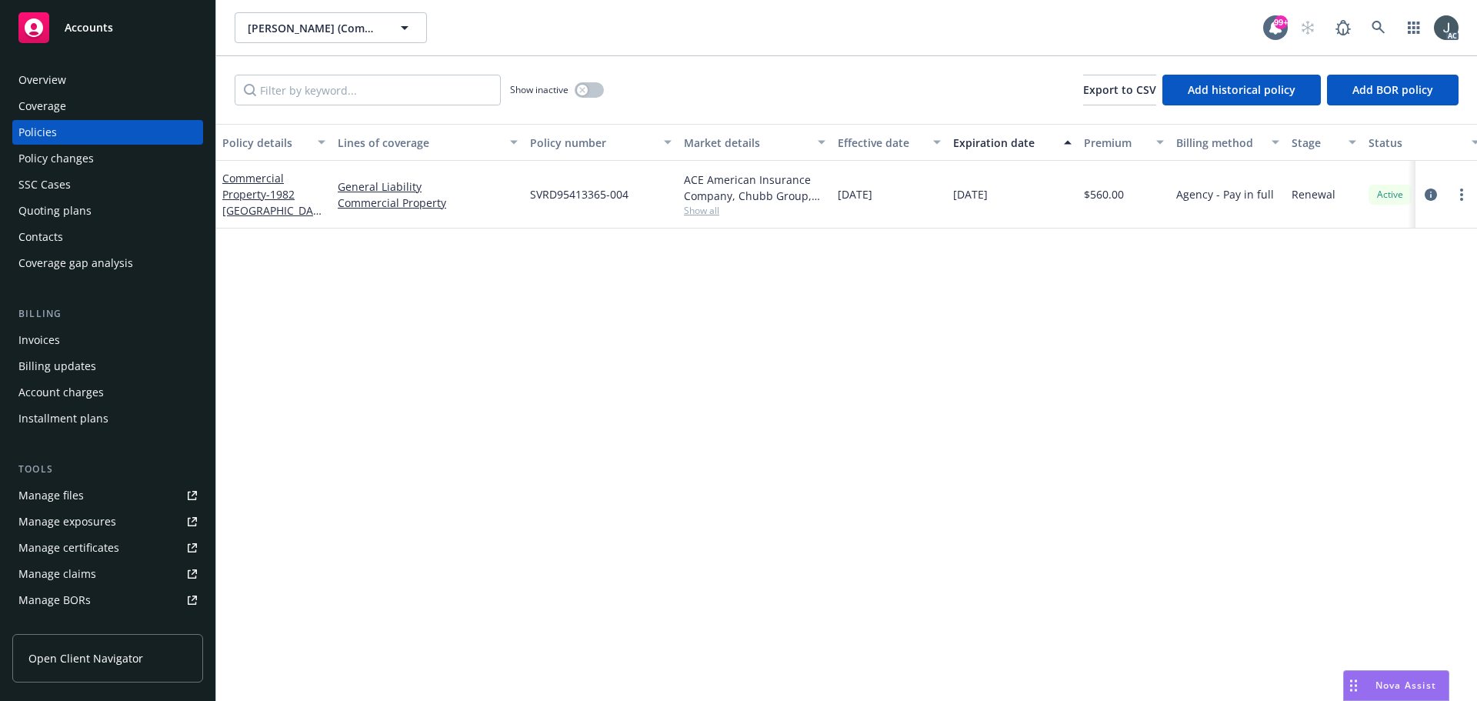
drag, startPoint x: 948, startPoint y: 196, endPoint x: 1047, endPoint y: 205, distance: 98.8
click at [1047, 205] on div "[DATE]" at bounding box center [1012, 195] width 131 height 68
copy span "[DATE]"
drag, startPoint x: 217, startPoint y: 161, endPoint x: 264, endPoint y: 189, distance: 54.9
click at [264, 189] on div "Commercial Property - 1982 MARKET PLACE SQUARE" at bounding box center [273, 195] width 115 height 68
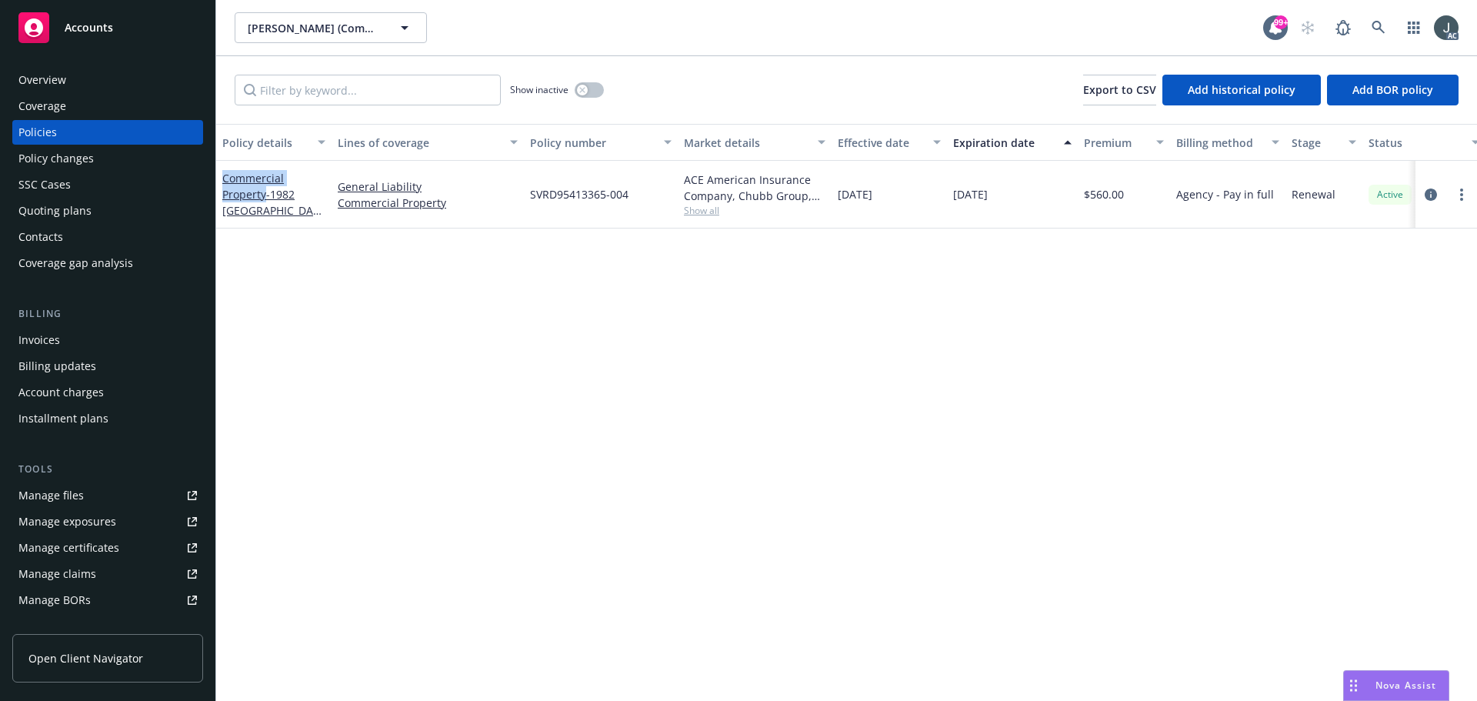
copy link "Commercial Property"
click at [1432, 193] on icon "circleInformation" at bounding box center [1430, 194] width 12 height 12
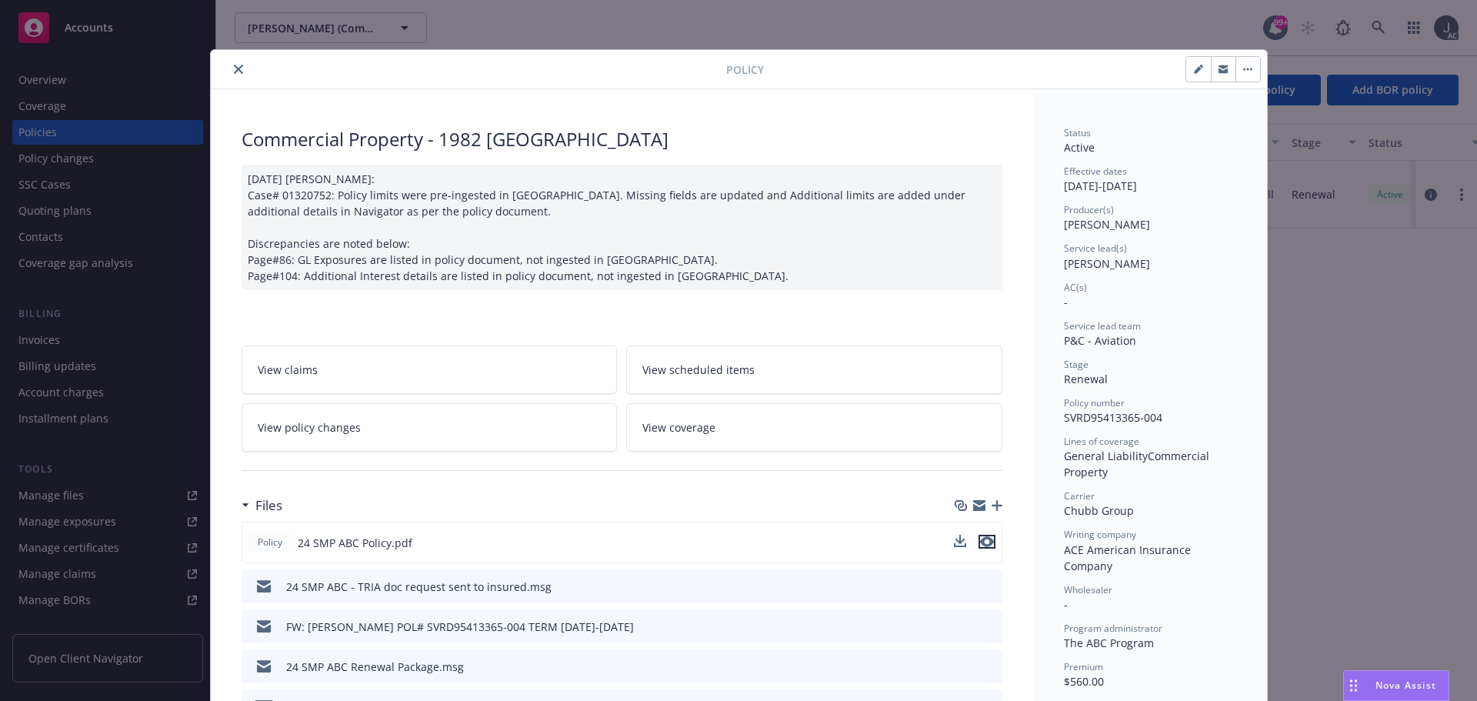
click at [984, 538] on icon "preview file" at bounding box center [987, 541] width 14 height 11
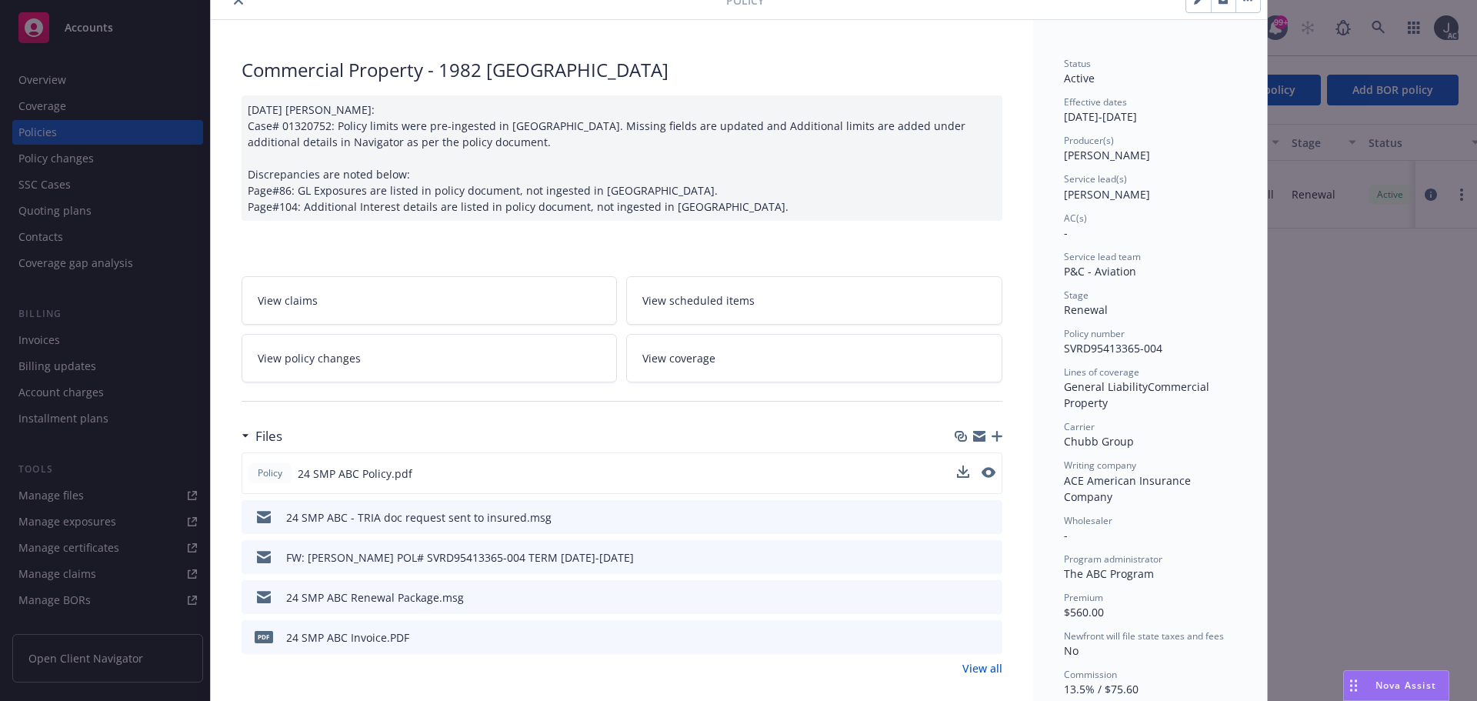
scroll to position [154, 0]
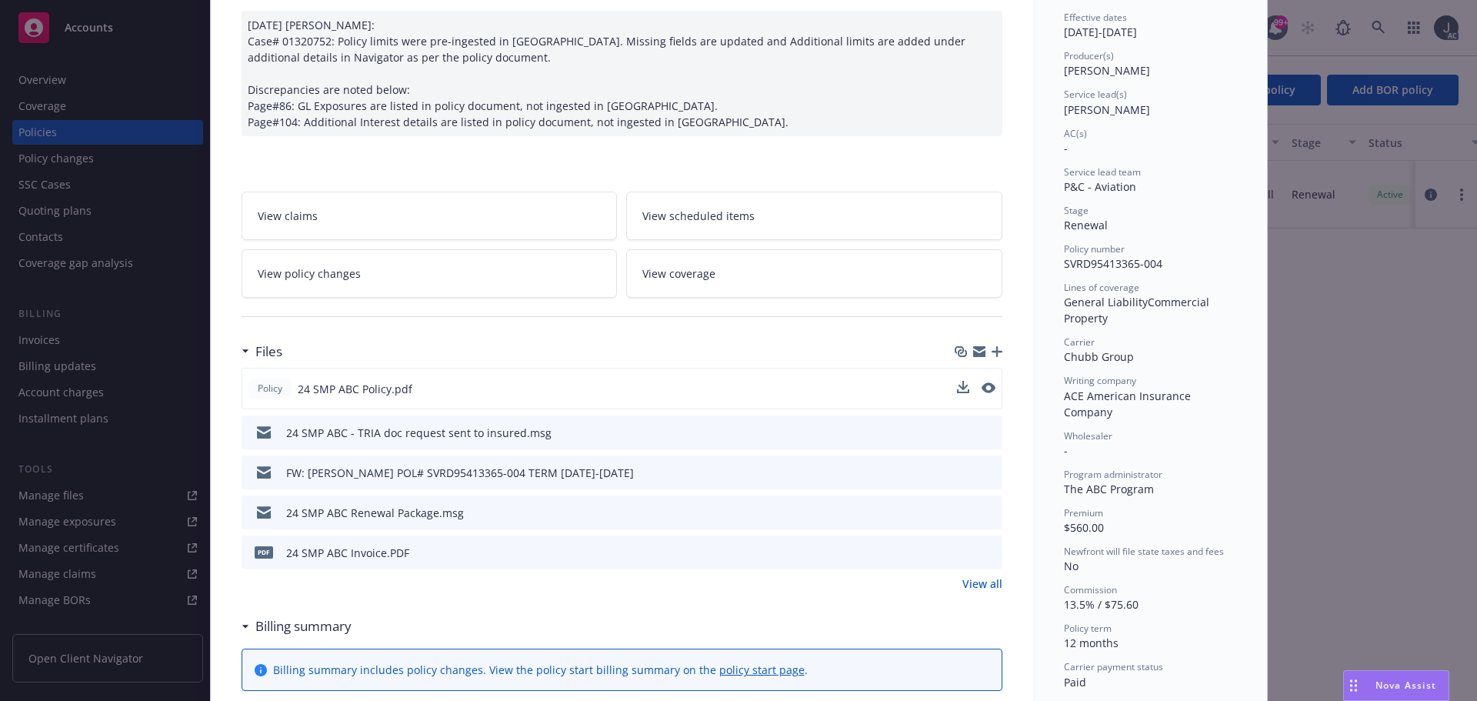
click at [980, 578] on link "View all" at bounding box center [982, 583] width 40 height 16
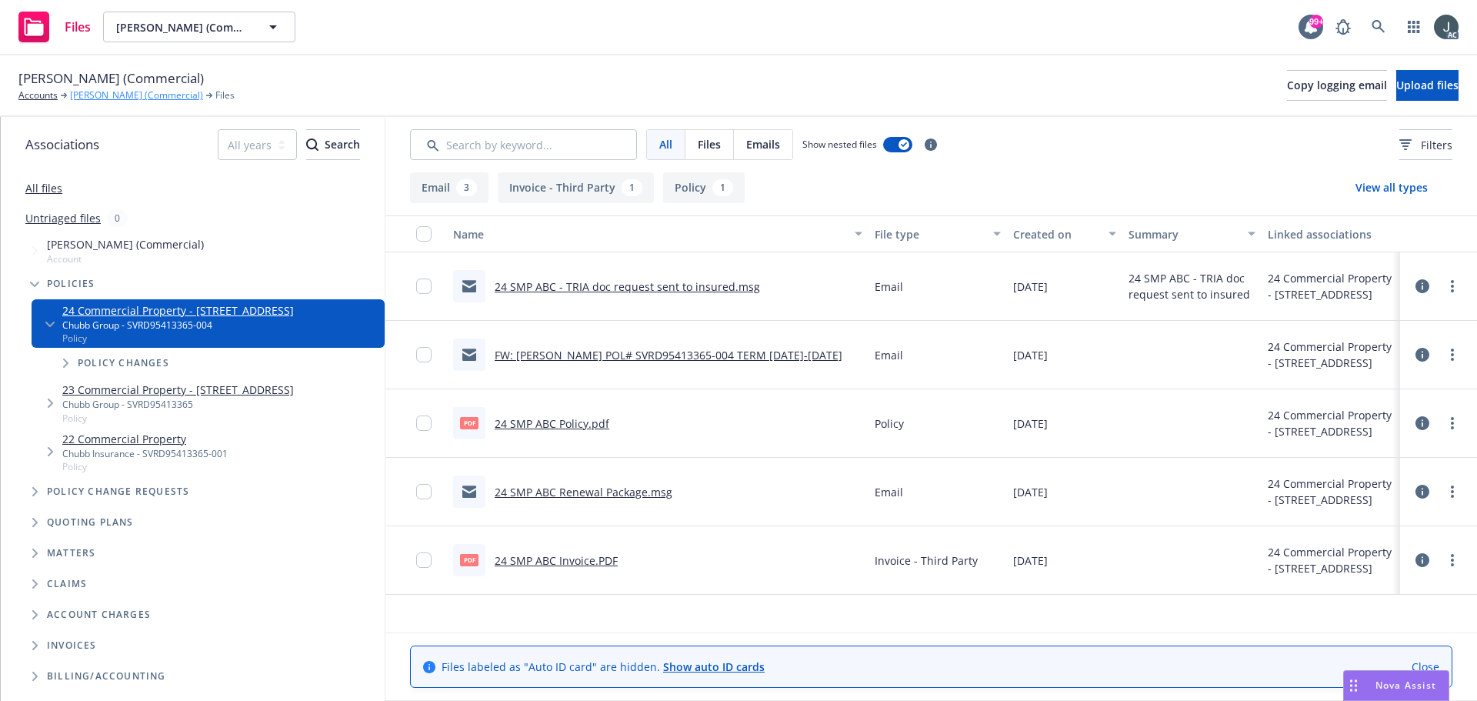
click at [155, 95] on link "[PERSON_NAME] (Commercial)" at bounding box center [136, 95] width 133 height 14
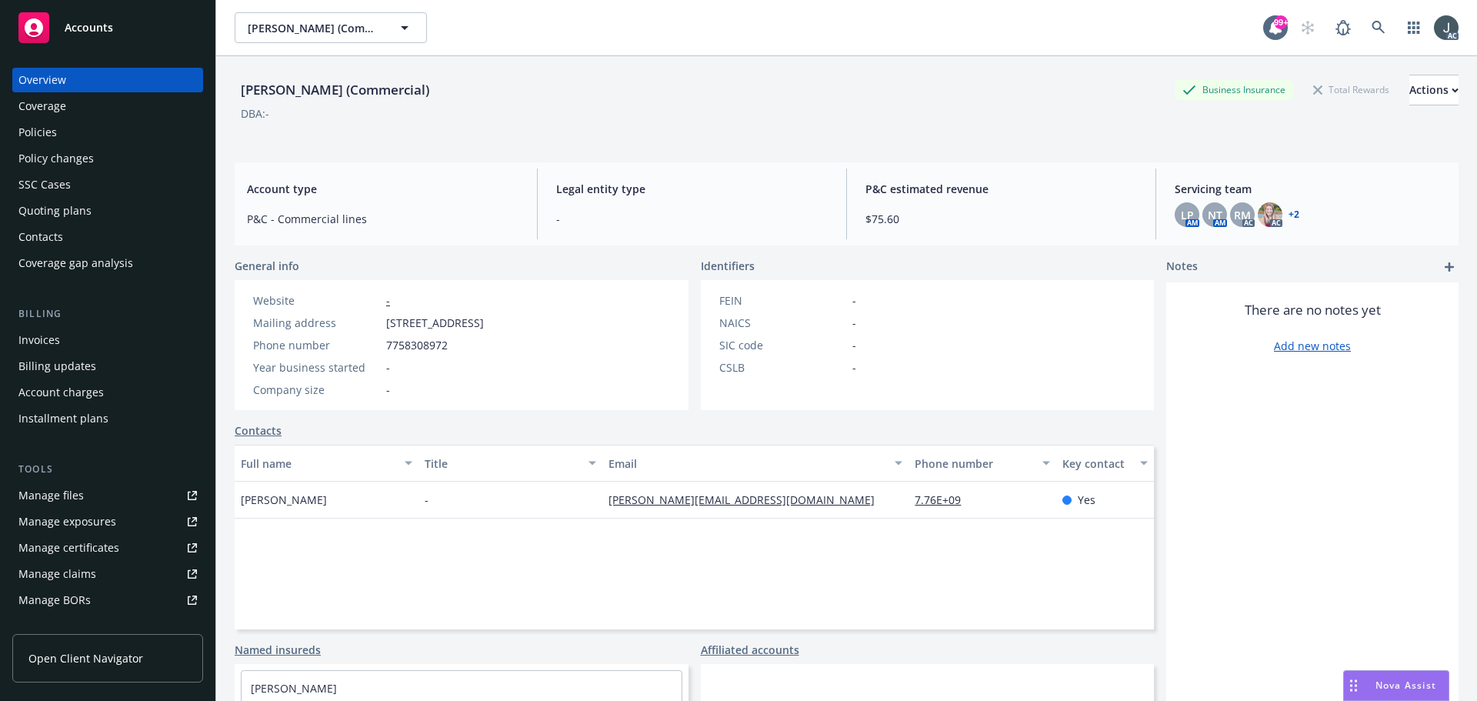
click at [57, 217] on div "Quoting plans" at bounding box center [54, 210] width 73 height 25
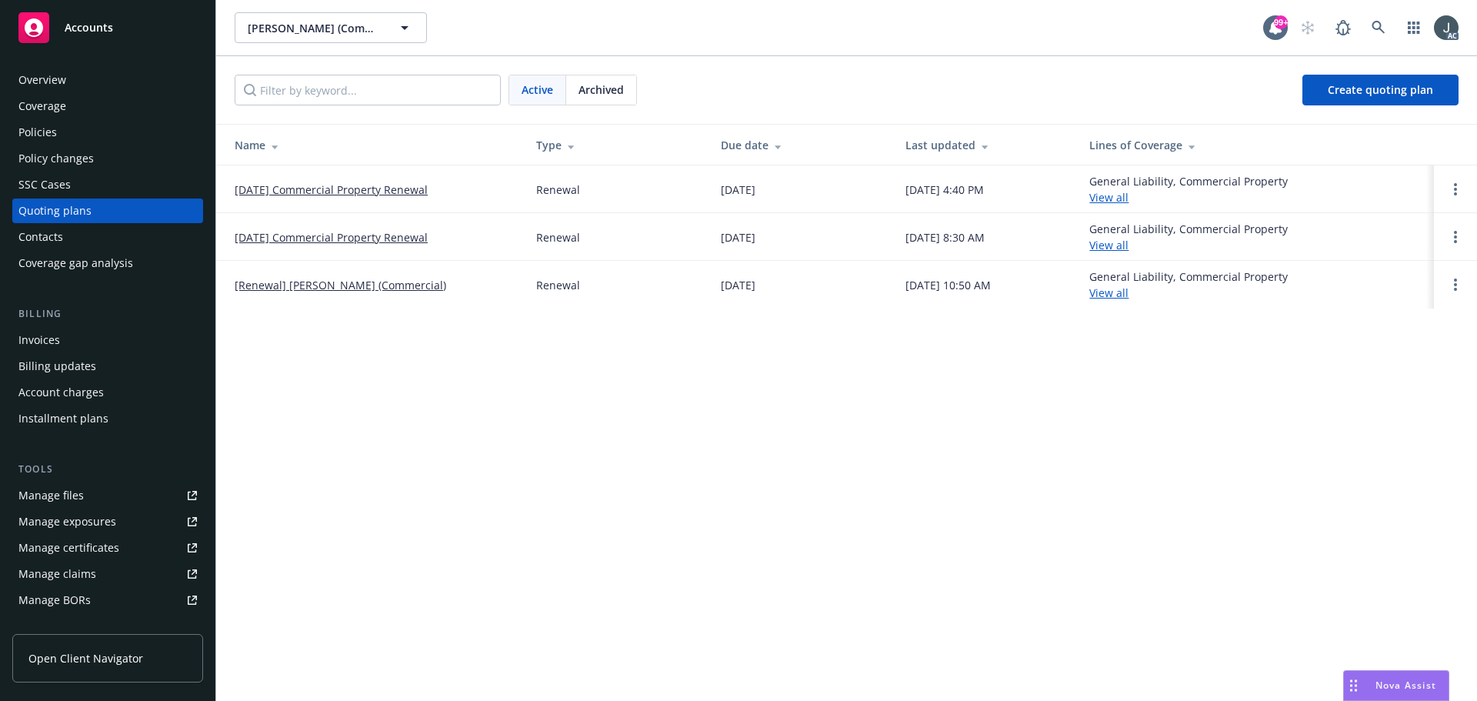
click at [597, 93] on span "Archived" at bounding box center [600, 90] width 45 height 16
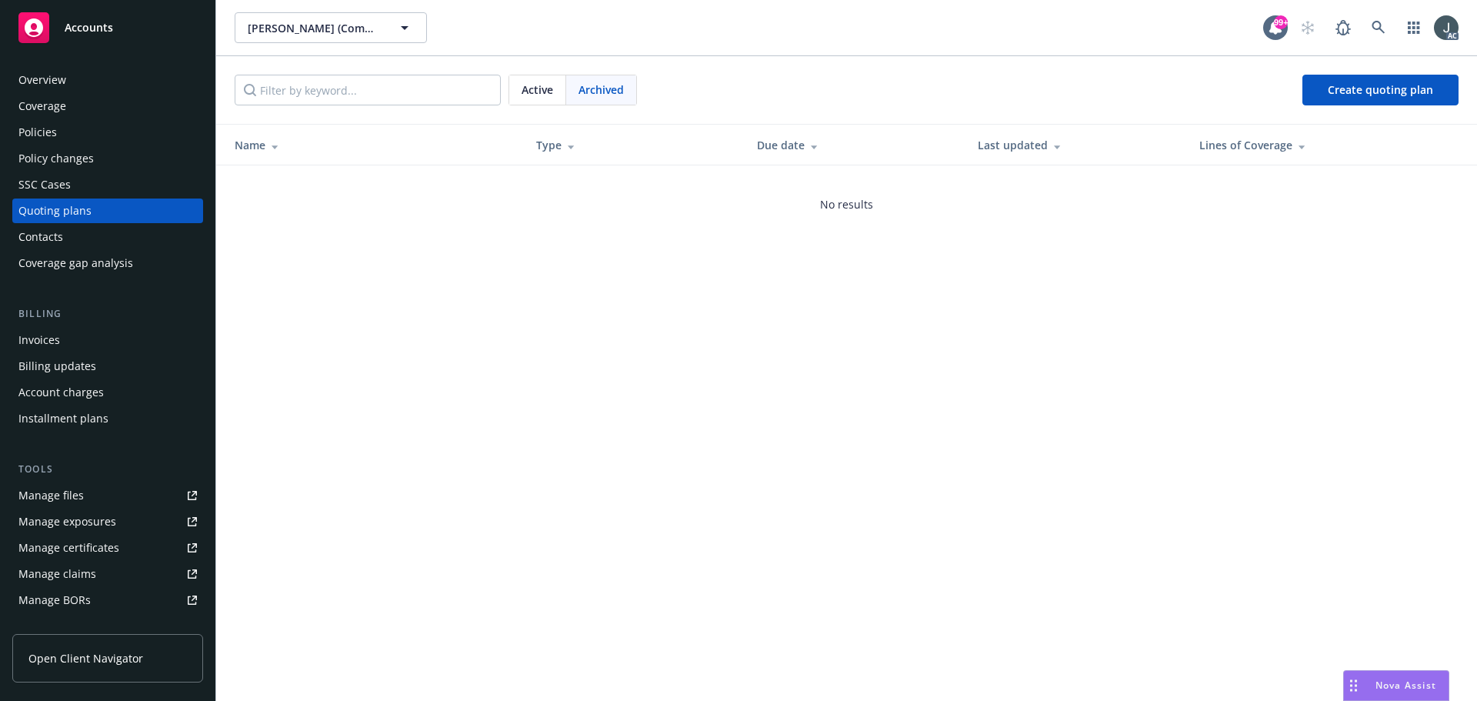
click at [553, 89] on span "Active" at bounding box center [537, 90] width 32 height 16
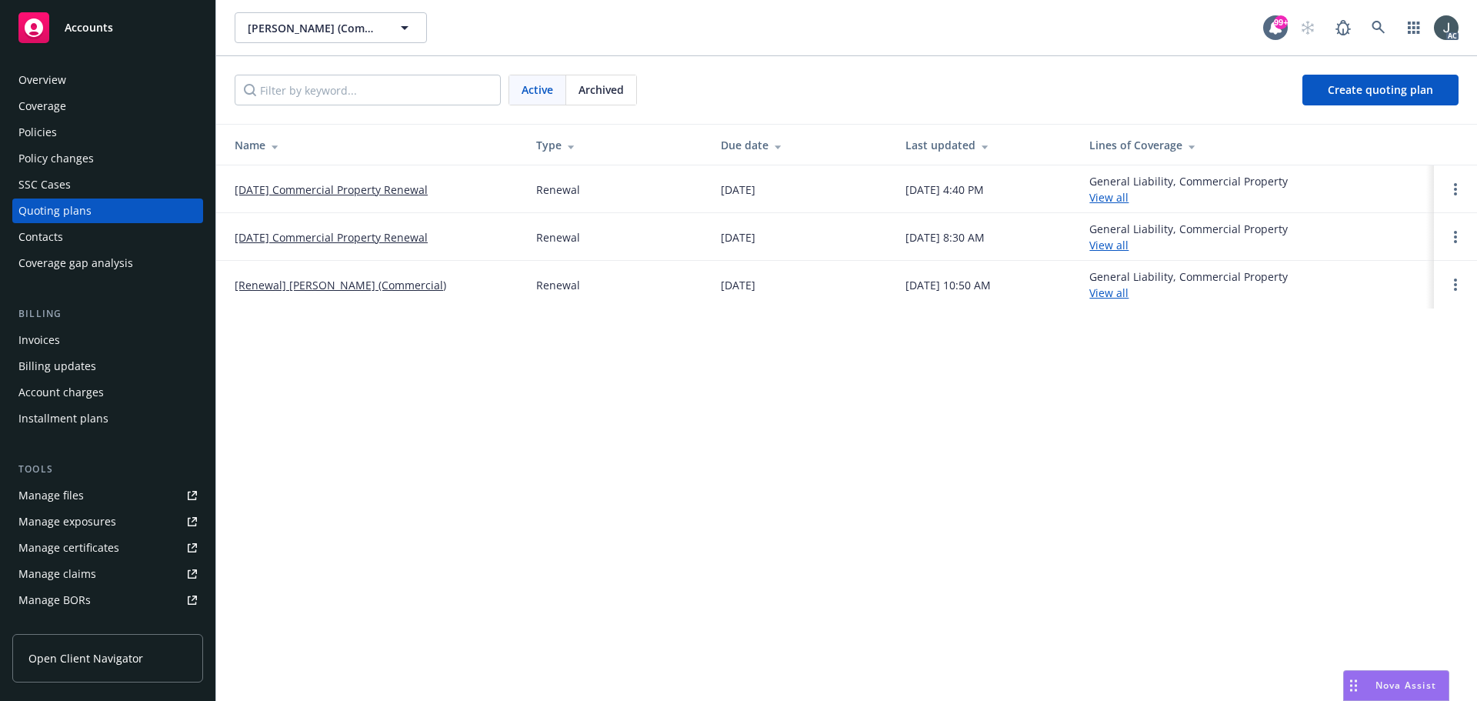
click at [397, 182] on link "[DATE] Commercial Property Renewal" at bounding box center [331, 190] width 193 height 16
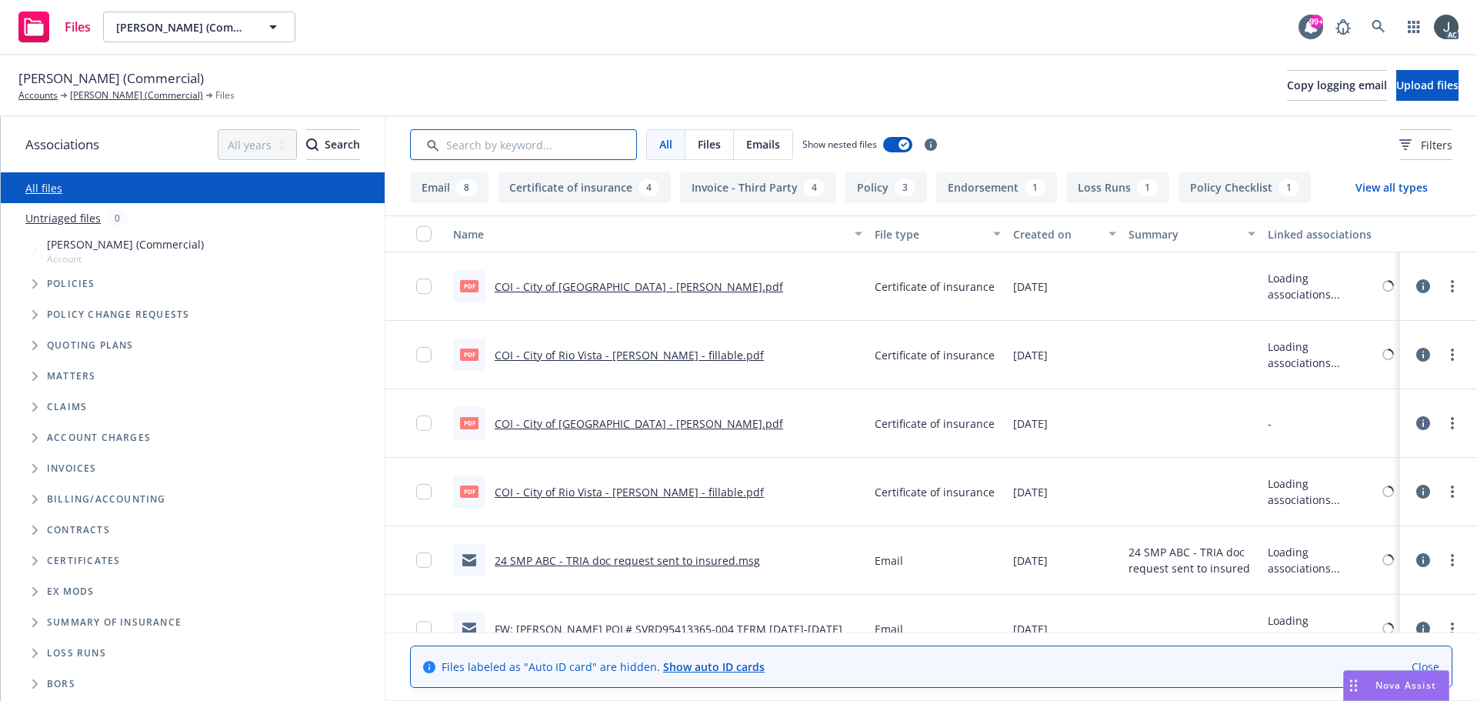
click at [511, 143] on input "Search by keyword..." at bounding box center [523, 144] width 227 height 31
type input "app"
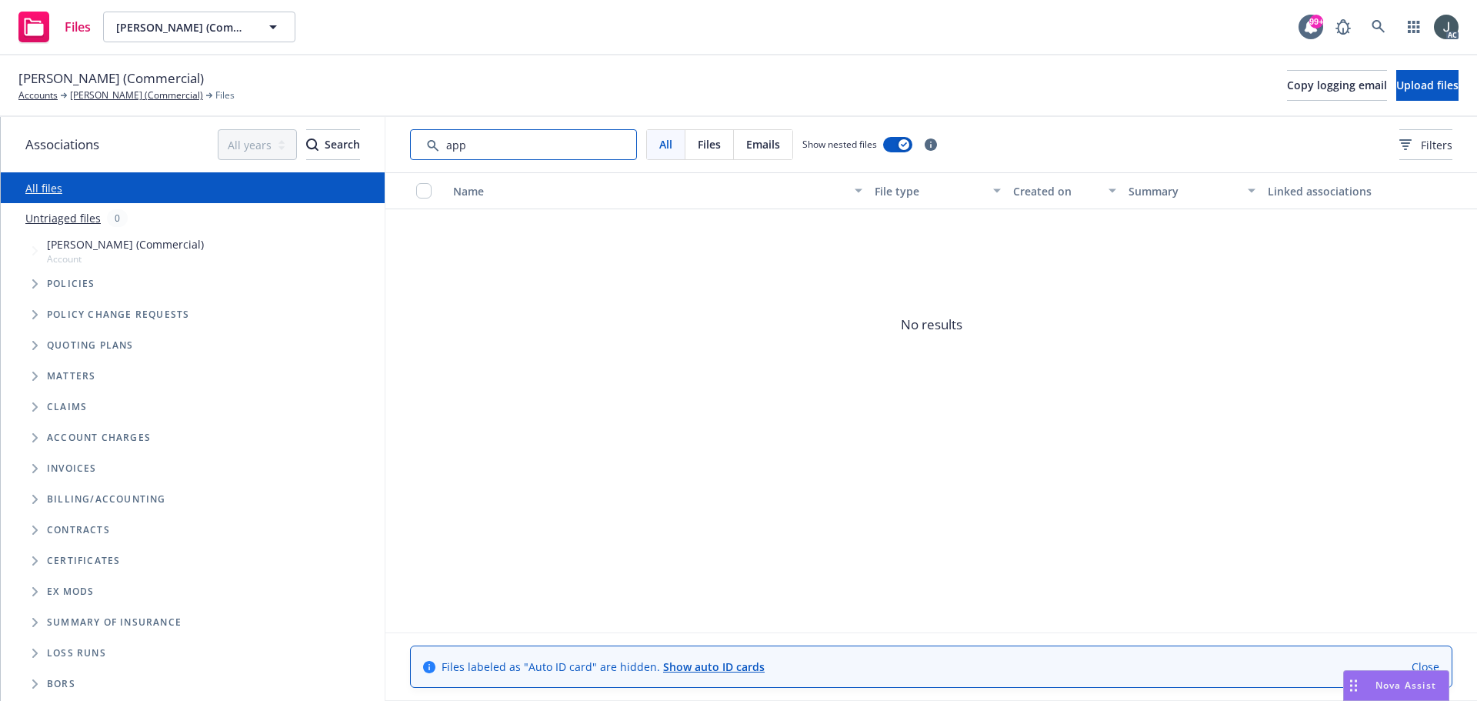
click at [539, 148] on input "Search by keyword..." at bounding box center [523, 144] width 227 height 31
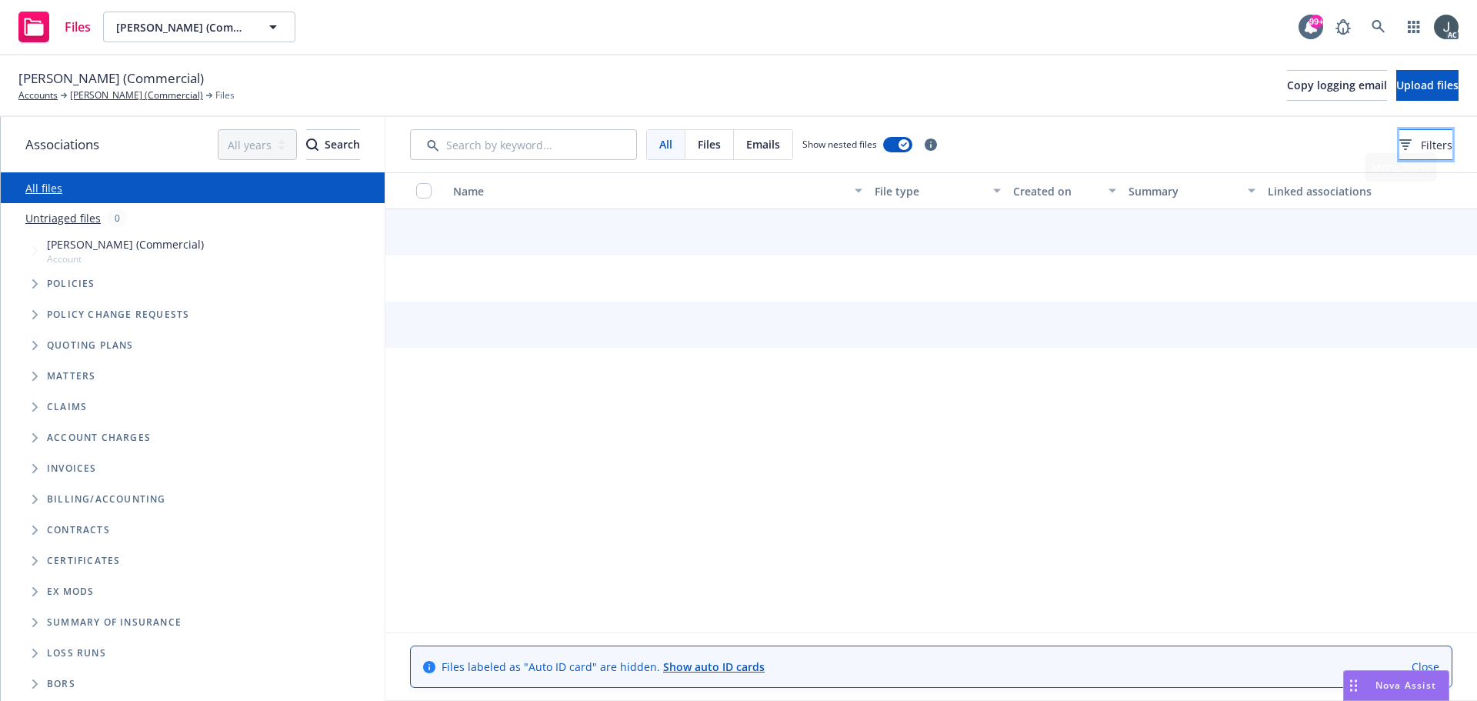
click at [1427, 145] on button "Filters" at bounding box center [1425, 144] width 53 height 31
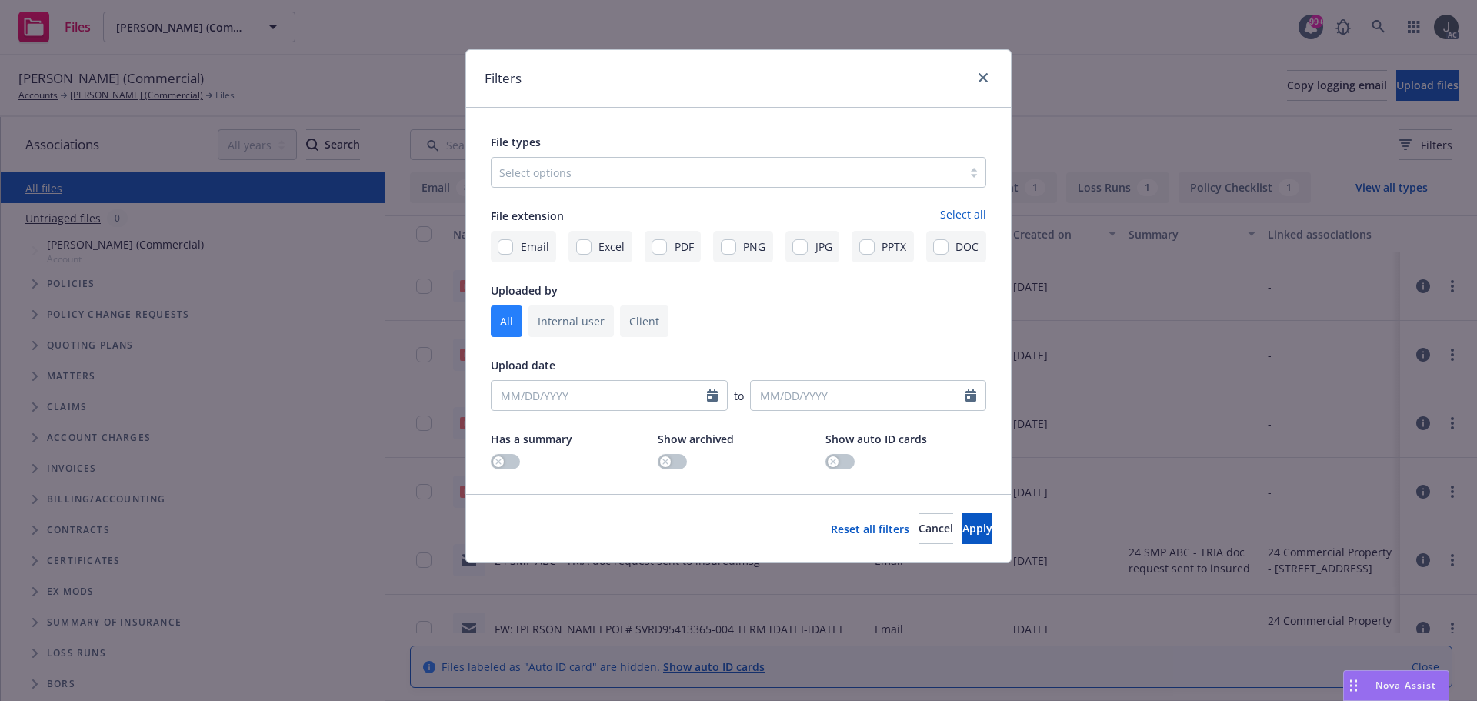
click at [531, 170] on div at bounding box center [726, 172] width 455 height 18
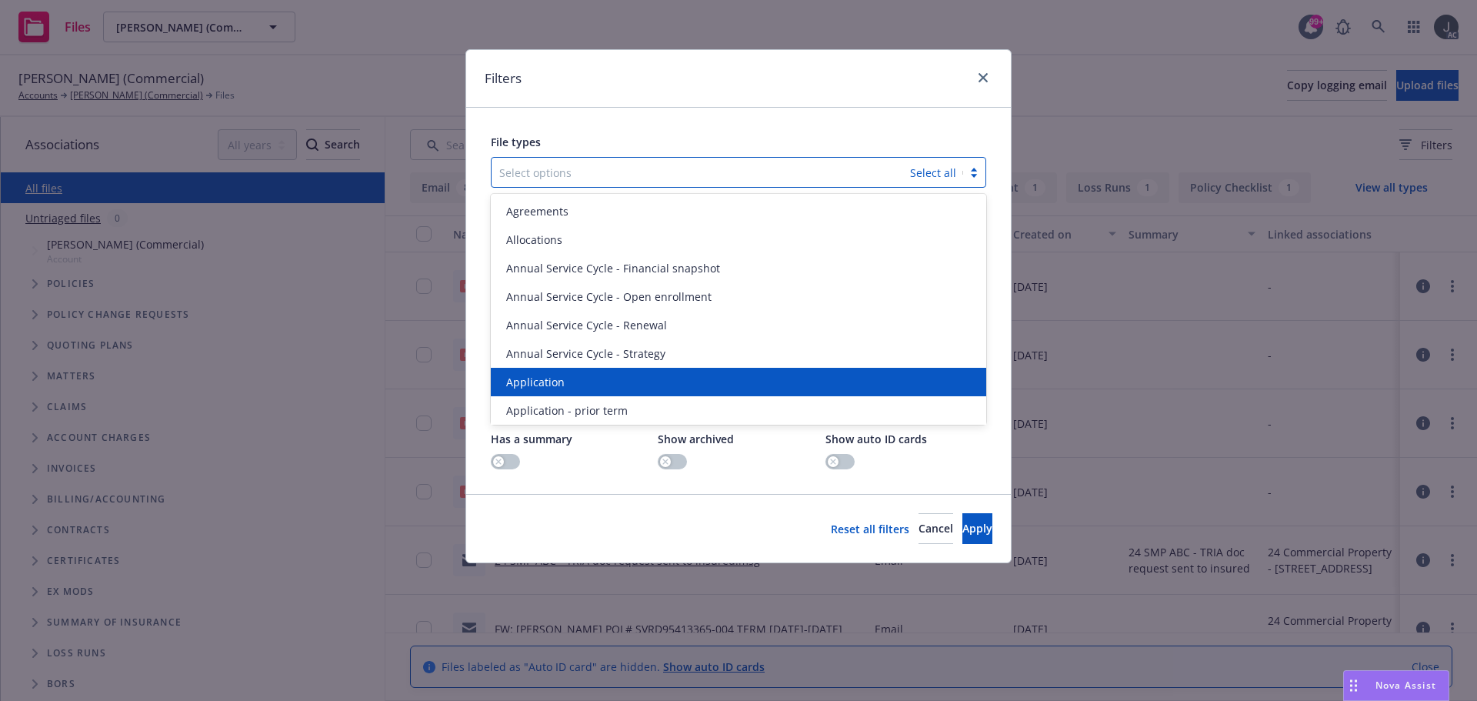
click at [574, 382] on div "Application" at bounding box center [738, 382] width 477 height 16
click at [574, 382] on span "Application - prior term" at bounding box center [567, 382] width 122 height 16
click at [574, 382] on span "Application - signed" at bounding box center [557, 382] width 103 height 16
click at [574, 382] on span "Application - unsigned" at bounding box center [564, 382] width 117 height 16
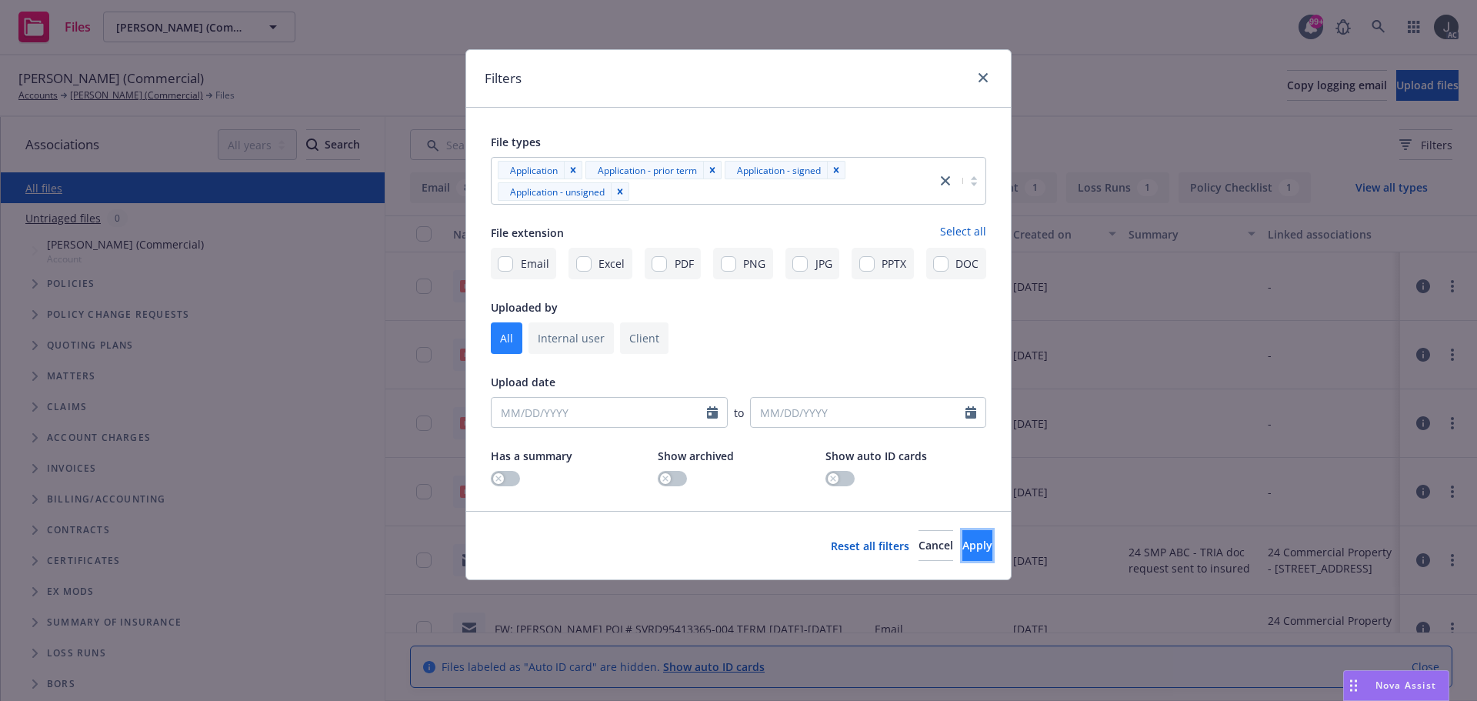
click at [962, 548] on span "Apply" at bounding box center [977, 545] width 30 height 15
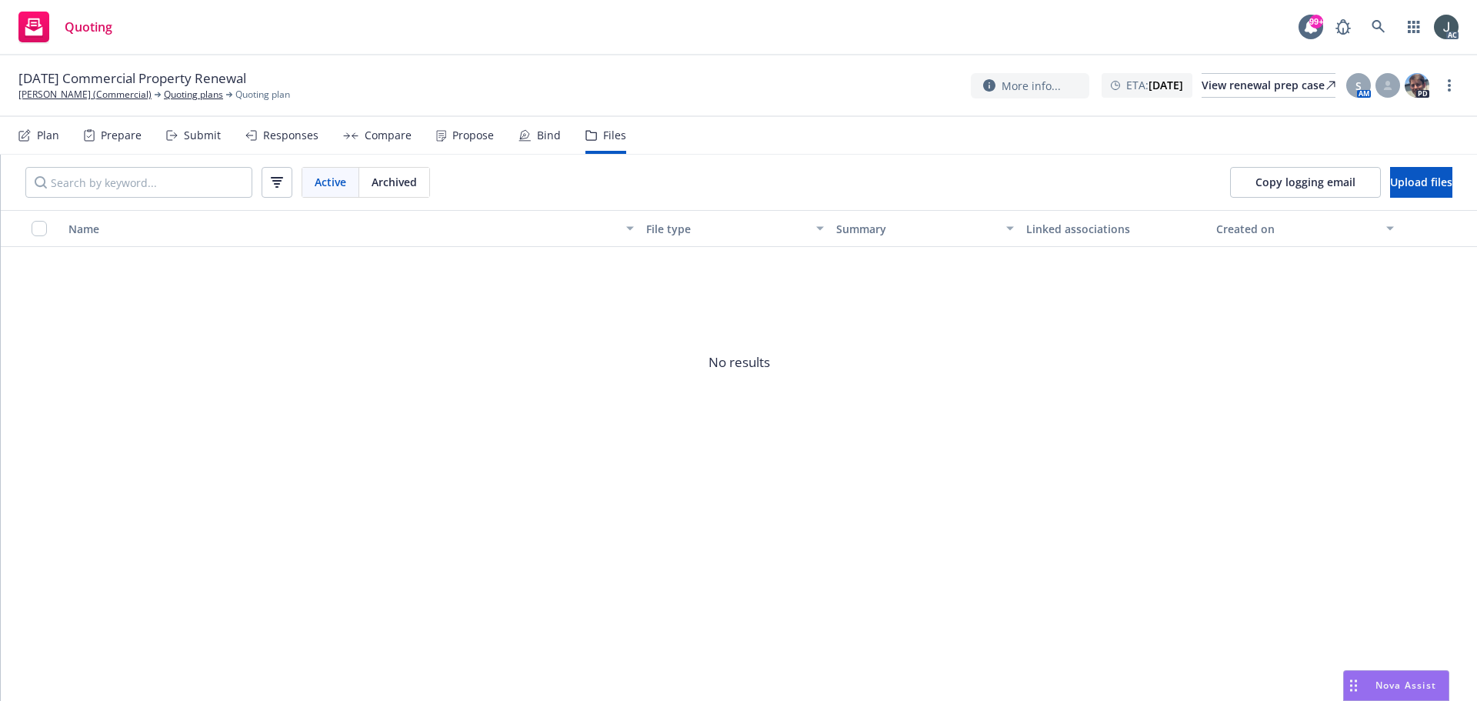
click at [397, 182] on span "Archived" at bounding box center [393, 182] width 45 height 16
click at [218, 98] on link "Quoting plans" at bounding box center [193, 95] width 59 height 14
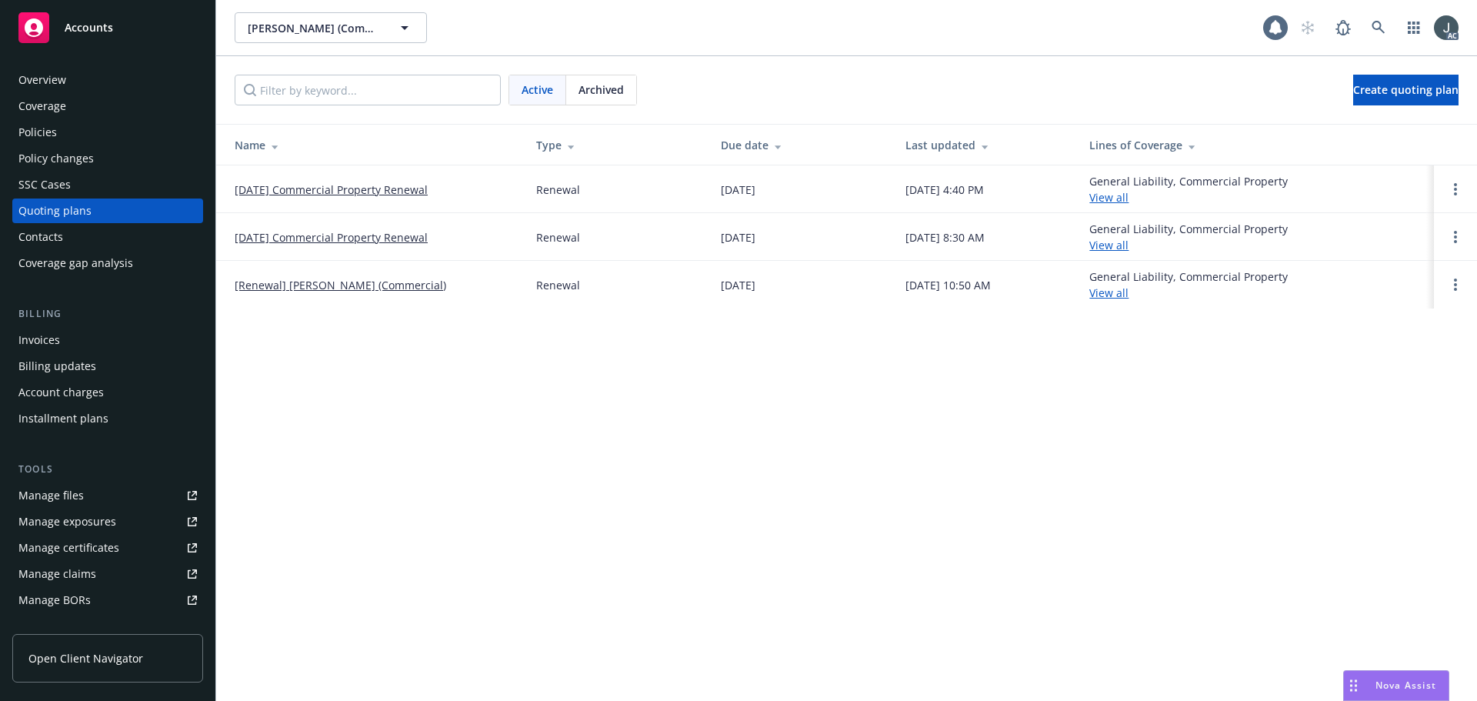
click at [421, 234] on link "[DATE] Commercial Property Renewal" at bounding box center [331, 237] width 193 height 16
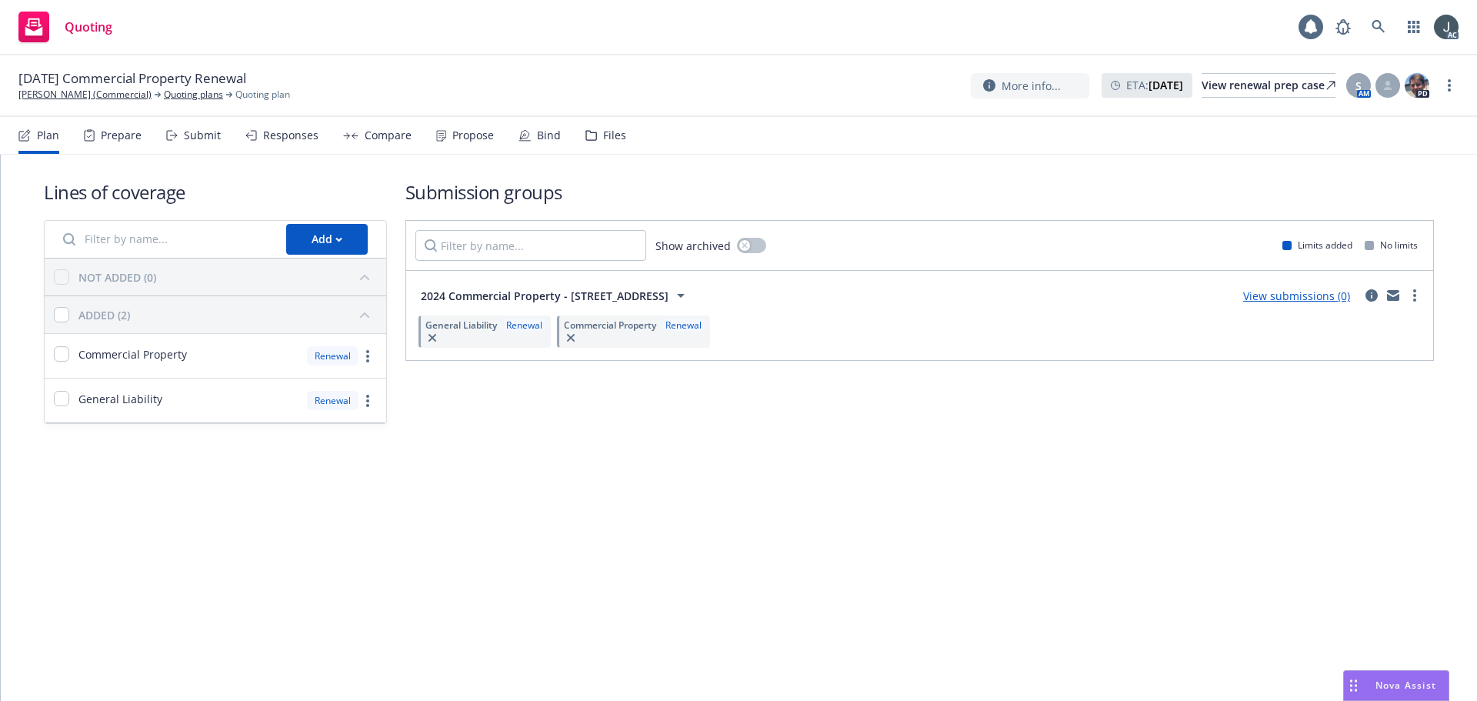
click at [606, 138] on div "Files" at bounding box center [614, 135] width 23 height 12
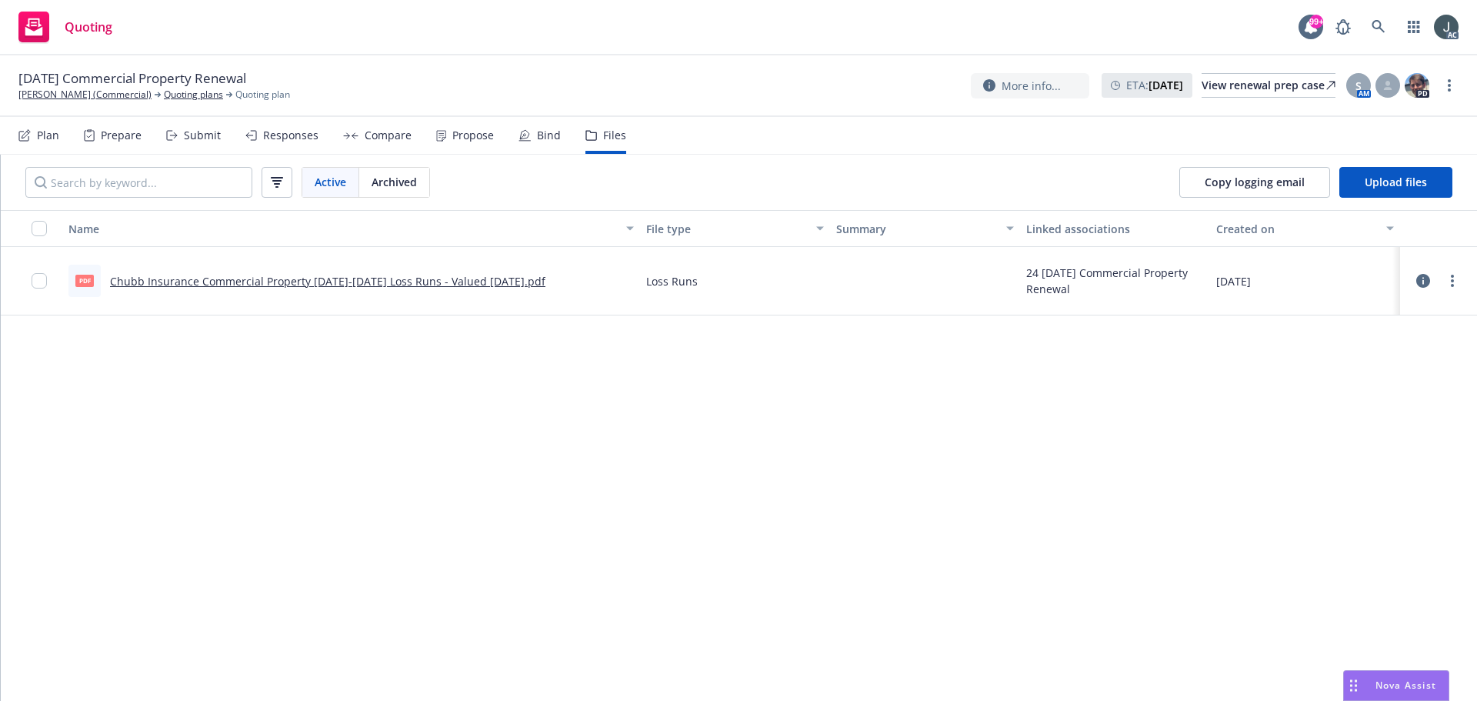
click at [404, 185] on span "Archived" at bounding box center [393, 182] width 45 height 16
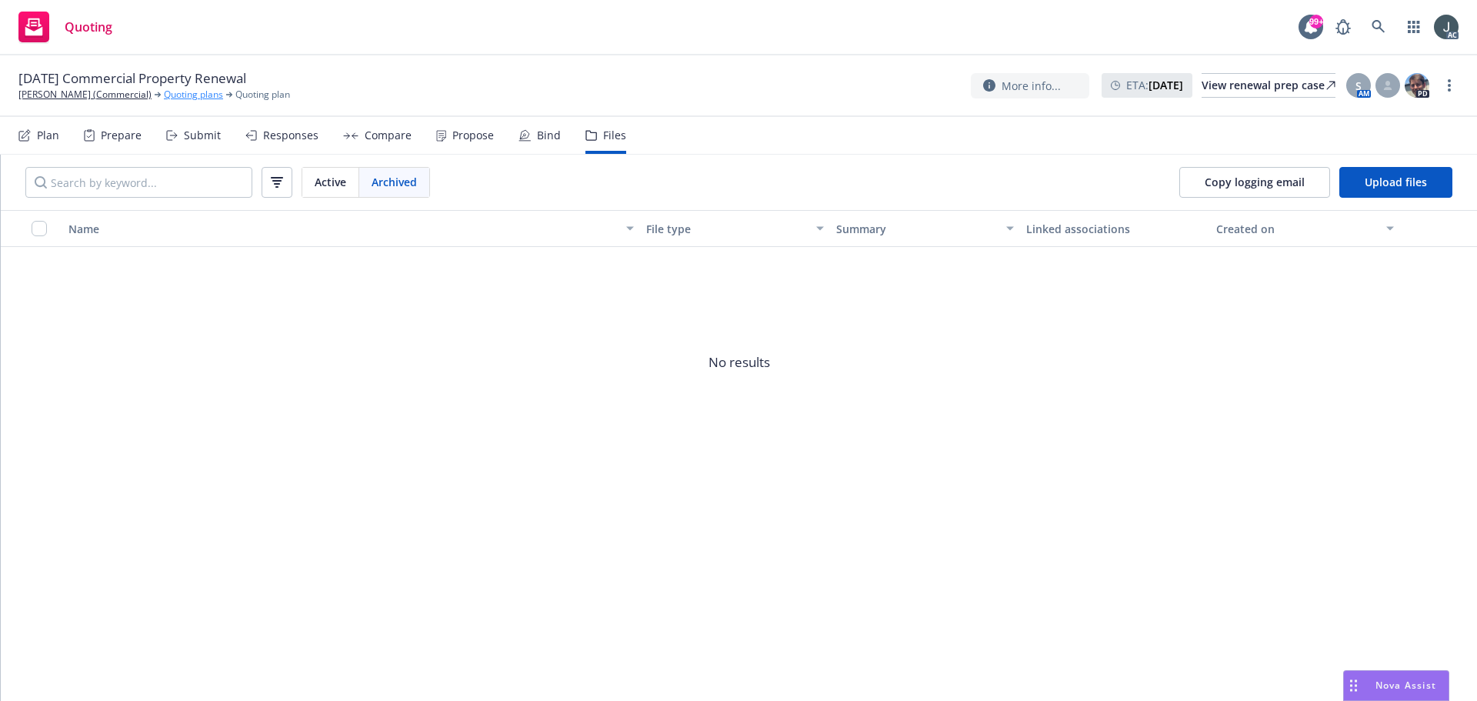
click at [208, 92] on link "Quoting plans" at bounding box center [193, 95] width 59 height 14
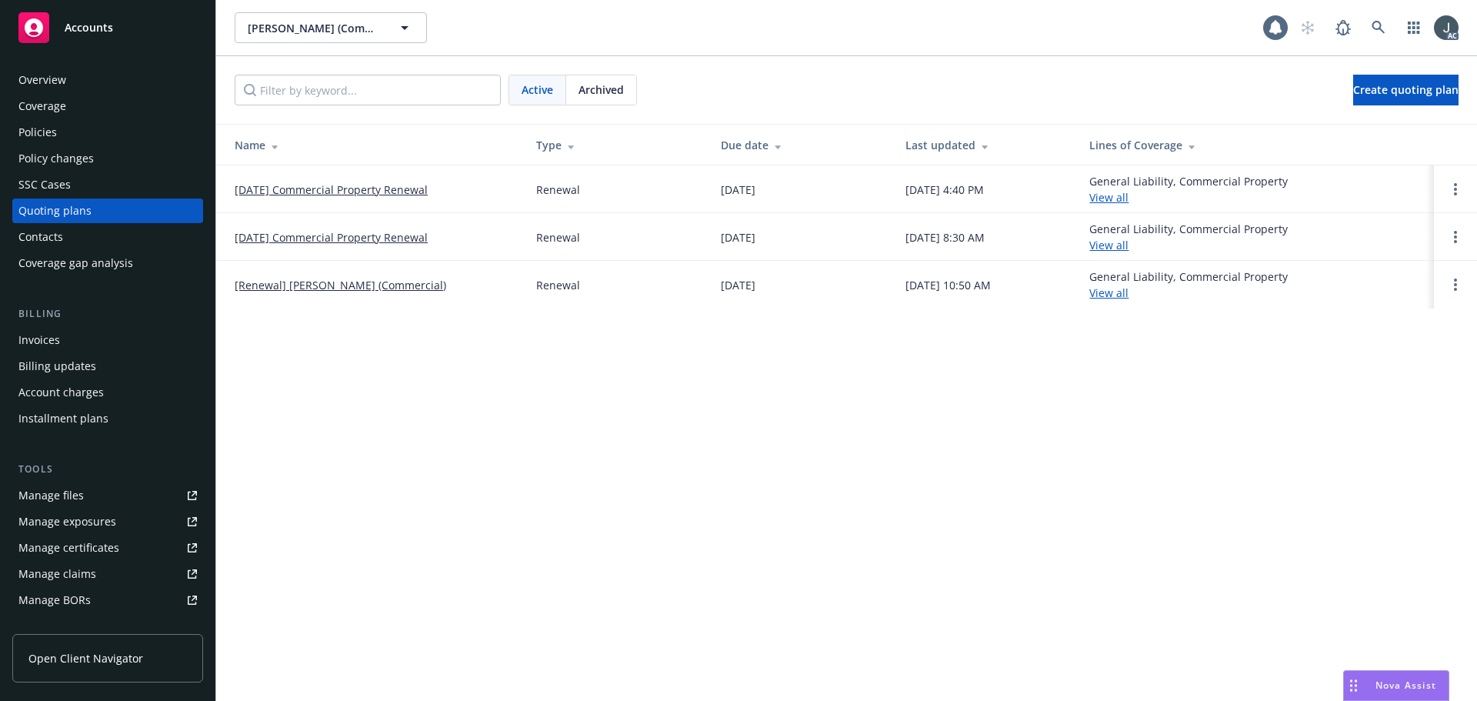
click at [446, 283] on link "[Renewal] [PERSON_NAME] (Commercial)" at bounding box center [341, 285] width 212 height 16
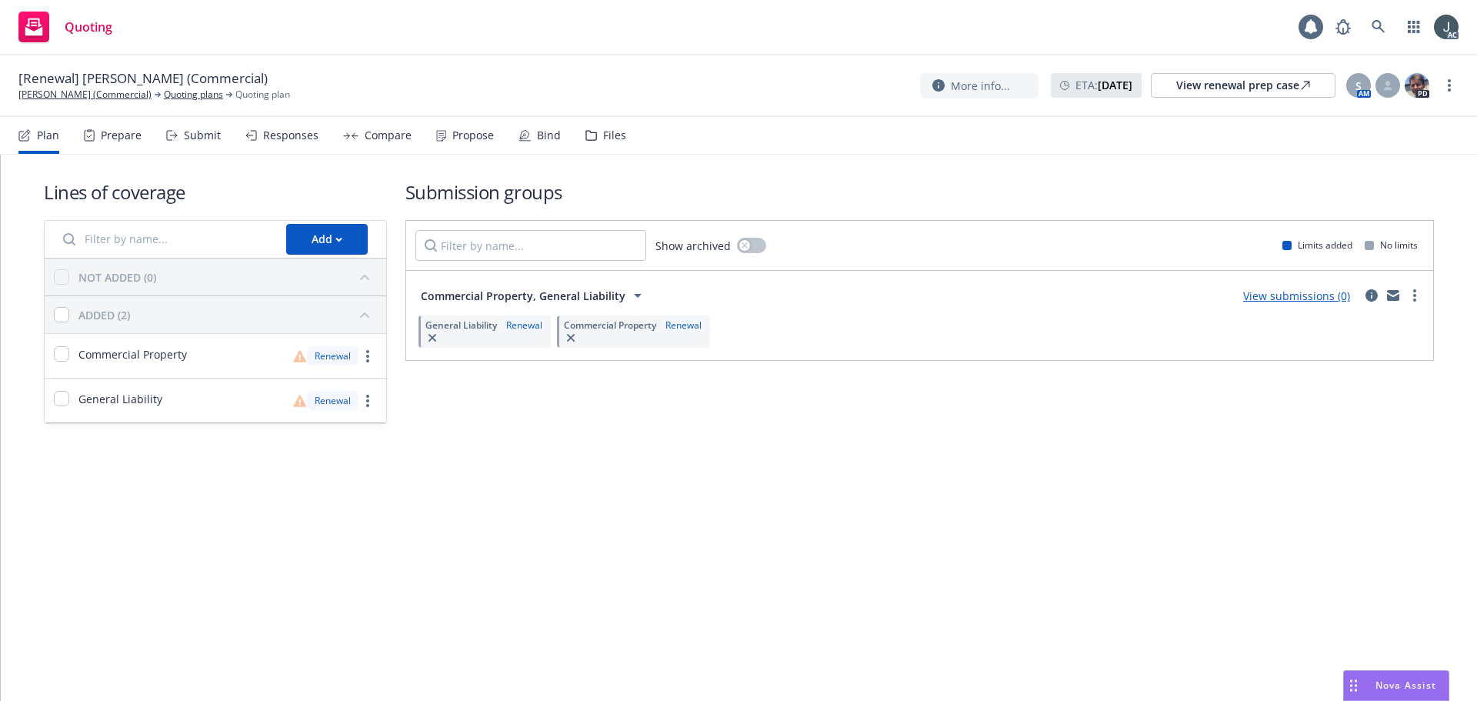
click at [591, 128] on div "Files" at bounding box center [605, 135] width 41 height 37
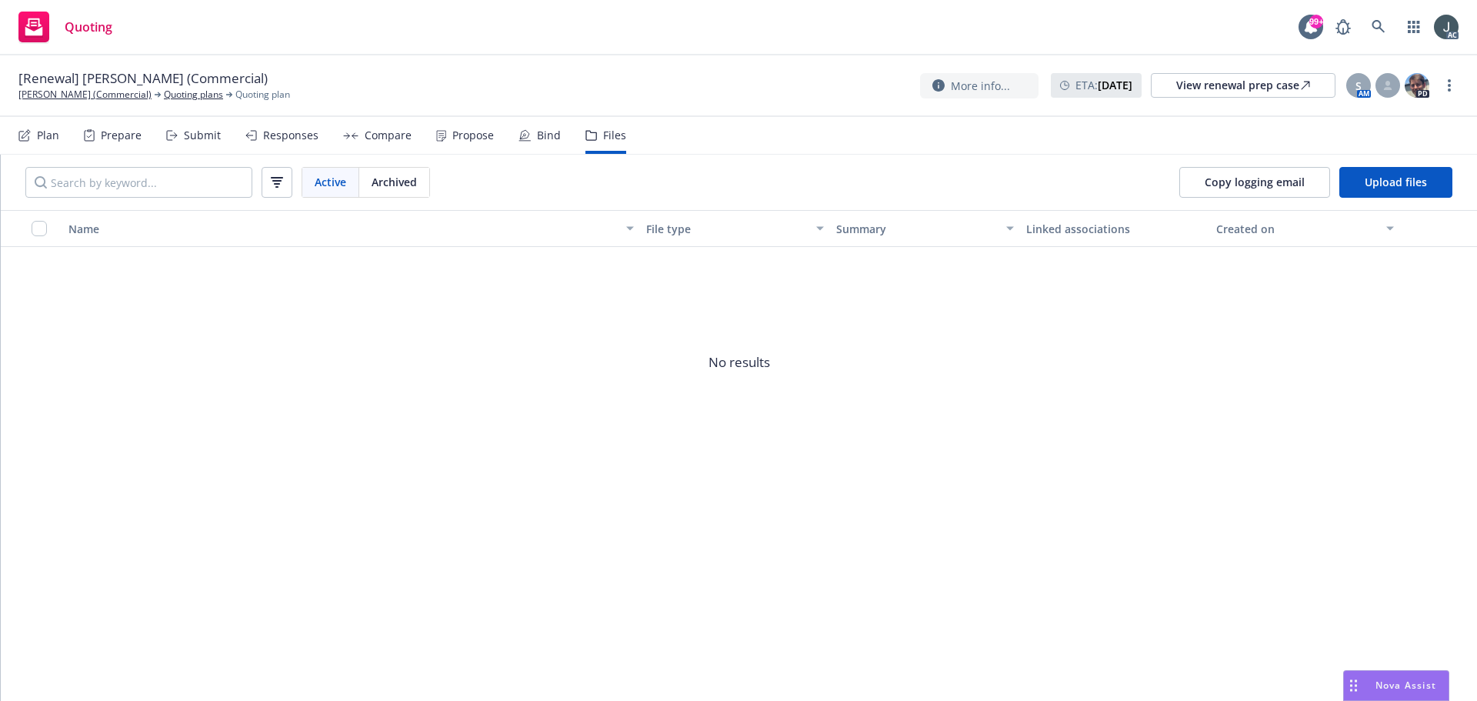
click at [394, 183] on span "Archived" at bounding box center [393, 182] width 45 height 16
click at [125, 96] on link "[PERSON_NAME] (Commercial)" at bounding box center [84, 95] width 133 height 14
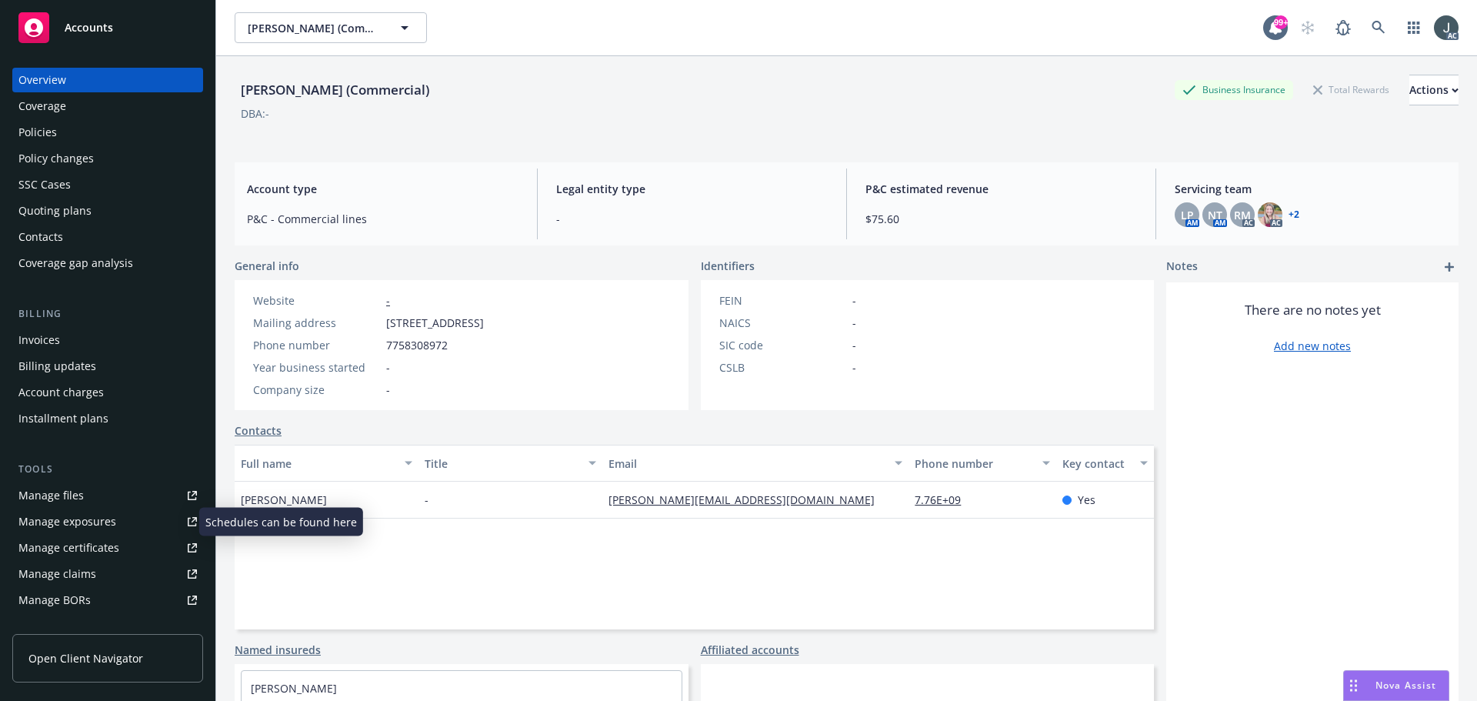
click at [103, 512] on div "Manage exposures" at bounding box center [67, 521] width 98 height 25
click at [57, 133] on div "Policies" at bounding box center [107, 132] width 178 height 25
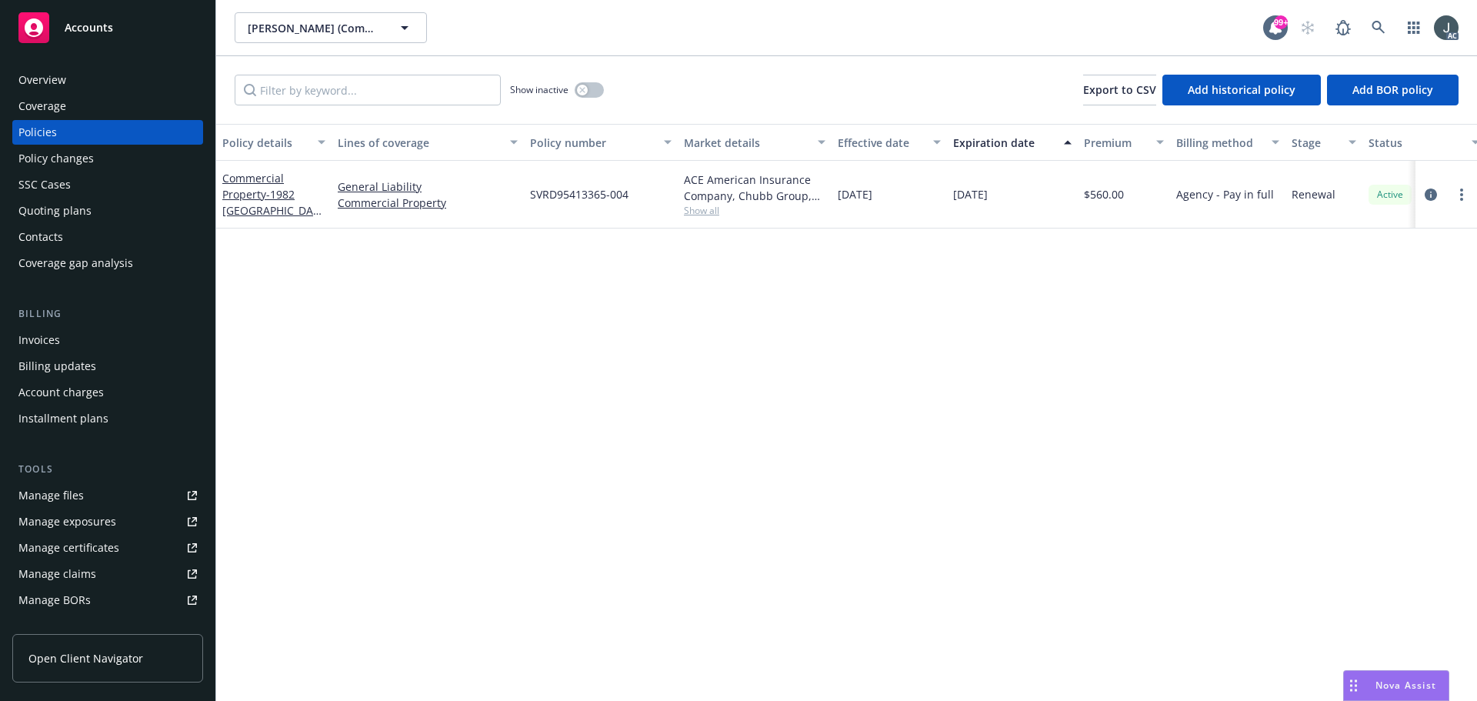
drag, startPoint x: 839, startPoint y: 192, endPoint x: 1028, endPoint y: 195, distance: 189.2
click at [1028, 195] on div "Commercial Property - 1982 MARKET PLACE SQUARE General Liability Commercial Pro…" at bounding box center [958, 195] width 1484 height 68
copy div "[DATE] [DATE]"
click at [688, 209] on span "Show all" at bounding box center [755, 210] width 142 height 13
drag, startPoint x: 531, startPoint y: 296, endPoint x: 633, endPoint y: 297, distance: 101.5
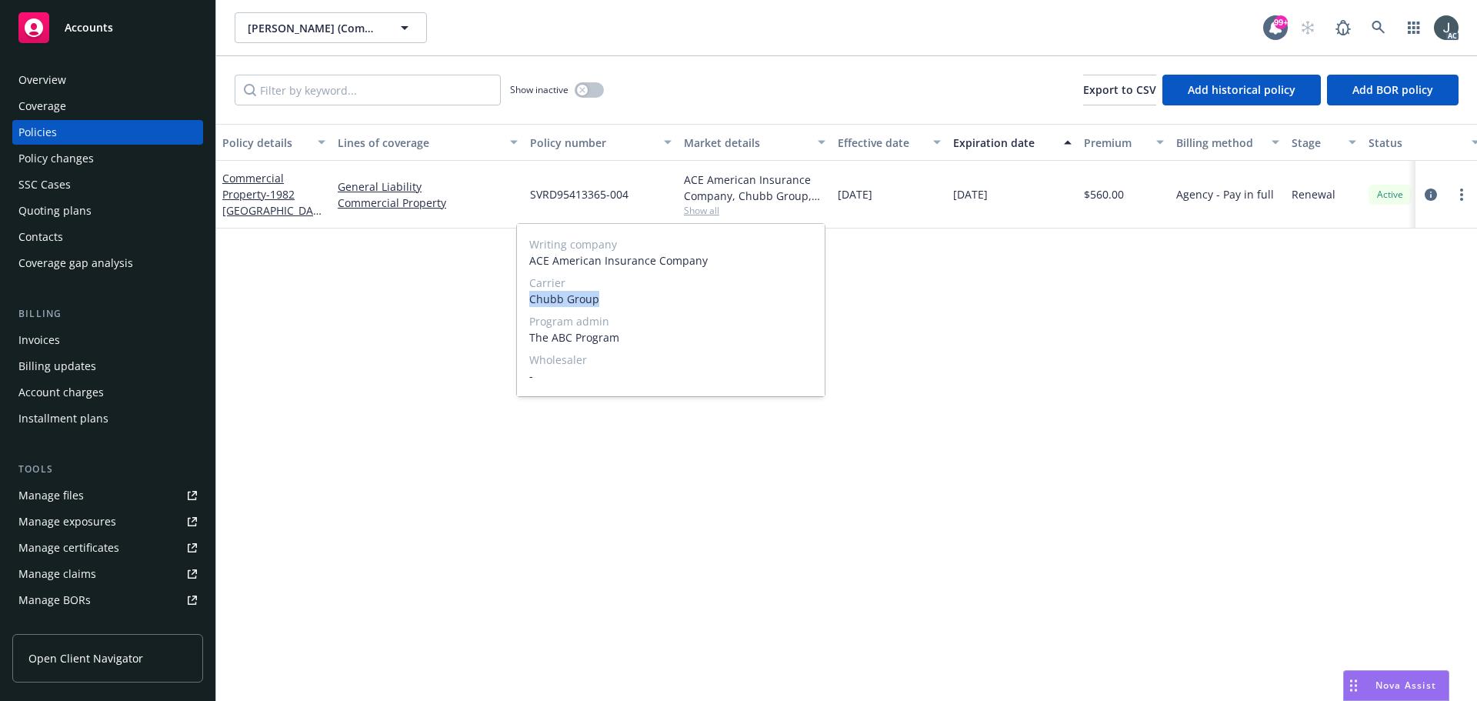
click at [633, 297] on span "Chubb Group" at bounding box center [670, 299] width 283 height 16
copy span "Chubb Group"
drag, startPoint x: 1317, startPoint y: 195, endPoint x: 1303, endPoint y: 195, distance: 14.6
click at [1317, 195] on span "Renewal" at bounding box center [1313, 194] width 44 height 16
click at [1109, 190] on span "$560.00" at bounding box center [1104, 194] width 40 height 16
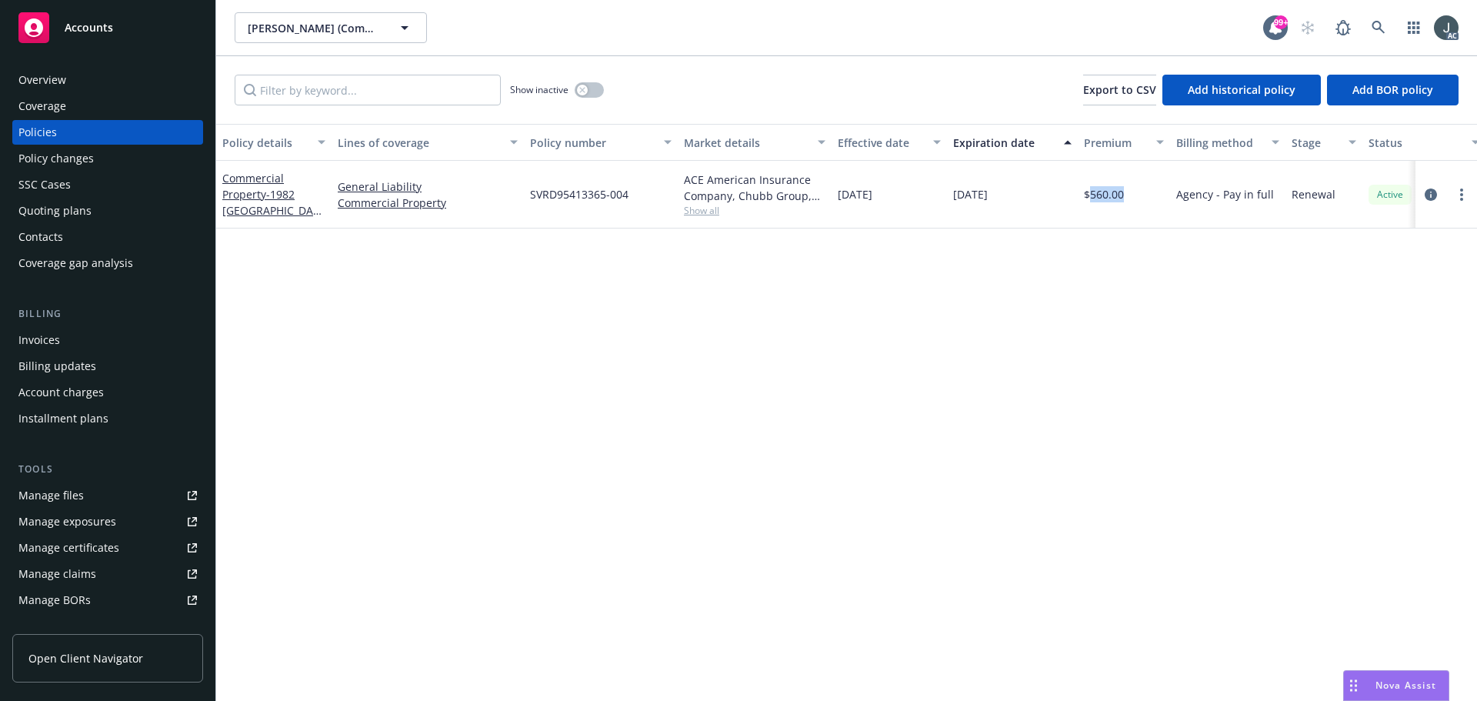
click at [1109, 190] on span "$560.00" at bounding box center [1104, 194] width 40 height 16
copy span "560.00"
click at [579, 91] on icon "button" at bounding box center [582, 90] width 6 height 6
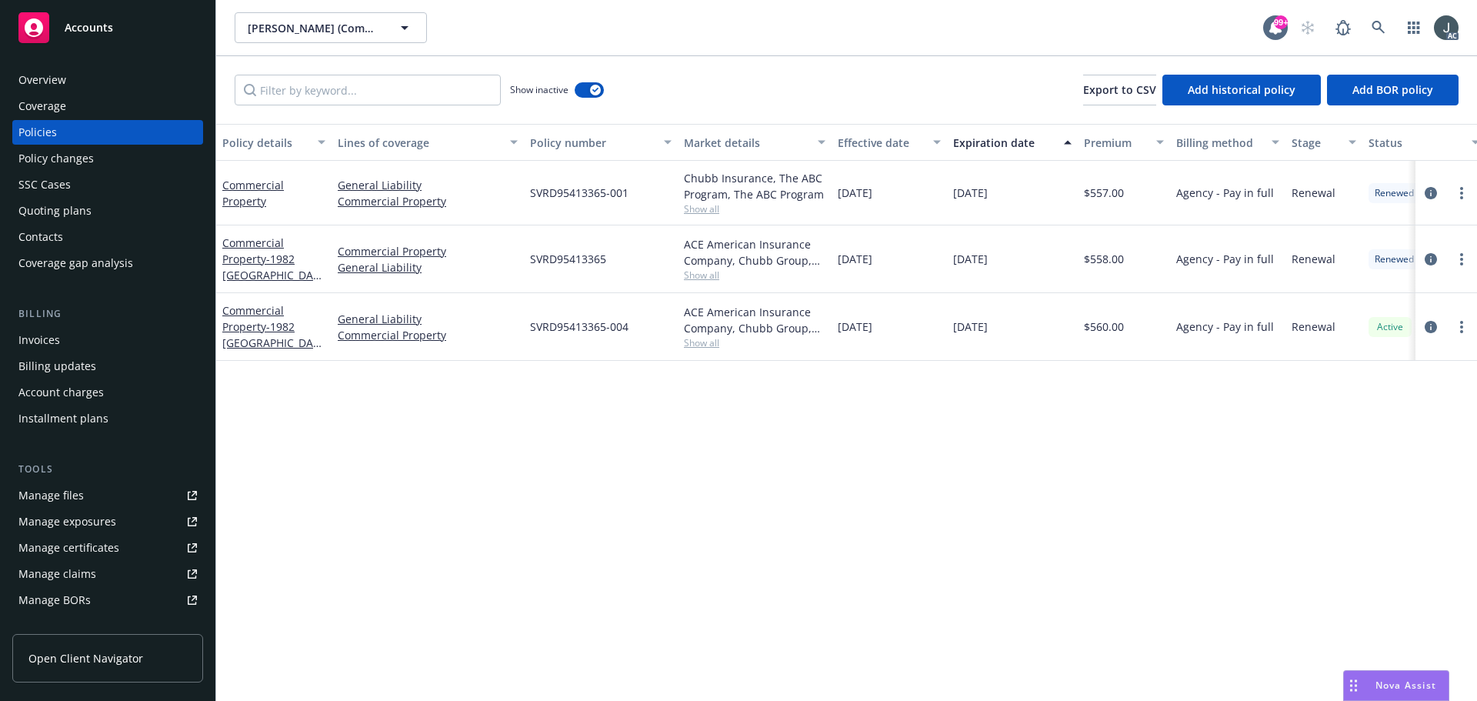
click at [711, 271] on span "Show all" at bounding box center [755, 274] width 142 height 13
drag, startPoint x: 554, startPoint y: 363, endPoint x: 616, endPoint y: 363, distance: 62.3
click at [616, 363] on span "Chubb Group" at bounding box center [670, 363] width 283 height 16
copy span "Chubb Group"
click at [1113, 255] on span "$558.00" at bounding box center [1104, 259] width 40 height 16
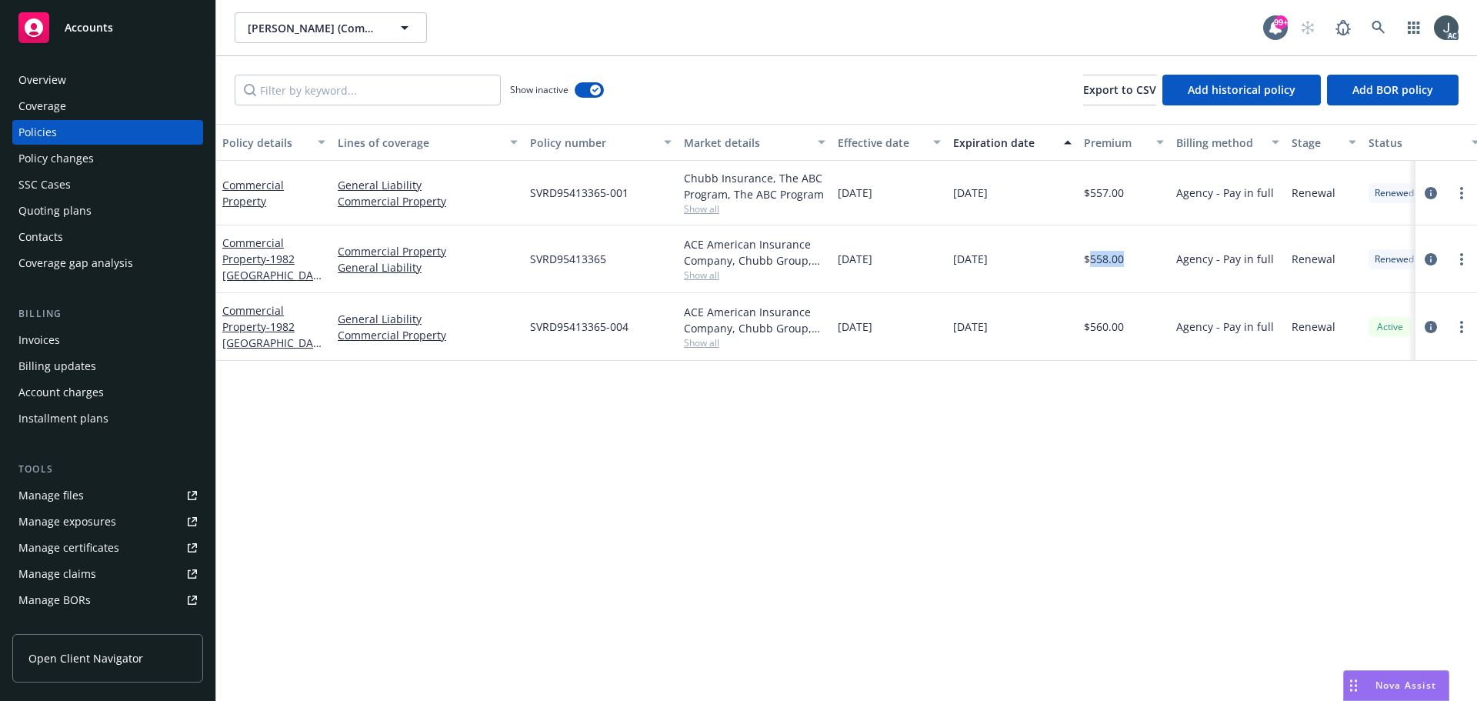
click at [1113, 255] on span "$558.00" at bounding box center [1104, 259] width 40 height 16
copy span "558.00"
drag, startPoint x: 841, startPoint y: 259, endPoint x: 1033, endPoint y: 263, distance: 192.3
click at [1033, 263] on div "Commercial Property - 1982 MARKET PLACE SQUARE Commercial Property General Liab…" at bounding box center [958, 259] width 1484 height 68
copy div "11/30/2023 11/30/2024"
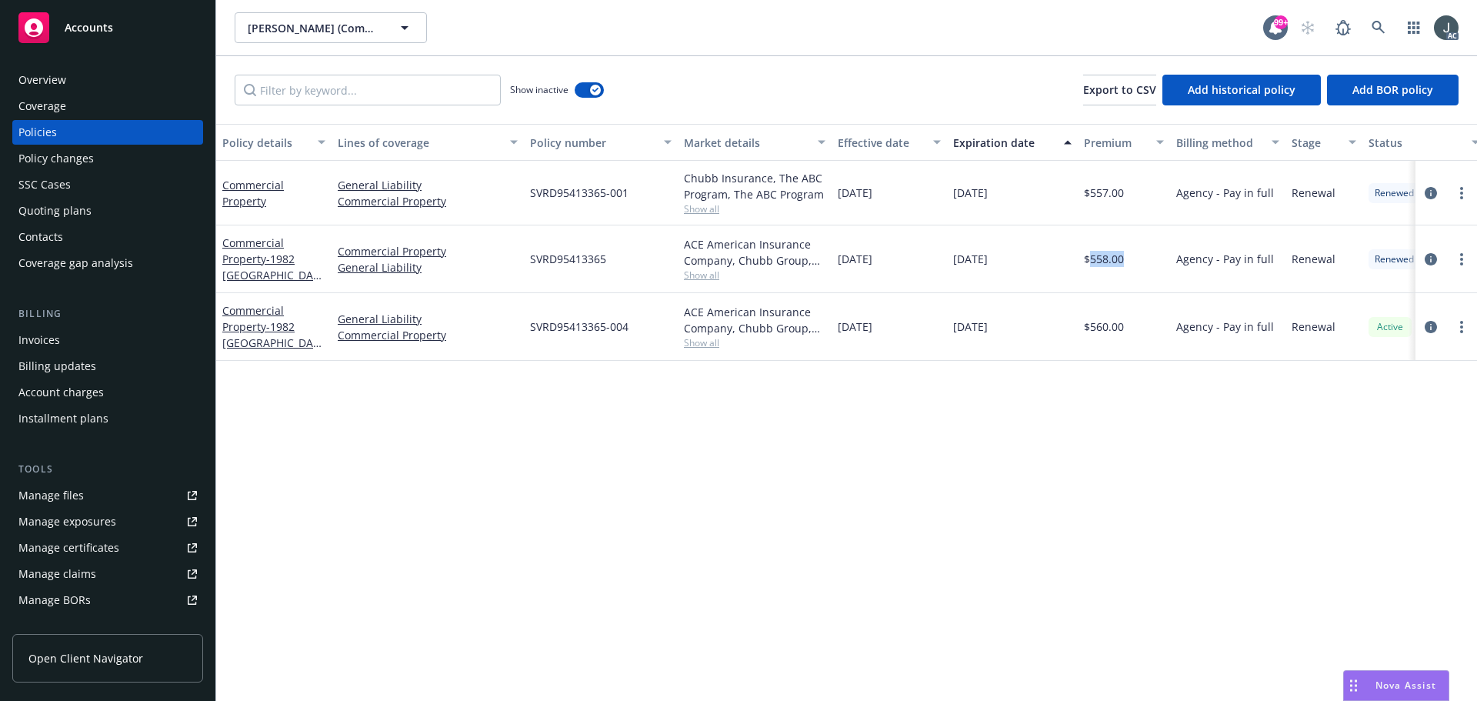
drag, startPoint x: 841, startPoint y: 195, endPoint x: 1024, endPoint y: 197, distance: 183.8
click at [1024, 197] on div "Commercial Property General Liability Commercial Property SVRD95413365-001 Chub…" at bounding box center [958, 193] width 1484 height 65
copy div "11/30/2022 11/30/2023"
click at [706, 214] on span "Show all" at bounding box center [755, 208] width 142 height 13
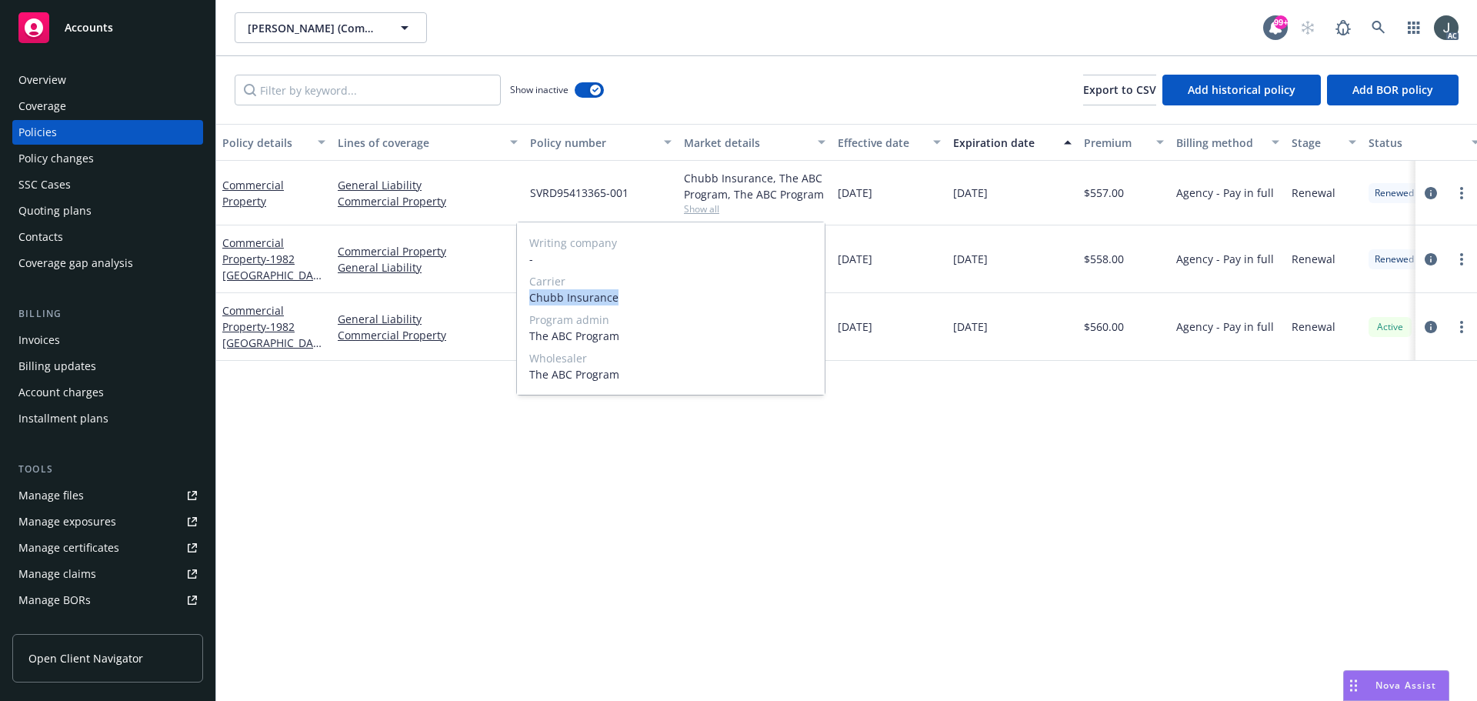
drag, startPoint x: 534, startPoint y: 297, endPoint x: 636, endPoint y: 297, distance: 102.3
click at [636, 297] on span "Chubb Insurance" at bounding box center [670, 297] width 283 height 16
copy span "Chubb Insurance"
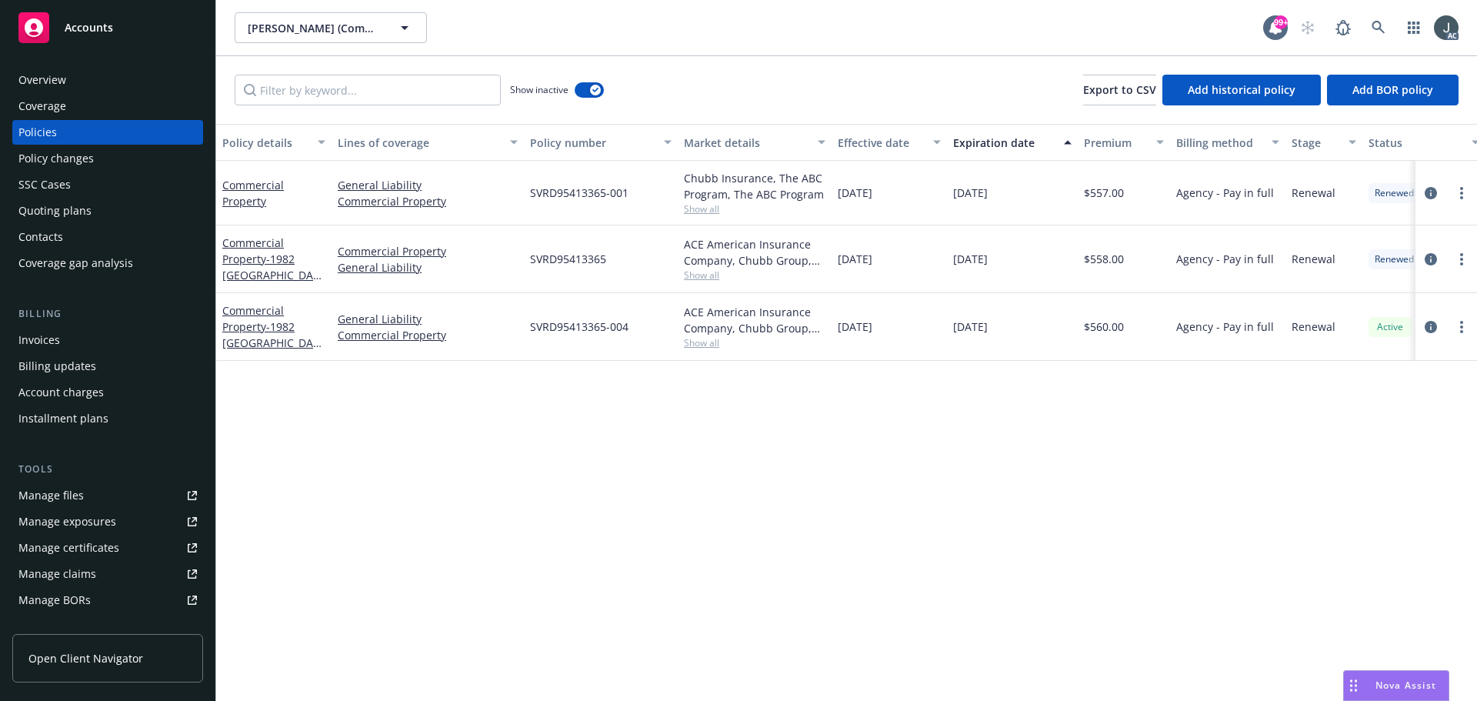
click at [1108, 192] on span "$557.00" at bounding box center [1104, 193] width 40 height 16
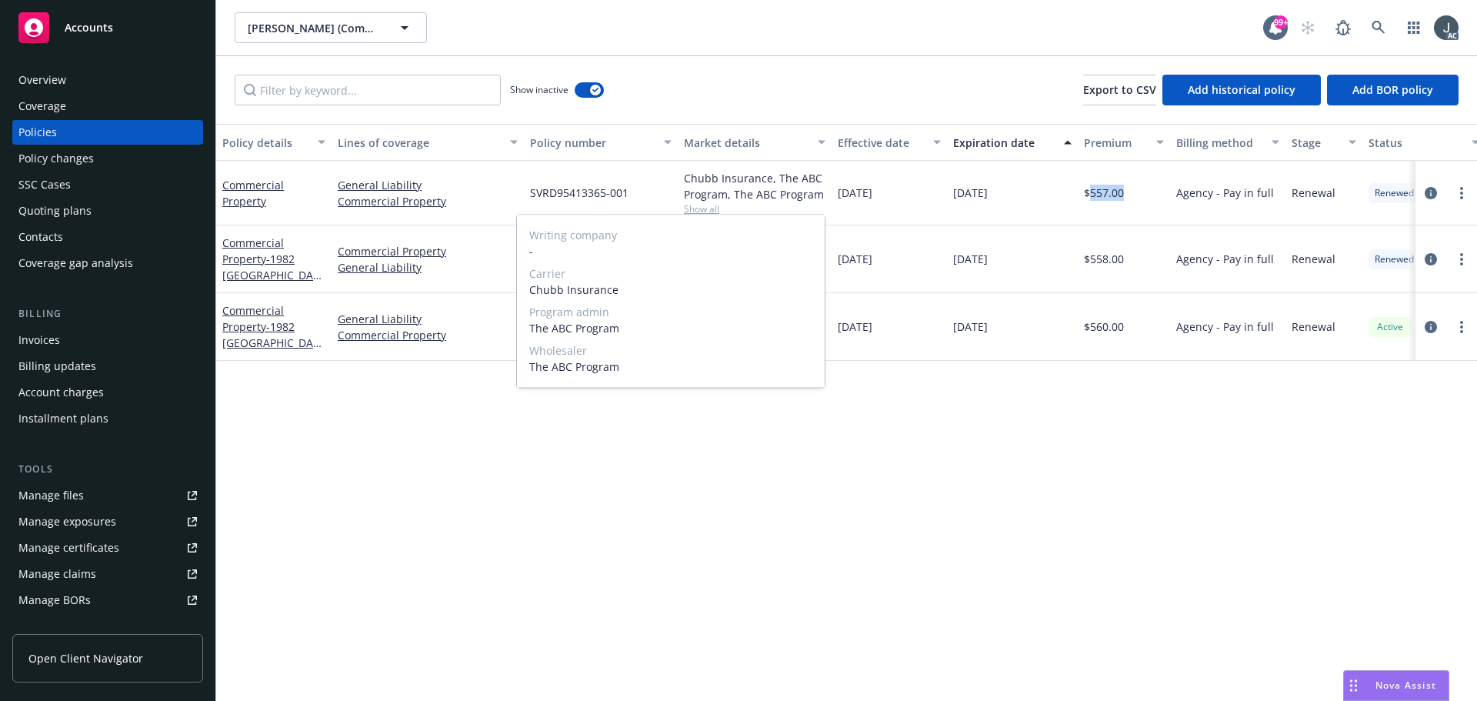
copy span "557.00"
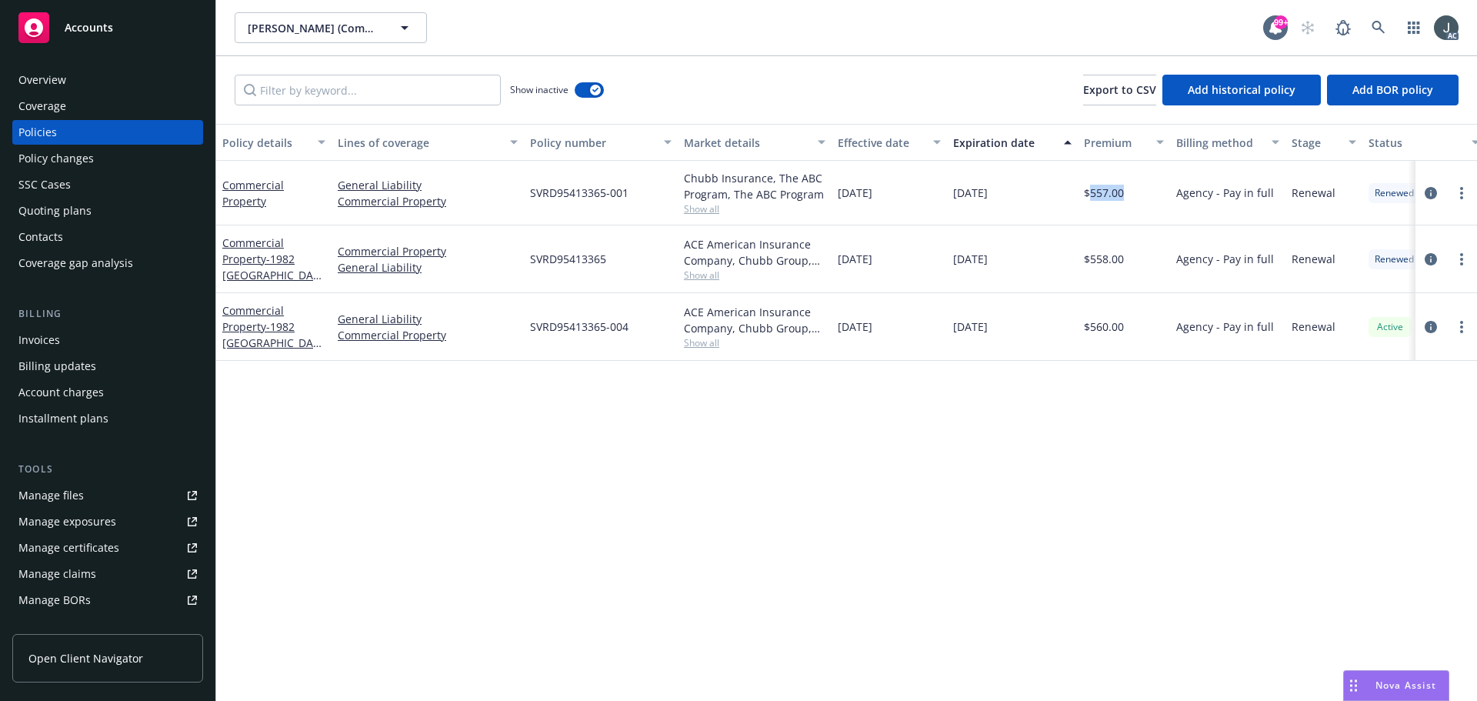
scroll to position [275, 0]
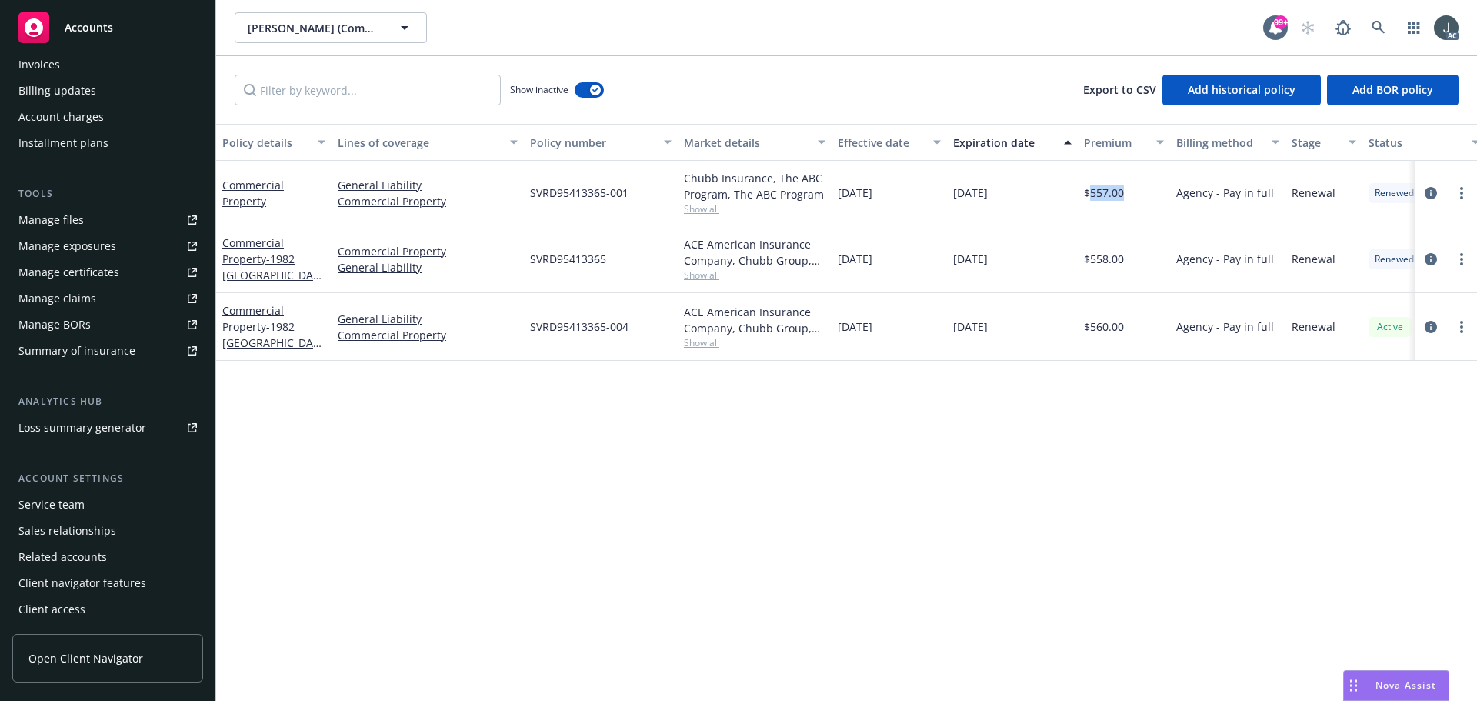
click at [98, 501] on div "Service team" at bounding box center [107, 504] width 178 height 25
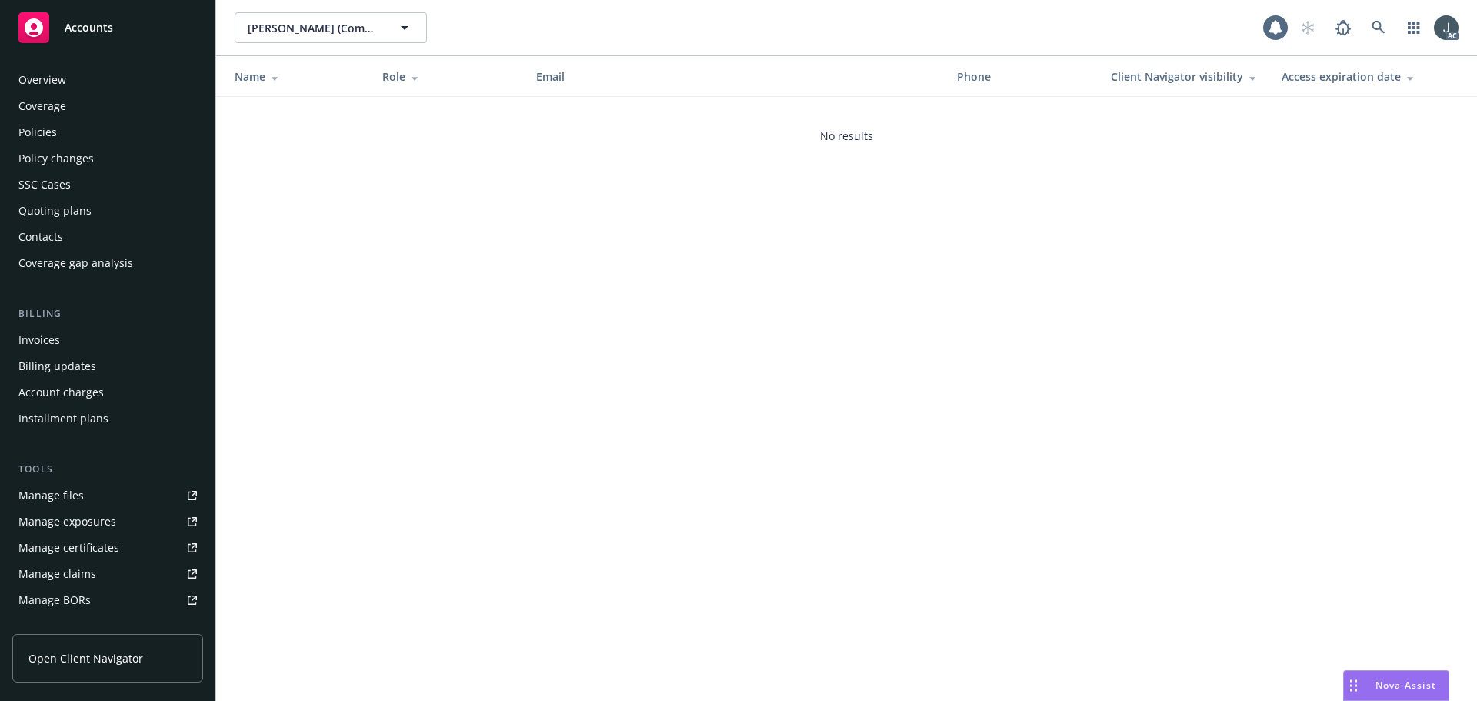
scroll to position [275, 0]
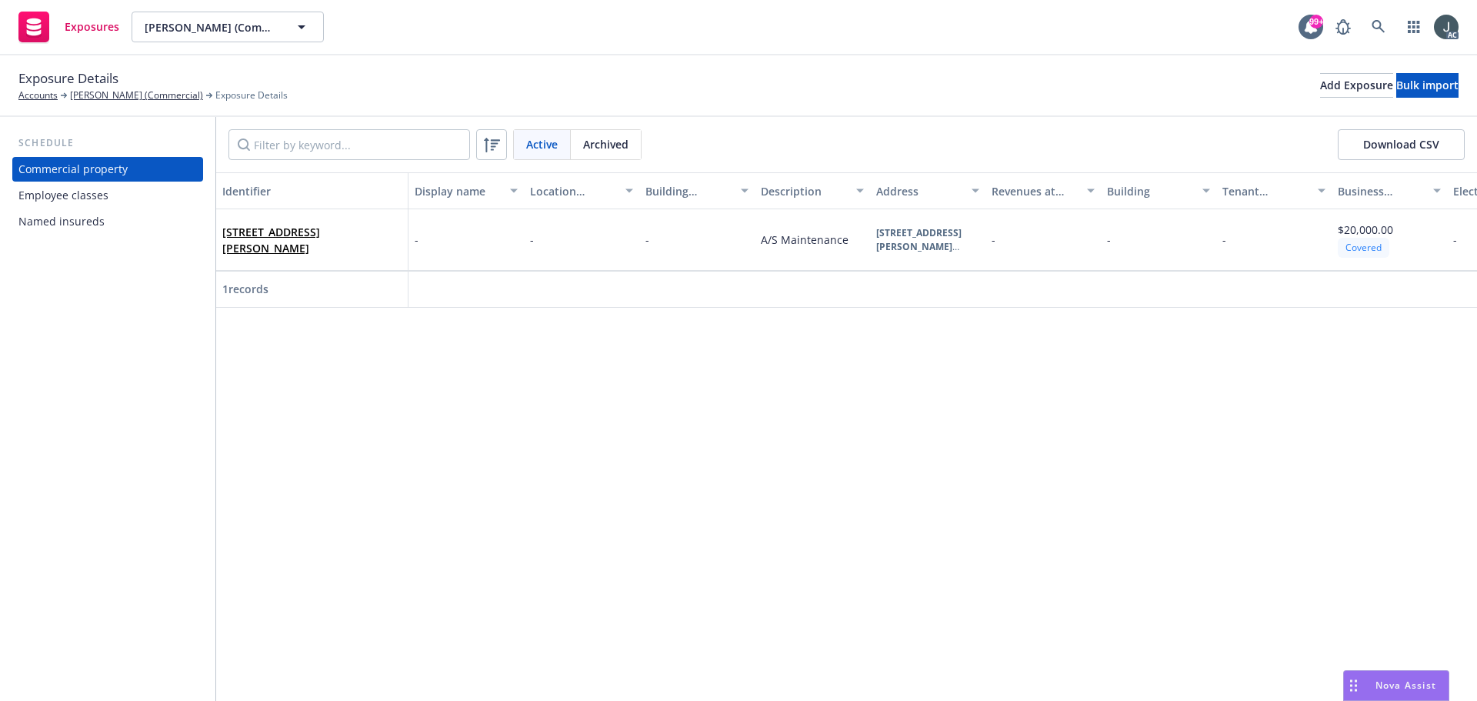
drag, startPoint x: 457, startPoint y: 308, endPoint x: 586, endPoint y: 321, distance: 130.0
click at [586, 321] on div "Identifier Display name Location number Building number Description Address Rev…" at bounding box center [846, 436] width 1261 height 528
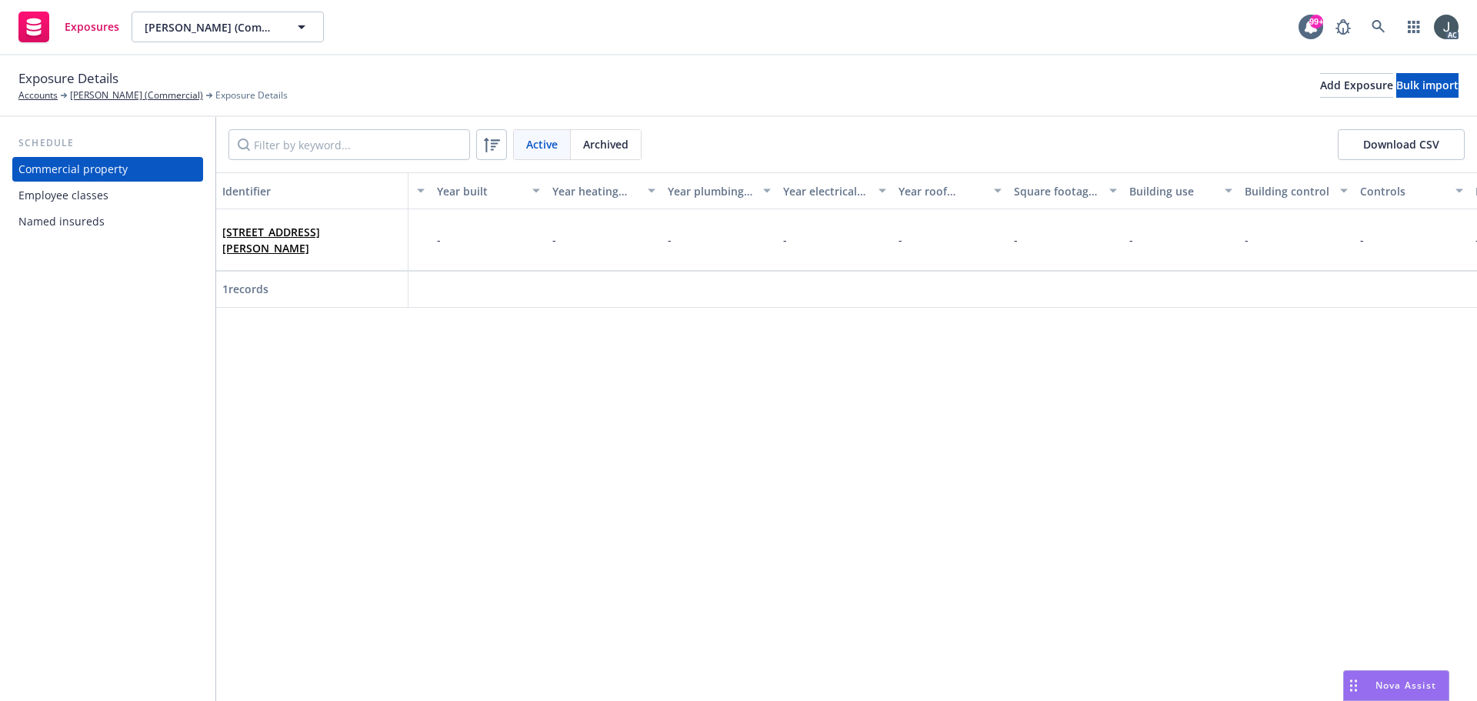
scroll to position [0, 3316]
drag, startPoint x: 1224, startPoint y: 308, endPoint x: 950, endPoint y: 314, distance: 273.9
click at [950, 308] on div "Identifier Display name Location number Building number Description Address Rev…" at bounding box center [846, 240] width 1261 height 136
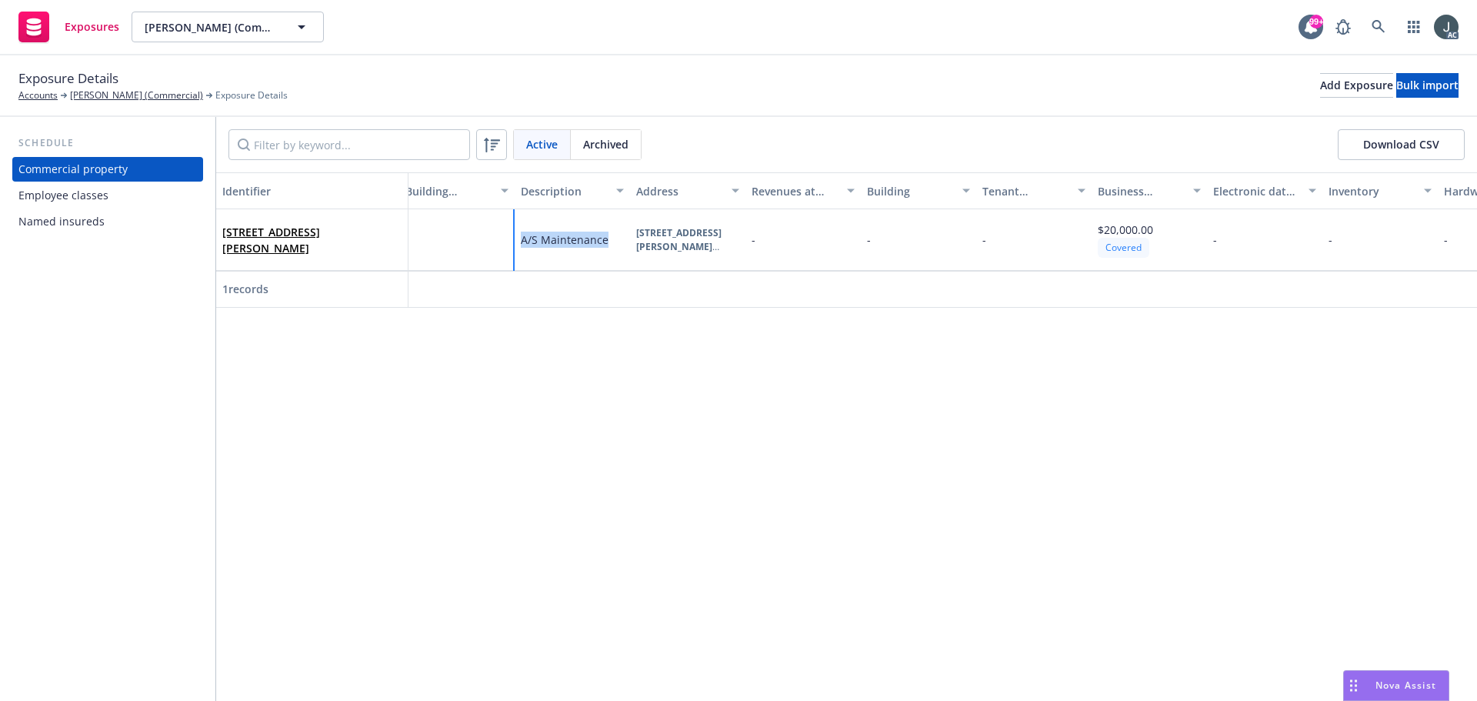
drag, startPoint x: 519, startPoint y: 240, endPoint x: 608, endPoint y: 241, distance: 88.5
click at [608, 241] on div "A/S Maintenance" at bounding box center [572, 240] width 115 height 62
copy span "A/S Maintenance"
